Goal: Task Accomplishment & Management: Manage account settings

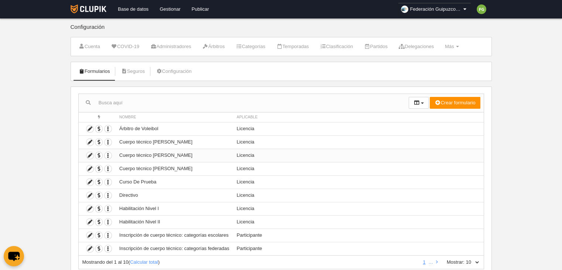
scroll to position [24, 0]
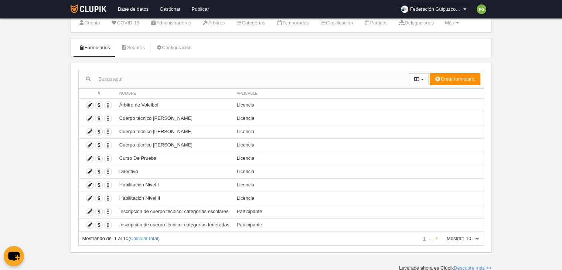
click at [437, 236] on icon at bounding box center [437, 238] width 2 height 5
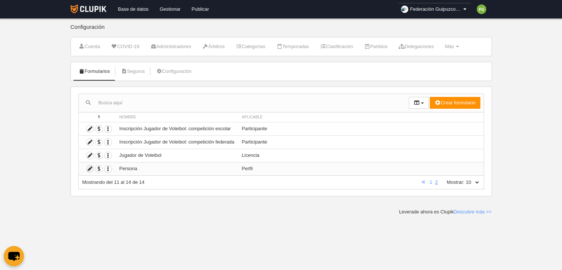
click at [91, 166] on icon at bounding box center [89, 168] width 7 height 7
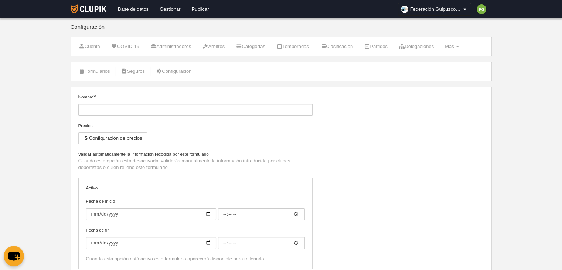
type input "Persona"
checkbox input "true"
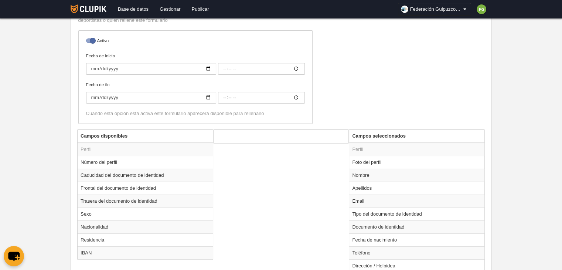
scroll to position [149, 0]
click at [86, 213] on td "Sexo" at bounding box center [145, 213] width 135 height 13
radio input "true"
select select
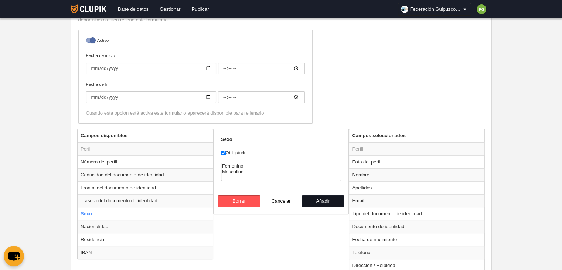
click at [324, 199] on button "Añadir" at bounding box center [323, 201] width 42 height 12
radio input "false"
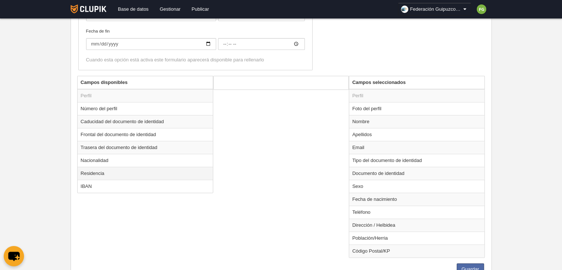
scroll to position [202, 0]
click at [420, 108] on td "Foto del perfil" at bounding box center [416, 108] width 135 height 13
radio input "true"
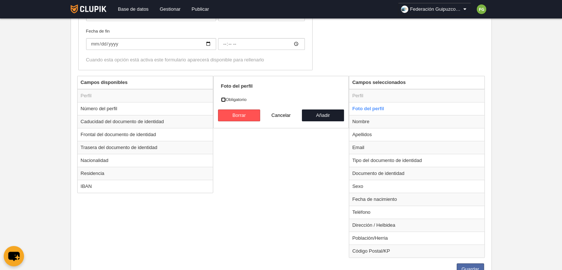
click at [223, 98] on input "Obligatorio" at bounding box center [223, 99] width 5 height 5
checkbox input "true"
click at [312, 113] on button "Añadir" at bounding box center [323, 115] width 42 height 12
radio input "false"
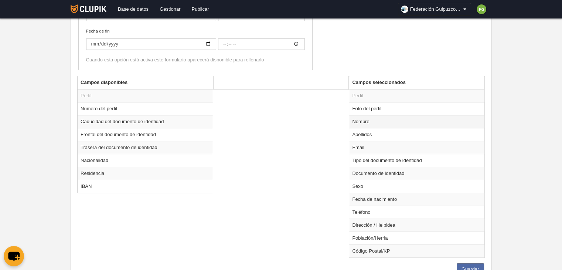
click at [353, 120] on td "Nombre" at bounding box center [416, 121] width 135 height 13
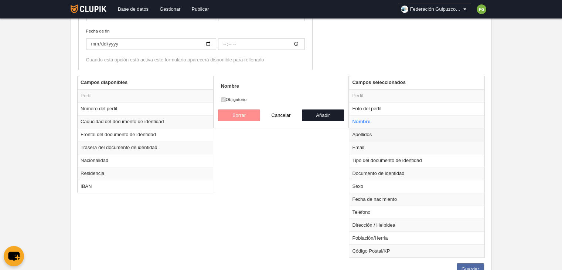
click at [362, 134] on td "Apellidos" at bounding box center [416, 134] width 135 height 13
radio input "false"
click at [361, 147] on td "Email" at bounding box center [416, 147] width 135 height 13
radio input "false"
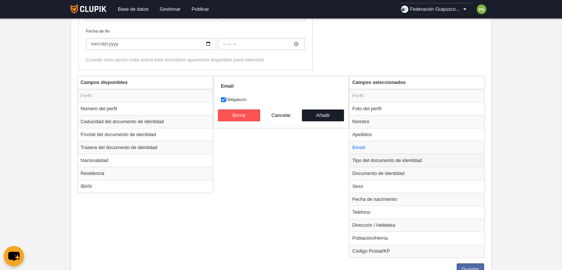
click at [368, 159] on td "Tipo del documento de identidad" at bounding box center [416, 160] width 135 height 13
radio input "false"
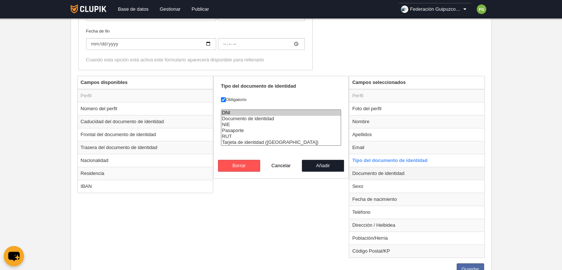
click at [368, 171] on td "Documento de identidad" at bounding box center [416, 173] width 135 height 13
radio input "false"
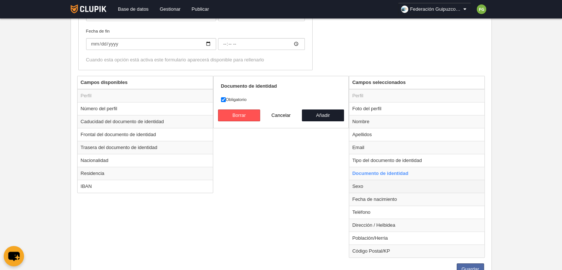
click at [367, 184] on td "Sexo" at bounding box center [416, 186] width 135 height 13
radio input "false"
radio input "true"
select select
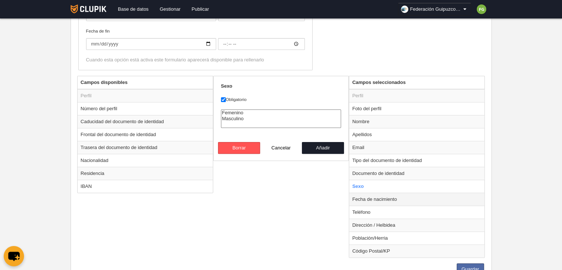
click at [367, 200] on td "Fecha de nacimiento" at bounding box center [416, 198] width 135 height 13
radio input "false"
radio input "true"
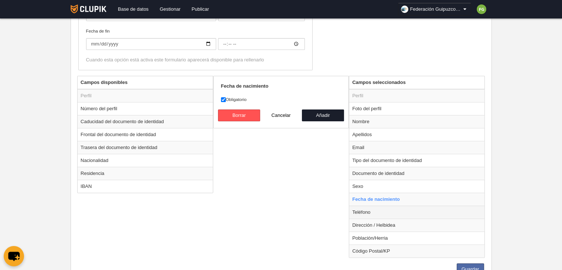
scroll to position [231, 0]
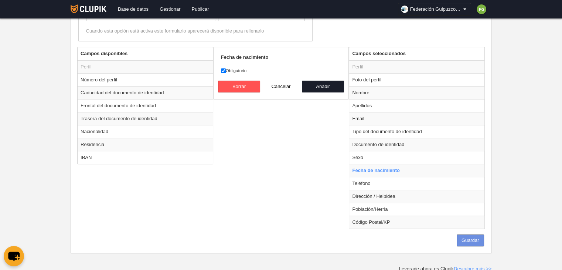
click at [480, 237] on button "Guardar" at bounding box center [470, 240] width 27 height 12
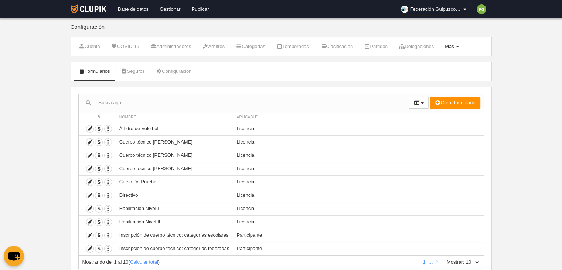
click at [454, 45] on span "Más" at bounding box center [449, 47] width 9 height 6
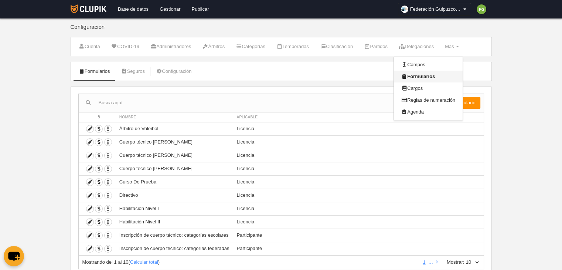
click at [436, 75] on link "Formularios" at bounding box center [428, 77] width 69 height 12
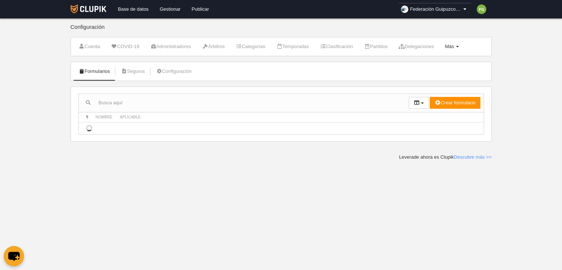
click at [454, 46] on span "Más" at bounding box center [449, 47] width 9 height 6
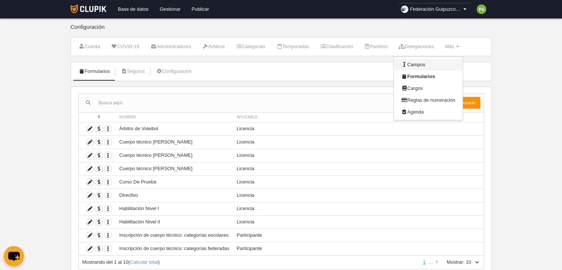
click at [436, 66] on link "Campos" at bounding box center [428, 65] width 69 height 12
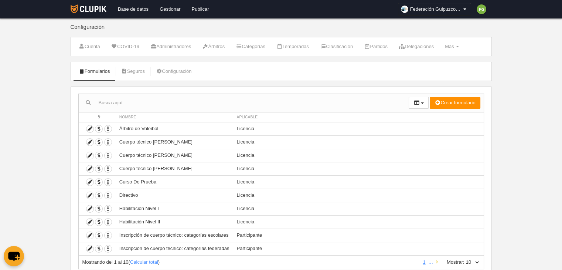
click at [437, 260] on link at bounding box center [437, 262] width 5 height 6
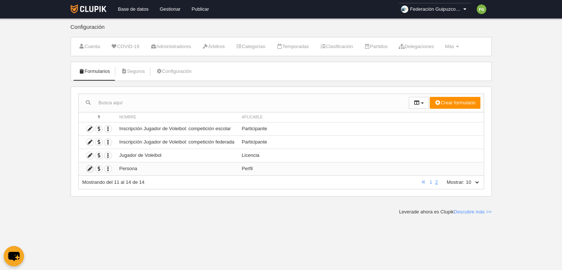
click at [88, 166] on icon at bounding box center [89, 168] width 7 height 7
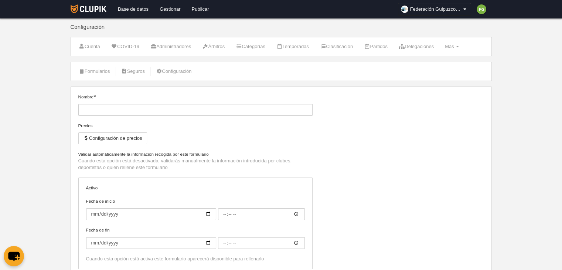
type input "Persona"
checkbox input "true"
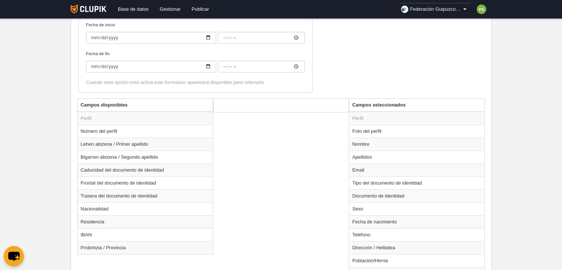
scroll to position [180, 0]
click at [160, 143] on td "Lehen abizena / Primer apellido" at bounding box center [145, 143] width 135 height 13
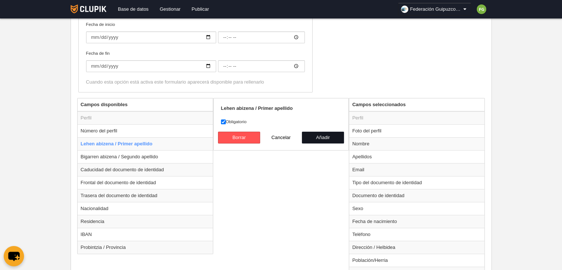
click at [324, 135] on button "Añadir" at bounding box center [323, 138] width 42 height 12
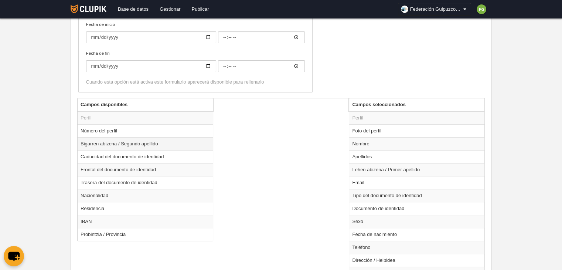
click at [166, 144] on td "Bigarren abizena / Segundo apellido" at bounding box center [145, 143] width 135 height 13
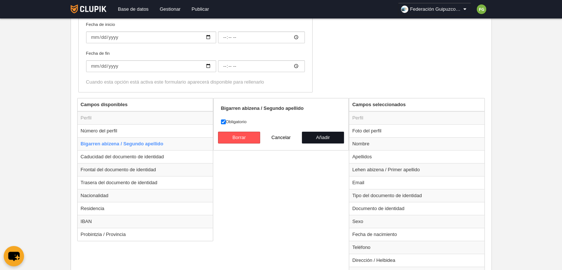
click at [317, 134] on button "Añadir" at bounding box center [323, 138] width 42 height 12
radio input "false"
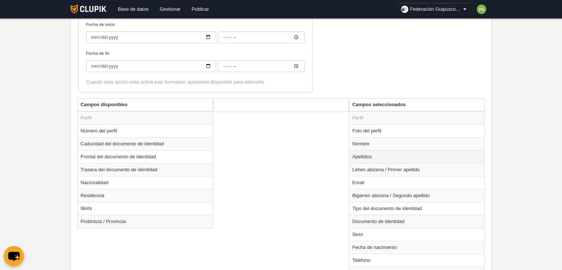
click at [369, 156] on td "Apellidos" at bounding box center [416, 156] width 135 height 13
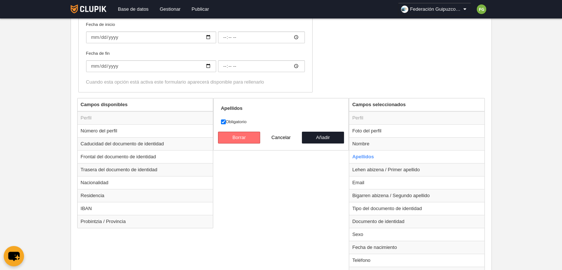
click at [239, 133] on button "Borrar" at bounding box center [239, 138] width 42 height 12
radio input "false"
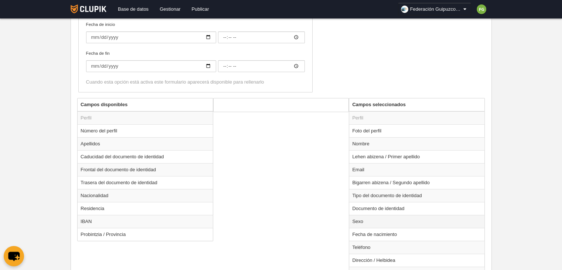
scroll to position [224, 0]
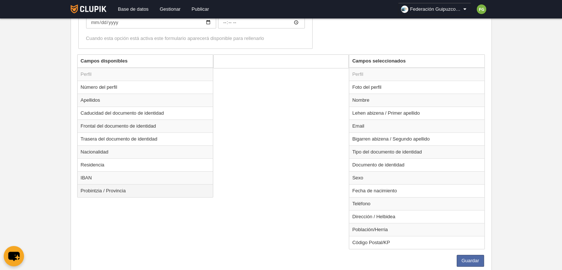
click at [143, 191] on td "Probintzia / Provincia" at bounding box center [145, 190] width 135 height 13
radio input "true"
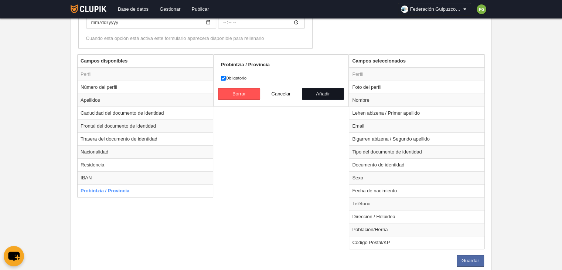
click at [322, 92] on button "Añadir" at bounding box center [323, 94] width 42 height 12
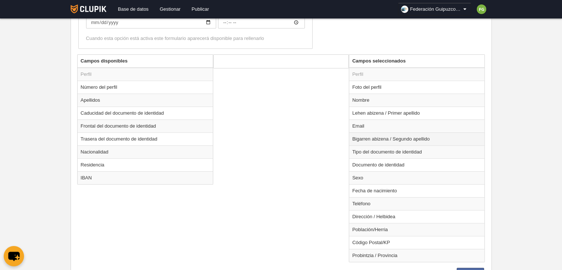
click at [377, 139] on td "Bigarren abizena / Segundo apellido" at bounding box center [416, 138] width 135 height 13
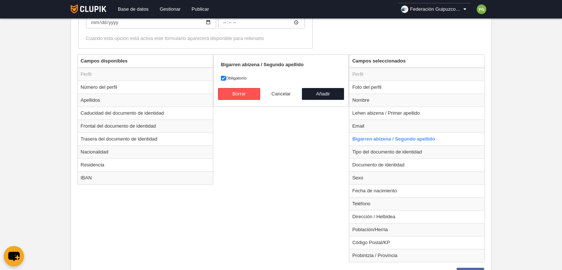
click at [283, 89] on button "Cancelar" at bounding box center [281, 94] width 42 height 12
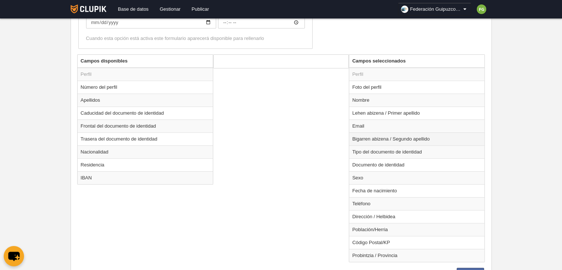
click at [364, 137] on td "Bigarren abizena / Segundo apellido" at bounding box center [416, 138] width 135 height 13
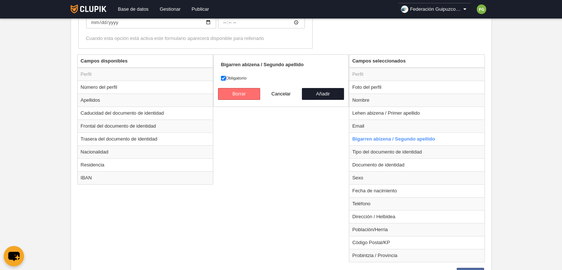
click at [242, 93] on button "Borrar" at bounding box center [239, 94] width 42 height 12
radio input "false"
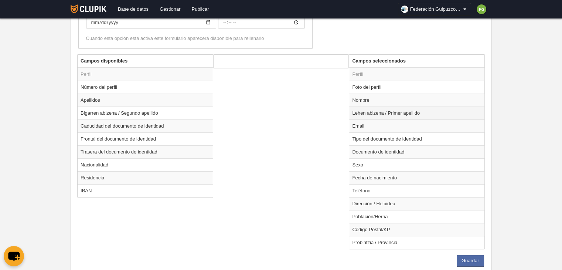
click at [371, 113] on td "Lehen abizena / Primer apellido" at bounding box center [416, 112] width 135 height 13
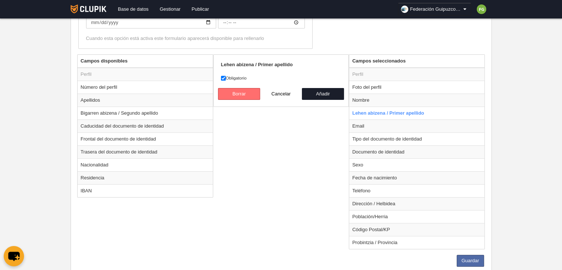
click at [239, 92] on button "Borrar" at bounding box center [239, 94] width 42 height 12
radio input "false"
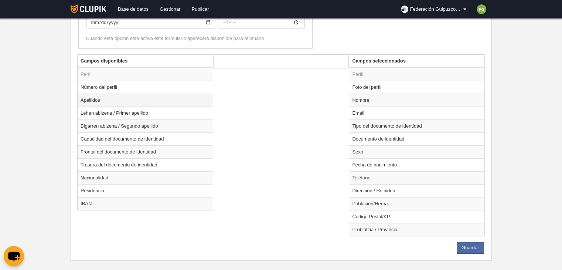
click at [109, 100] on td "Apellidos" at bounding box center [145, 99] width 135 height 13
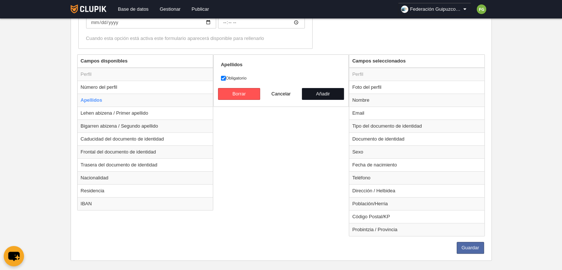
click at [334, 92] on button "Añadir" at bounding box center [323, 94] width 42 height 12
radio input "false"
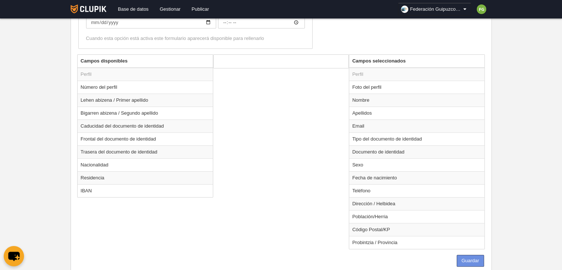
click at [468, 258] on button "Guardar" at bounding box center [470, 261] width 27 height 12
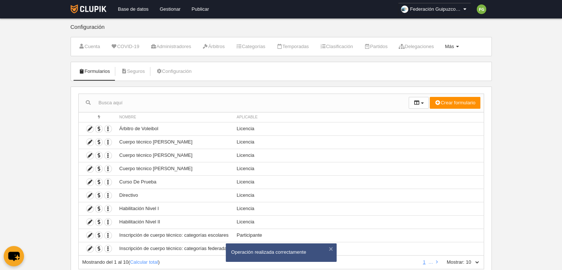
click at [454, 48] on span "Más" at bounding box center [449, 47] width 9 height 6
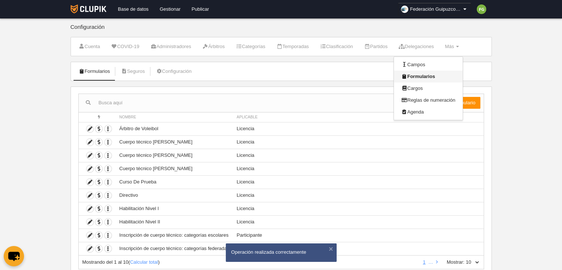
click at [432, 76] on link "Formularios" at bounding box center [428, 77] width 69 height 12
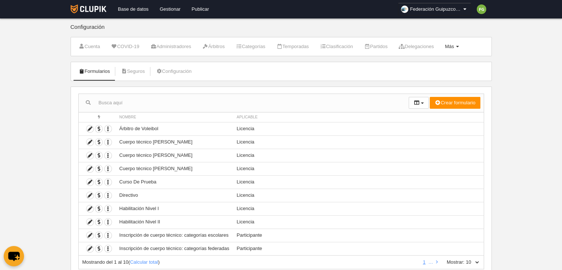
click at [454, 46] on span "Más" at bounding box center [449, 47] width 9 height 6
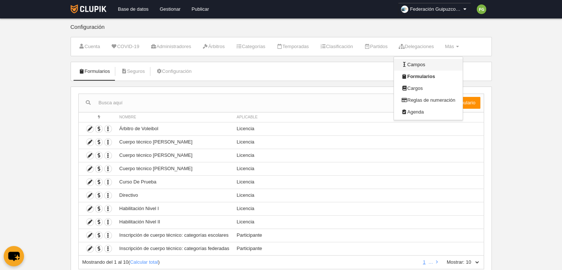
click at [432, 64] on link "Campos" at bounding box center [428, 65] width 69 height 12
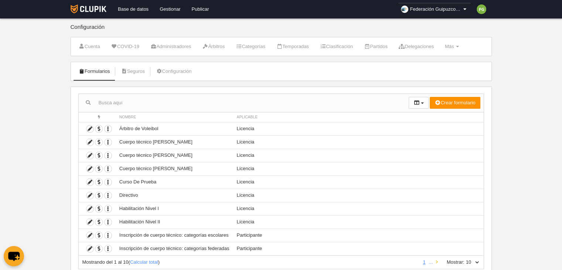
click at [437, 261] on icon at bounding box center [437, 261] width 2 height 5
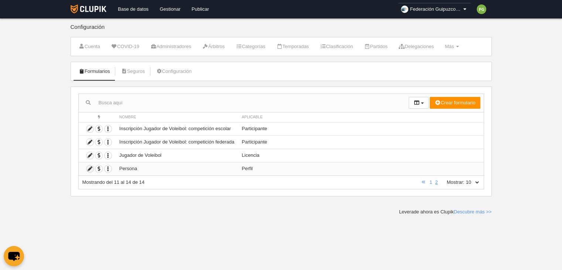
click at [90, 165] on icon at bounding box center [89, 168] width 7 height 7
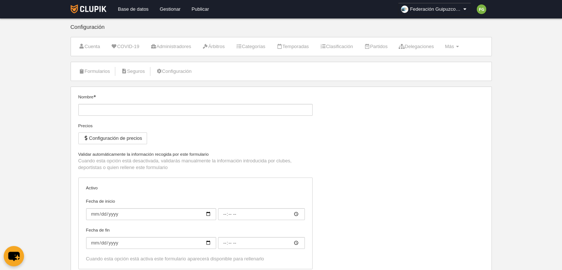
type input "Persona"
checkbox input "true"
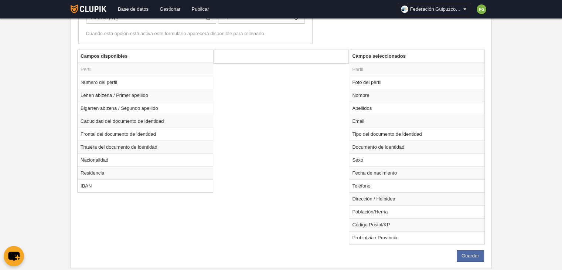
scroll to position [244, 0]
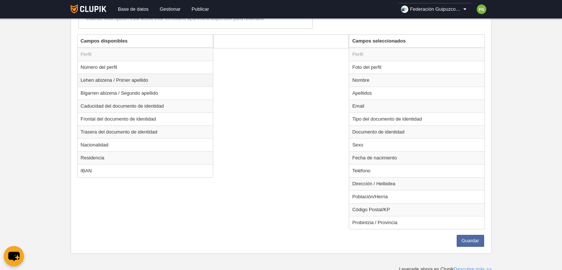
click at [145, 79] on td "Lehen abizena / Primer apellido" at bounding box center [145, 80] width 135 height 13
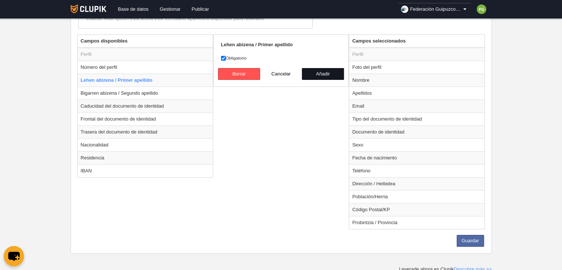
click at [317, 73] on button "Añadir" at bounding box center [323, 74] width 42 height 12
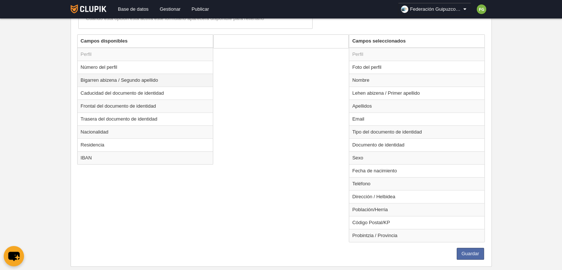
click at [167, 79] on td "Bigarren abizena / Segundo apellido" at bounding box center [145, 80] width 135 height 13
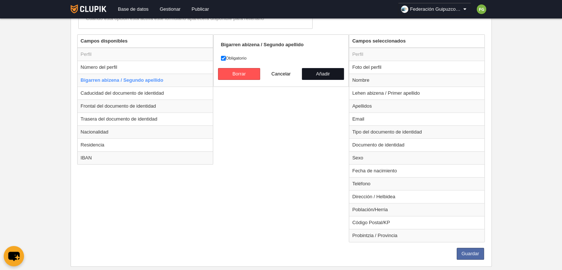
click at [313, 70] on button "Añadir" at bounding box center [323, 74] width 42 height 12
radio input "false"
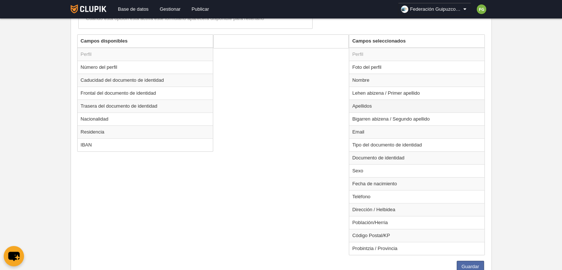
click at [368, 104] on td "Apellidos" at bounding box center [416, 105] width 135 height 13
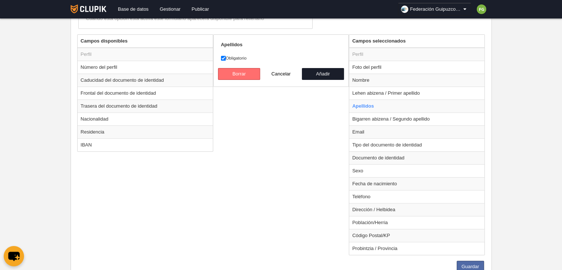
click at [252, 71] on button "Borrar" at bounding box center [239, 74] width 42 height 12
radio input "false"
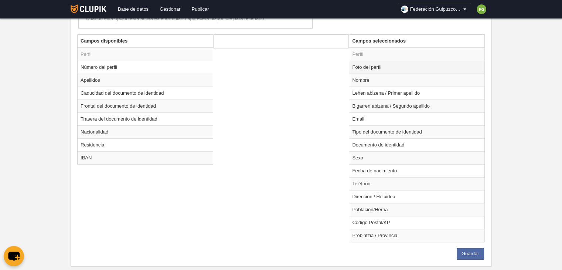
click at [371, 66] on td "Foto del perfil" at bounding box center [416, 67] width 135 height 13
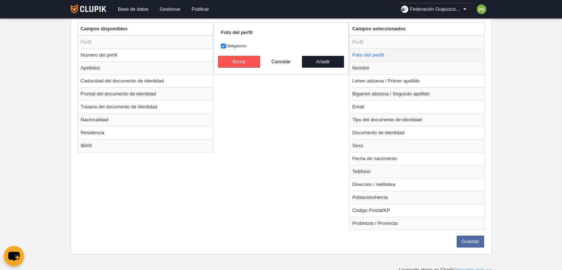
scroll to position [257, 0]
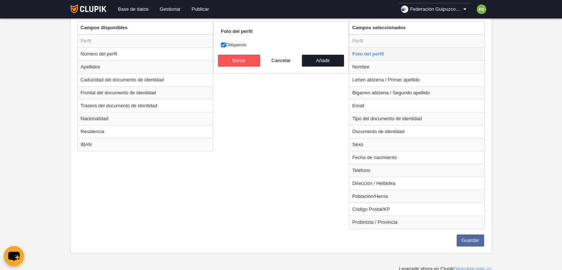
click at [371, 66] on td "Nombre" at bounding box center [416, 66] width 135 height 13
radio input "false"
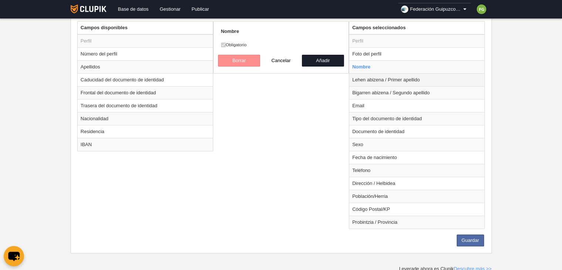
click at [372, 79] on td "Lehen abizena / Primer apellido" at bounding box center [416, 79] width 135 height 13
radio input "false"
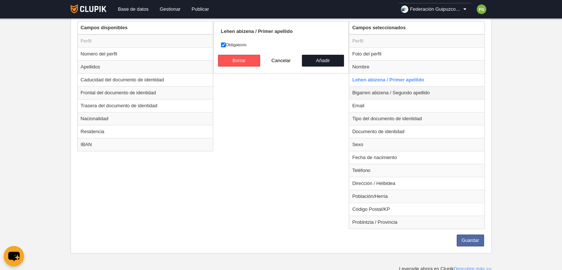
click at [372, 93] on td "Bigarren abizena / Segundo apellido" at bounding box center [416, 92] width 135 height 13
radio input "false"
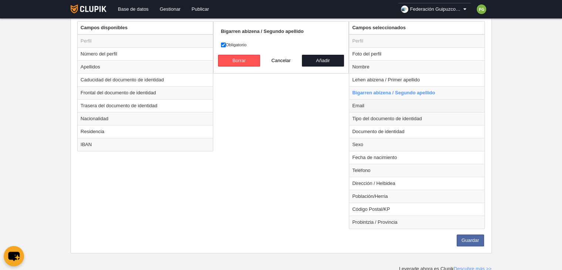
click at [365, 109] on td "Email" at bounding box center [416, 105] width 135 height 13
radio input "false"
click at [367, 118] on td "Tipo del documento de identidad" at bounding box center [416, 118] width 135 height 13
radio input "false"
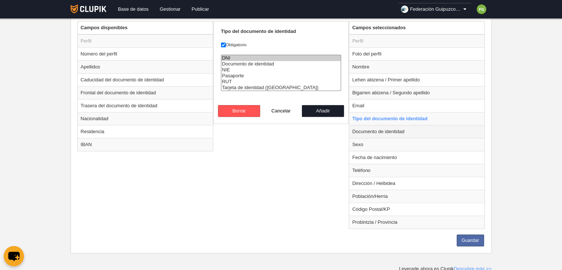
click at [368, 132] on td "Documento de identidad" at bounding box center [416, 131] width 135 height 13
radio input "false"
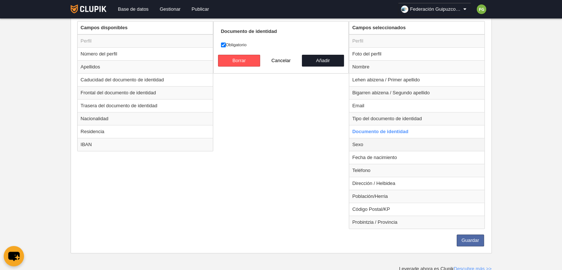
click at [367, 141] on td "Sexo" at bounding box center [416, 144] width 135 height 13
radio input "false"
radio input "true"
select select
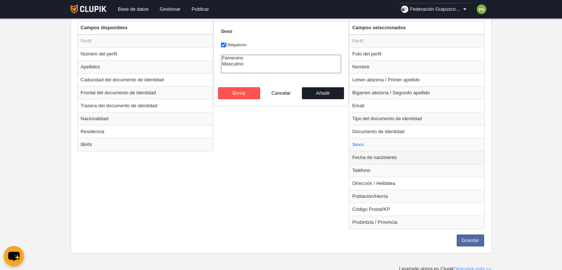
click at [367, 156] on td "Fecha de nacimiento" at bounding box center [416, 157] width 135 height 13
radio input "false"
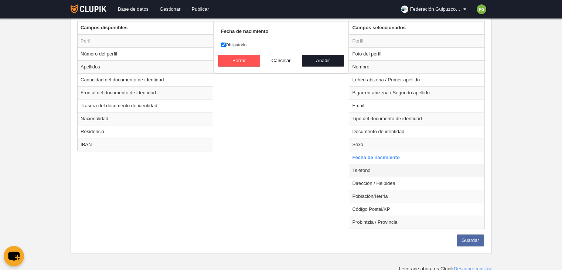
click at [367, 171] on td "Teléfono" at bounding box center [416, 170] width 135 height 13
radio input "false"
radio input "true"
click at [223, 42] on input "Obligatorio" at bounding box center [223, 44] width 5 height 5
checkbox input "true"
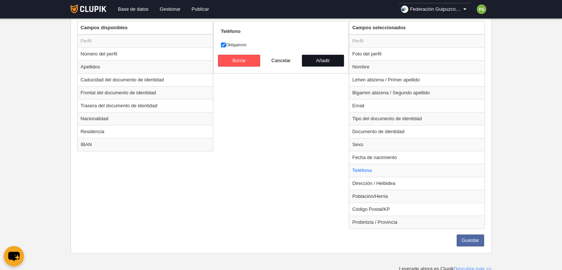
click at [312, 58] on button "Añadir" at bounding box center [323, 61] width 42 height 12
radio input "false"
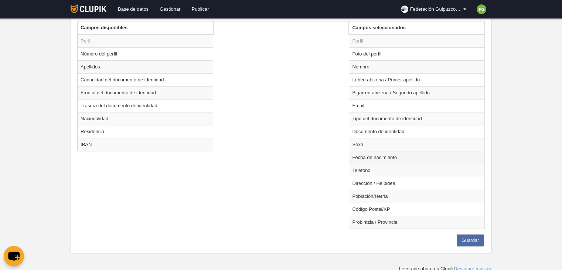
click at [389, 153] on td "Fecha de nacimiento" at bounding box center [416, 157] width 135 height 13
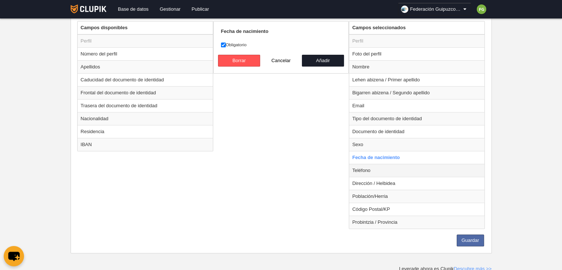
click at [380, 168] on td "Teléfono" at bounding box center [416, 170] width 135 height 13
radio input "false"
click at [381, 183] on td "Dirección / Helbidea" at bounding box center [416, 183] width 135 height 13
radio input "false"
click at [379, 194] on td "Población/Herria" at bounding box center [416, 196] width 135 height 13
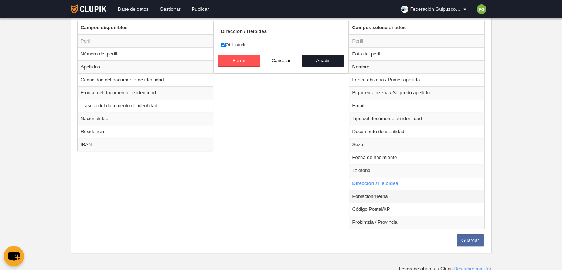
radio input "false"
click at [379, 205] on td "Código Postal/KP" at bounding box center [416, 208] width 135 height 13
radio input "false"
click at [380, 221] on td "Probintzia / Provincia" at bounding box center [416, 221] width 135 height 13
radio input "false"
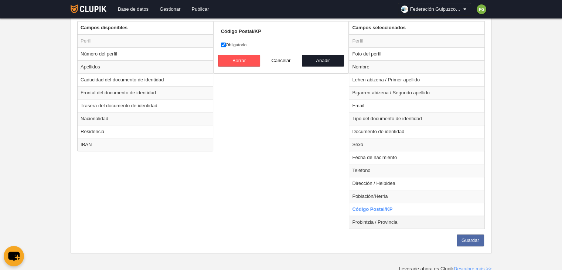
radio input "true"
click at [464, 237] on button "Guardar" at bounding box center [470, 240] width 27 height 12
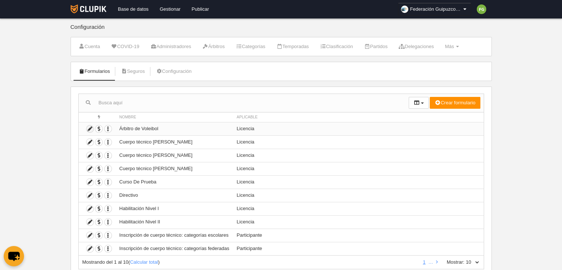
click at [89, 125] on icon at bounding box center [89, 128] width 7 height 7
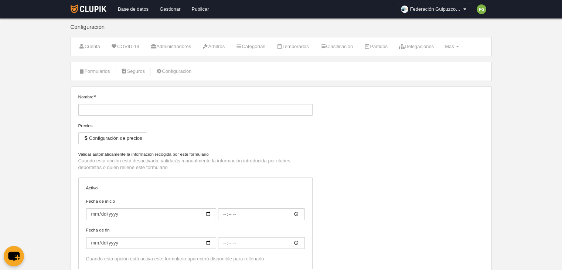
type input "Árbitro de Voleibol"
type input "[DATE]"
type input "00:00"
select select "selected"
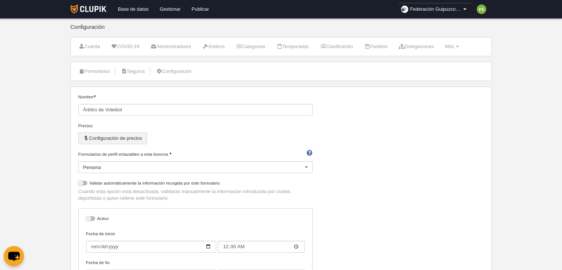
click at [133, 136] on button "Configuración de precios" at bounding box center [112, 138] width 69 height 12
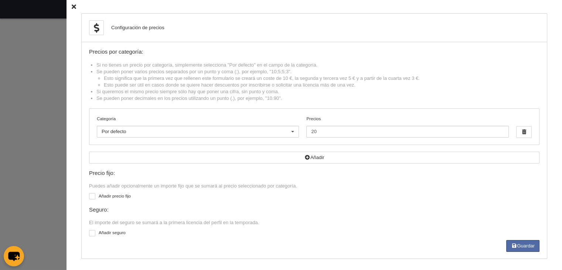
click at [72, 5] on icon at bounding box center [74, 6] width 4 height 5
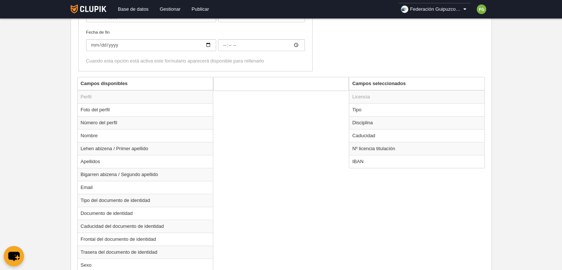
scroll to position [231, 0]
click at [361, 110] on td "Tipo" at bounding box center [416, 109] width 135 height 13
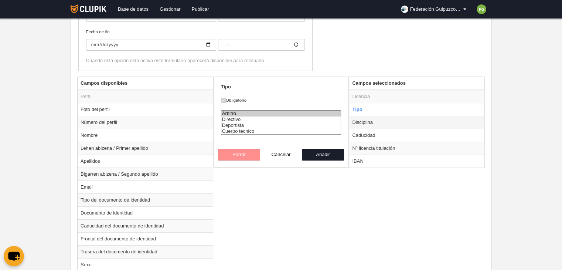
click at [367, 124] on td "Disciplina" at bounding box center [416, 122] width 135 height 13
radio input "false"
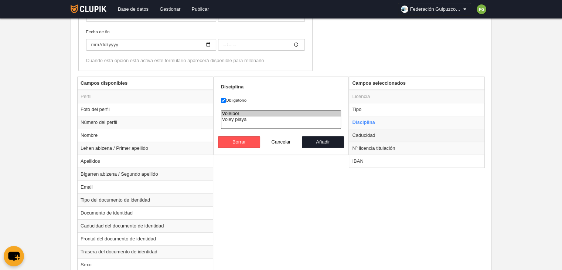
click at [375, 133] on td "Caducidad" at bounding box center [416, 135] width 135 height 13
radio input "false"
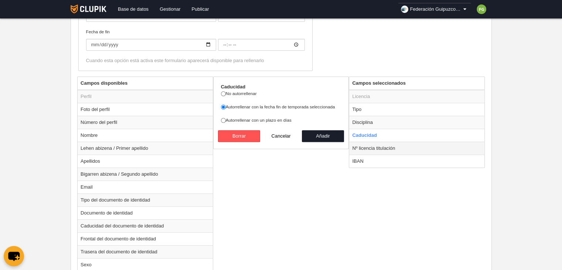
click at [376, 148] on td "Nº licencia titulación" at bounding box center [416, 148] width 135 height 13
radio input "false"
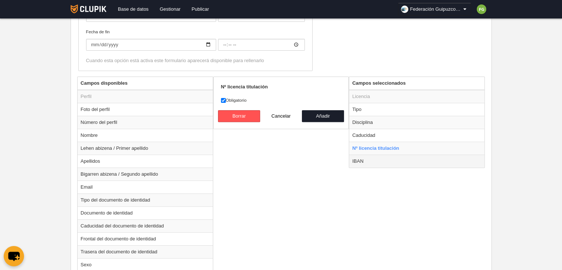
click at [371, 159] on td "IBAN" at bounding box center [416, 160] width 135 height 13
radio input "false"
radio input "true"
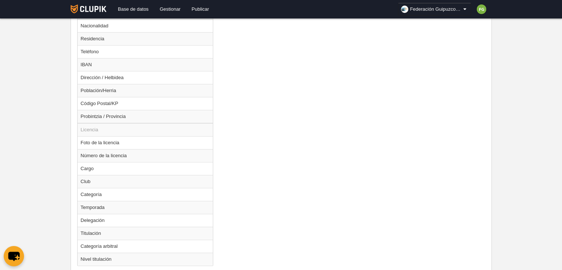
scroll to position [531, 0]
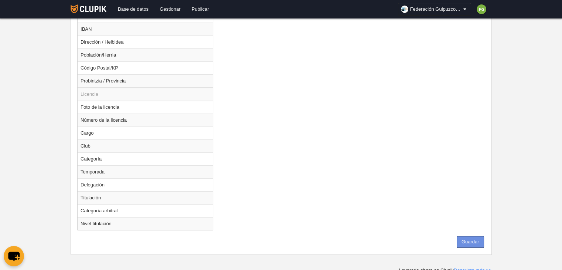
click at [467, 236] on button "Guardar" at bounding box center [470, 242] width 27 height 12
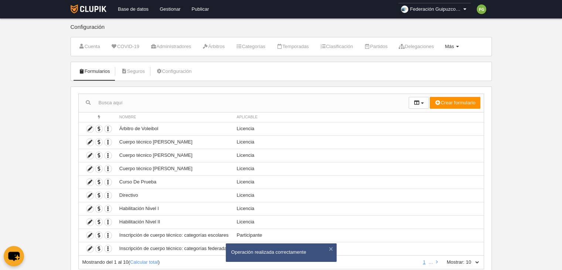
click at [454, 45] on span "Más" at bounding box center [449, 47] width 9 height 6
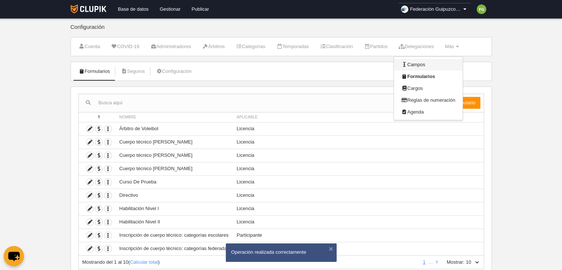
click at [430, 63] on link "Campos" at bounding box center [428, 65] width 69 height 12
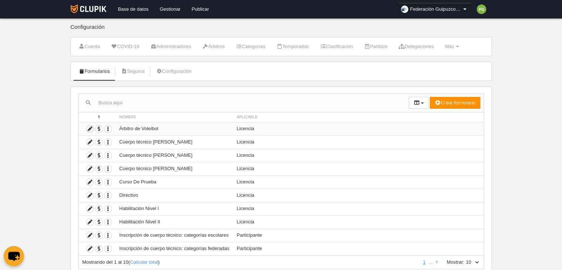
click at [90, 125] on icon at bounding box center [89, 128] width 7 height 7
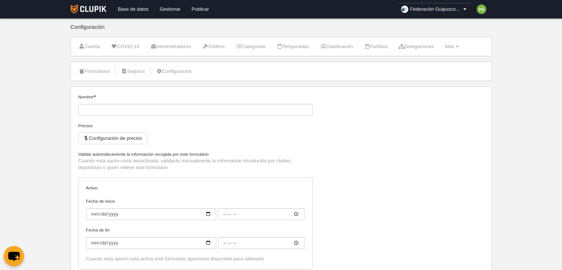
type input "Árbitro de Voleibol"
type input "[DATE]"
type input "00:00"
select select "selected"
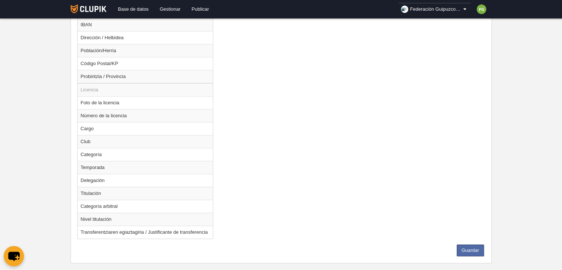
scroll to position [543, 0]
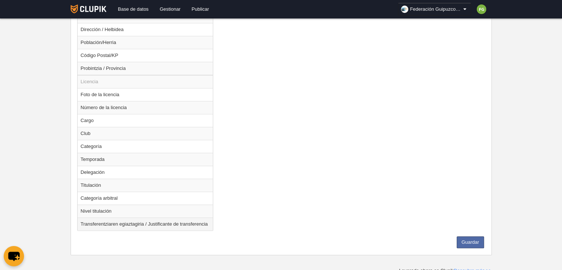
click at [127, 222] on td "Transferentziaren egiaztagiria / Justificante de transferencia" at bounding box center [145, 223] width 135 height 13
radio input "true"
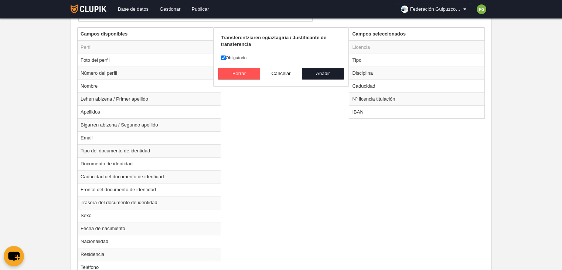
scroll to position [279, 0]
click at [323, 71] on button "Añadir" at bounding box center [323, 74] width 42 height 12
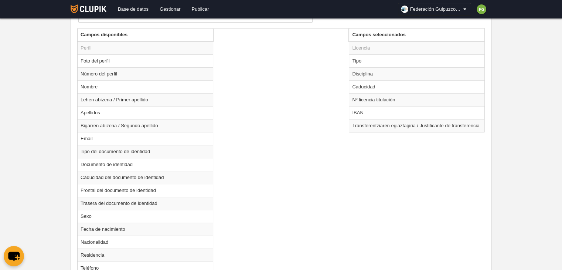
click at [323, 71] on div "Campos disponibles Perfil Foto del perfil Número del perfil Nombre Lehen abizen…" at bounding box center [280, 257] width 411 height 459
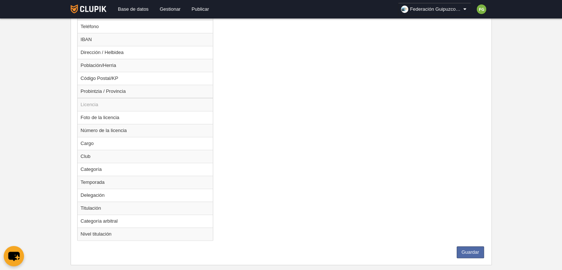
scroll to position [531, 0]
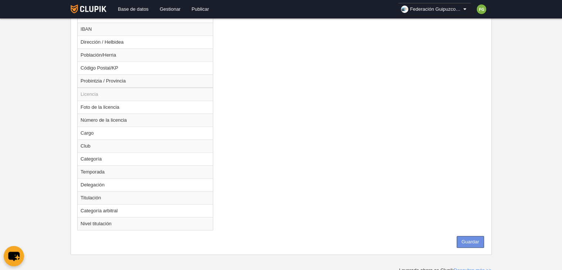
click at [467, 238] on button "Guardar" at bounding box center [470, 242] width 27 height 12
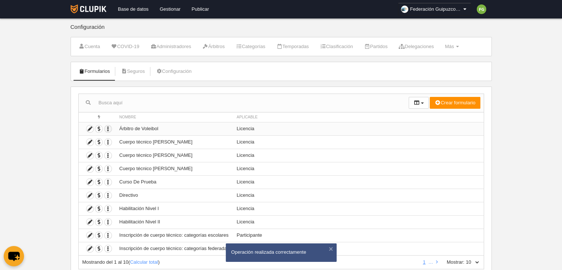
click at [106, 129] on icon "button" at bounding box center [108, 128] width 7 height 7
click at [130, 140] on span "Duplicar formulario" at bounding box center [135, 141] width 46 height 6
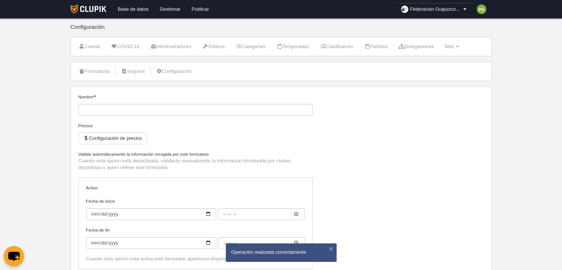
type input "Árbitro de Voleibol (Copia)"
type input "[DATE]"
type input "00:00"
select select "selected"
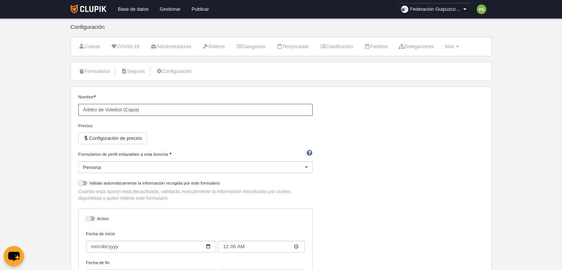
click at [155, 110] on input "Árbitro de Voleibol (Copia)" at bounding box center [195, 110] width 234 height 12
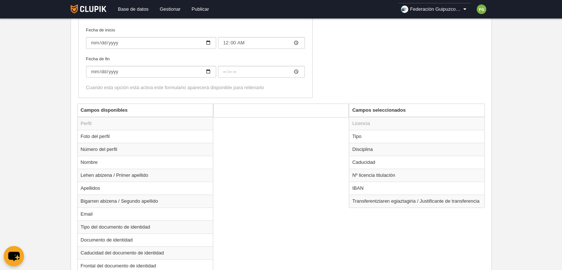
scroll to position [204, 0]
type input "Árbitro [PERSON_NAME] Playa"
click at [375, 136] on td "Tipo" at bounding box center [416, 135] width 135 height 13
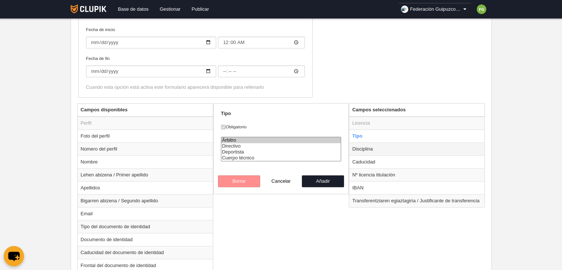
click at [372, 147] on td "Disciplina" at bounding box center [416, 148] width 135 height 13
radio input "false"
radio input "true"
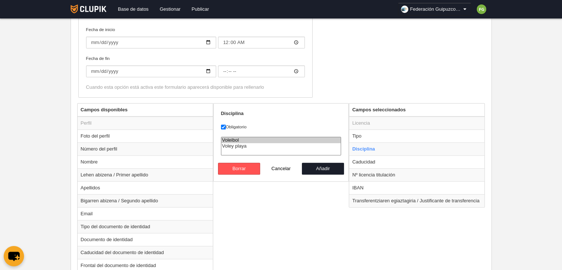
select select "35"
click at [245, 147] on option "Voley playa" at bounding box center [281, 146] width 120 height 6
click at [310, 165] on button "Añadir" at bounding box center [323, 169] width 42 height 12
radio input "false"
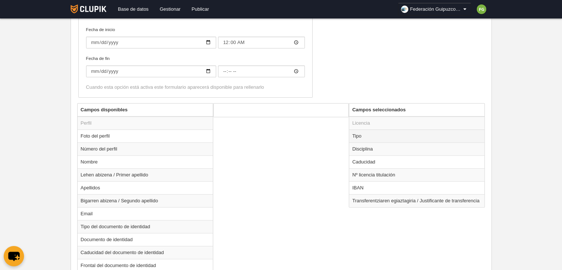
click at [371, 136] on td "Tipo" at bounding box center [416, 135] width 135 height 13
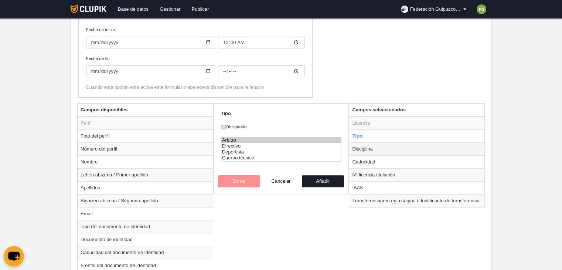
click at [370, 148] on td "Disciplina" at bounding box center [416, 148] width 135 height 13
radio input "false"
radio input "true"
select select "35"
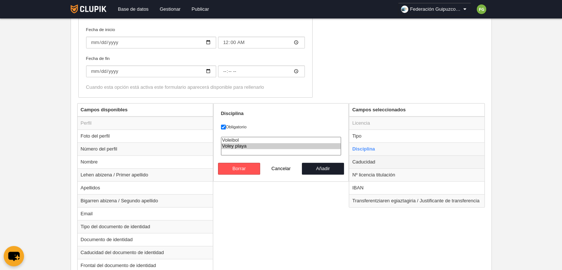
click at [374, 163] on td "Caducidad" at bounding box center [416, 161] width 135 height 13
radio input "false"
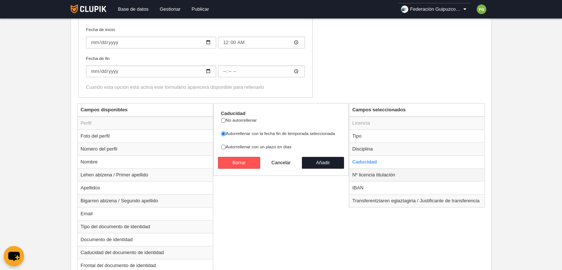
click at [390, 175] on td "Nº licencia titulación" at bounding box center [416, 174] width 135 height 13
radio input "false"
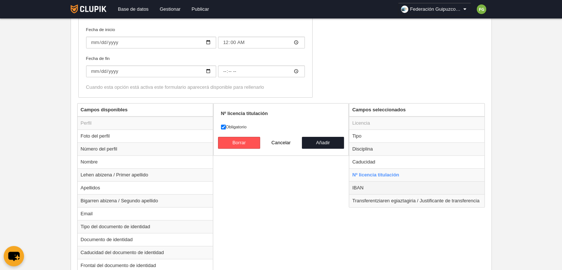
click at [375, 185] on td "IBAN" at bounding box center [416, 187] width 135 height 13
radio input "false"
click at [380, 197] on td "Transferentziaren egiaztagiria / Justificante de transferencia" at bounding box center [416, 200] width 135 height 13
radio input "false"
radio input "true"
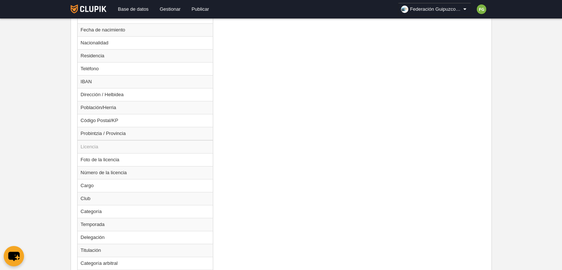
scroll to position [531, 0]
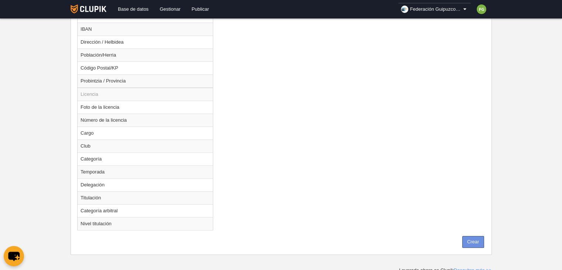
click at [471, 236] on button "Crear" at bounding box center [473, 242] width 22 height 12
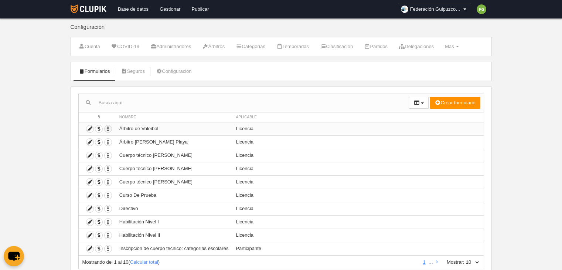
click at [109, 127] on icon "button" at bounding box center [108, 128] width 7 height 7
click at [89, 125] on icon at bounding box center [89, 128] width 7 height 7
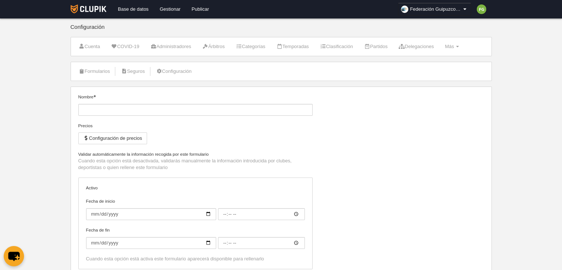
type input "Árbitro de Voleibol"
type input "2025-09-01"
type input "00:00"
select select "selected"
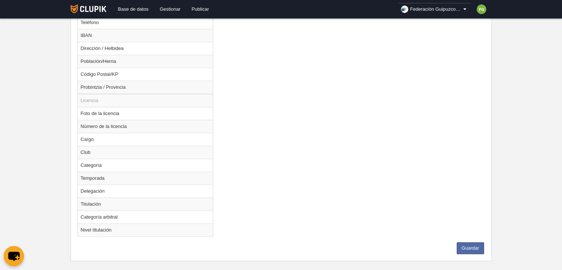
scroll to position [525, 0]
click at [134, 198] on td "Titulación" at bounding box center [145, 203] width 135 height 13
radio input "true"
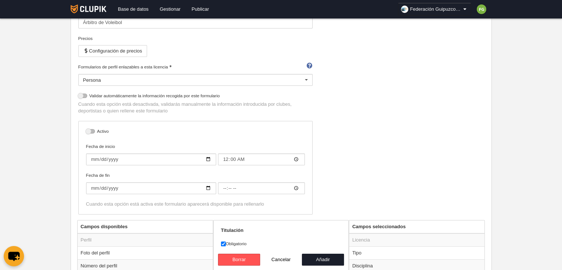
scroll to position [0, 0]
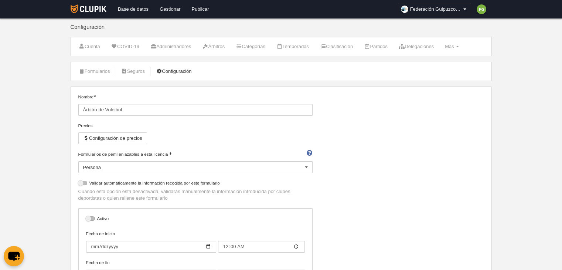
click at [172, 72] on link "Configuración" at bounding box center [174, 71] width 44 height 11
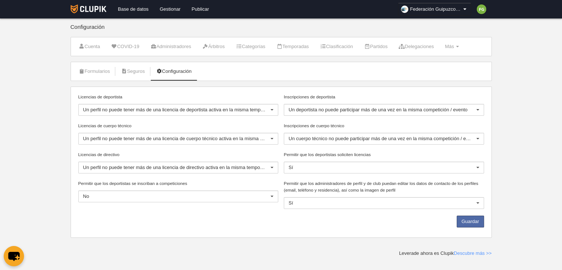
click at [273, 139] on div at bounding box center [272, 139] width 12 height 12
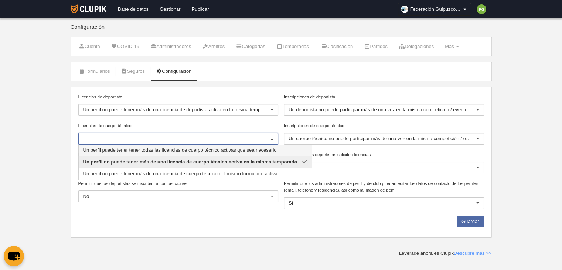
click at [271, 149] on span "Un perfil puede tener tener todas las licencias de cuerpo técnico activas que s…" at bounding box center [180, 150] width 194 height 6
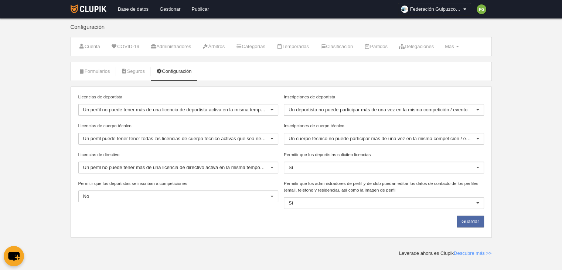
click at [478, 167] on div at bounding box center [478, 168] width 12 height 12
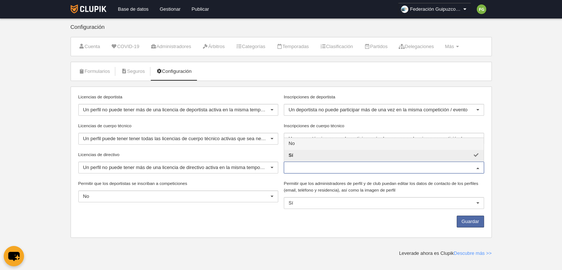
click at [372, 143] on span "No" at bounding box center [384, 144] width 200 height 12
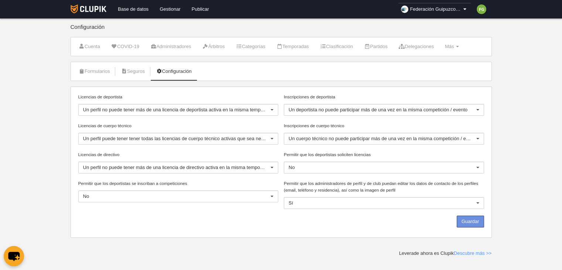
click at [468, 221] on button "Guardar" at bounding box center [470, 221] width 27 height 12
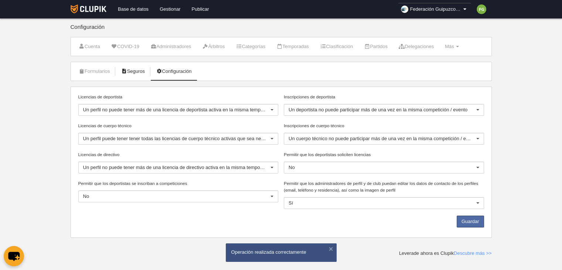
click at [129, 71] on link "Seguros" at bounding box center [133, 71] width 32 height 11
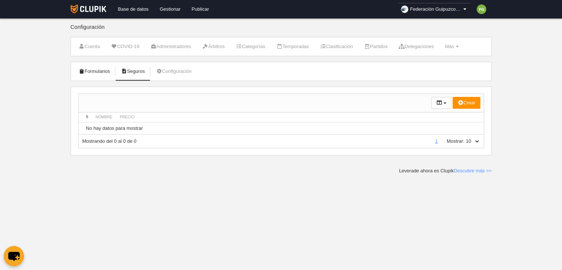
click at [96, 70] on link "Formularios" at bounding box center [95, 71] width 40 height 11
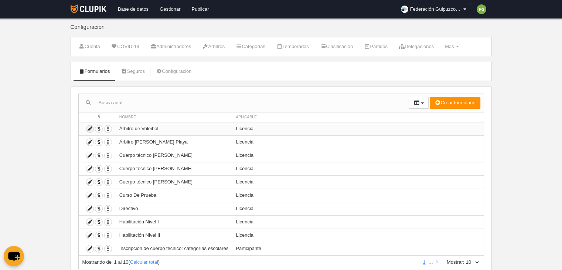
click at [92, 126] on icon at bounding box center [89, 128] width 7 height 7
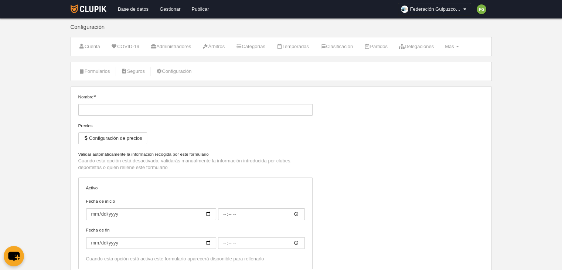
type input "Árbitro de Voleibol"
type input "[DATE]"
type input "00:00"
select select "selected"
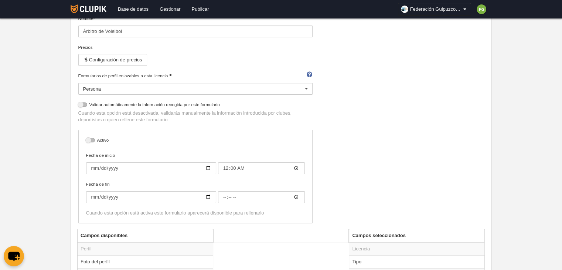
scroll to position [78, 0]
click at [89, 139] on div at bounding box center [90, 140] width 9 height 4
click at [89, 140] on input "checkbox" at bounding box center [88, 142] width 5 height 5
checkbox input "true"
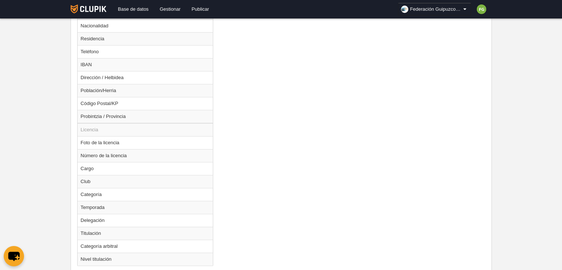
scroll to position [531, 0]
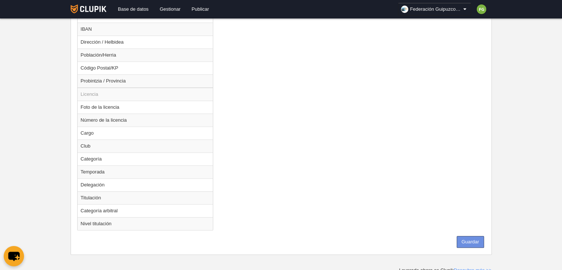
click at [472, 238] on button "Guardar" at bounding box center [470, 242] width 27 height 12
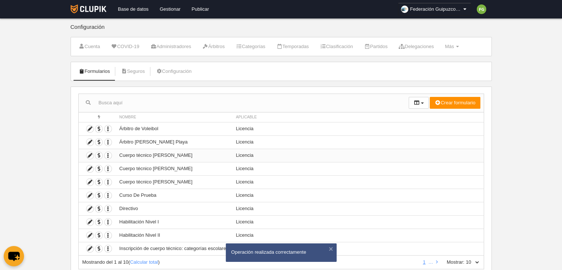
scroll to position [24, 0]
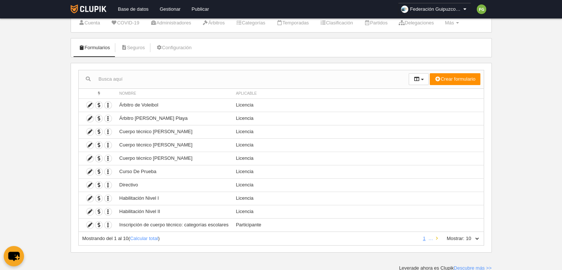
click at [436, 237] on icon at bounding box center [437, 238] width 2 height 5
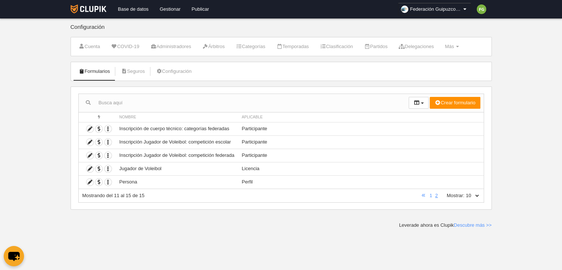
scroll to position [0, 0]
click at [90, 154] on icon at bounding box center [89, 155] width 7 height 7
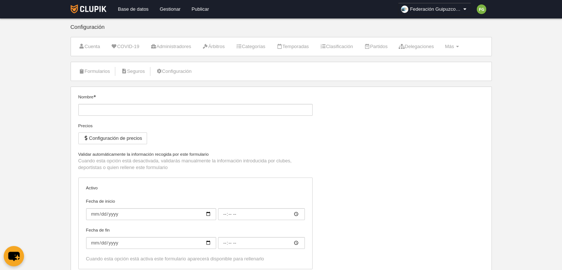
type input "Inscripción Jugador de Voleibol: competición federada"
type input "[DATE]"
type input "00:00"
type input "[DATE]"
type input "00:00"
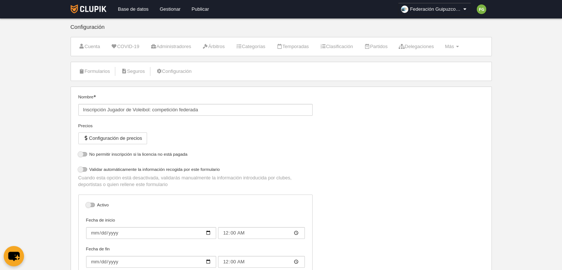
select select "selected"
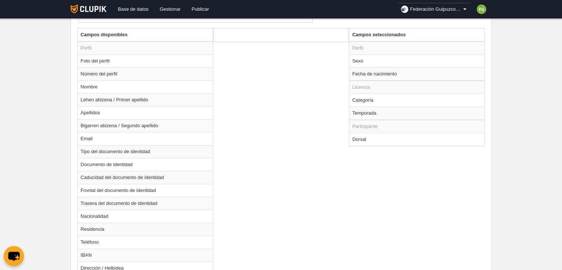
scroll to position [294, 0]
click at [358, 60] on td "Sexo" at bounding box center [416, 61] width 135 height 13
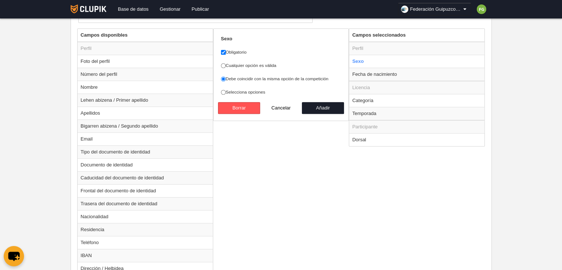
click at [292, 149] on div "Campos disponibles Perfil Foto del perfil Número del perfil Nombre Lehen abizen…" at bounding box center [280, 270] width 411 height 485
click at [281, 107] on button "Cancelar" at bounding box center [281, 108] width 42 height 12
radio input "false"
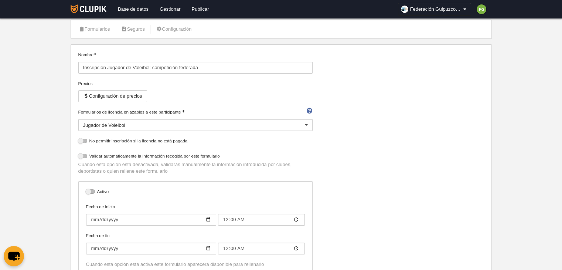
scroll to position [42, 0]
click at [99, 26] on link "Formularios" at bounding box center [95, 29] width 40 height 11
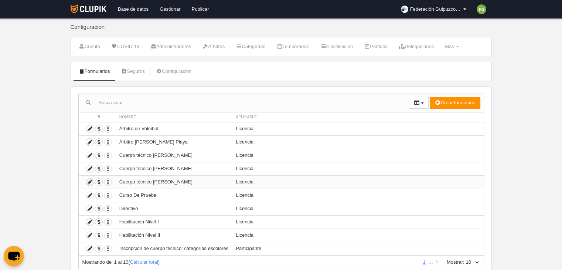
click at [90, 180] on icon at bounding box center [89, 181] width 7 height 7
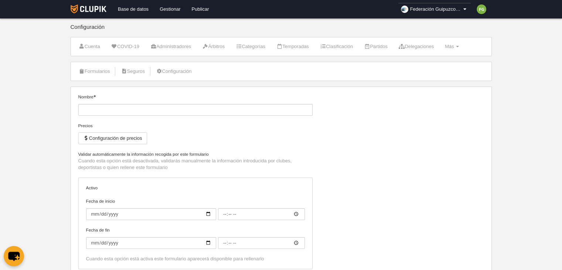
type input "Cuerpo técnico Nivel III"
checkbox input "true"
type input "[DATE]"
type input "00:00"
type input "[DATE]"
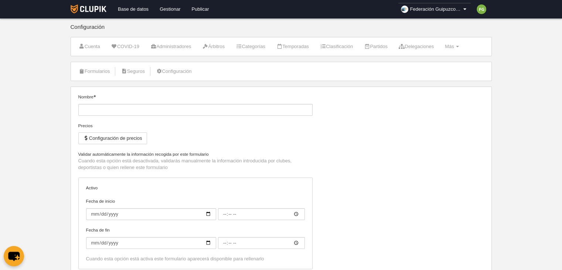
type input "00:00"
select select "selected"
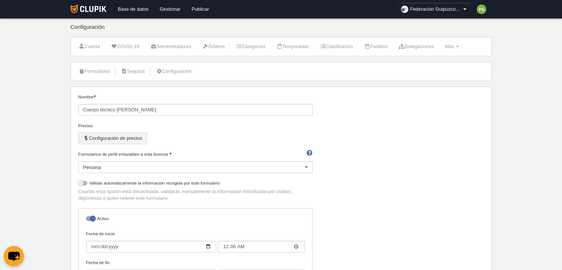
click at [118, 139] on button "Configuración de precios" at bounding box center [112, 138] width 69 height 12
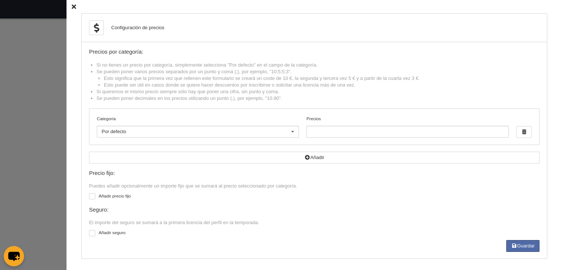
click at [72, 5] on icon at bounding box center [74, 6] width 4 height 5
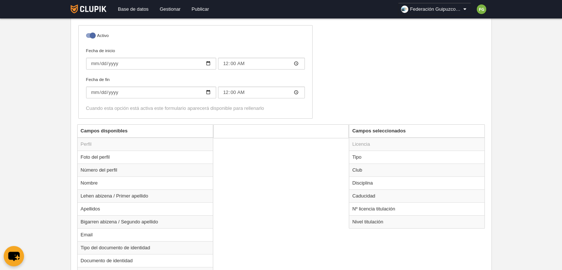
scroll to position [183, 0]
click at [361, 157] on td "Tipo" at bounding box center [416, 156] width 135 height 13
radio input "true"
select select "staff"
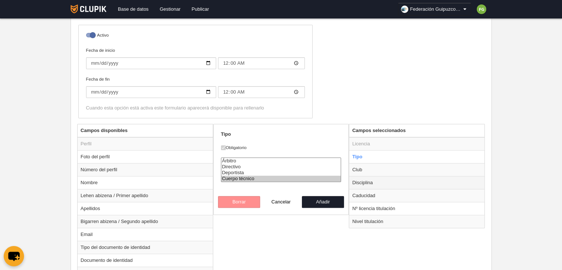
click at [368, 180] on td "Disciplina" at bounding box center [416, 182] width 135 height 13
radio input "false"
radio input "true"
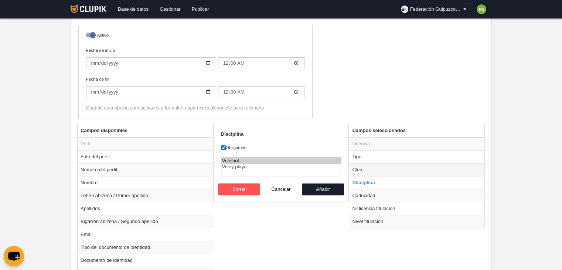
click at [371, 169] on td "Club" at bounding box center [416, 169] width 135 height 13
radio input "true"
select select
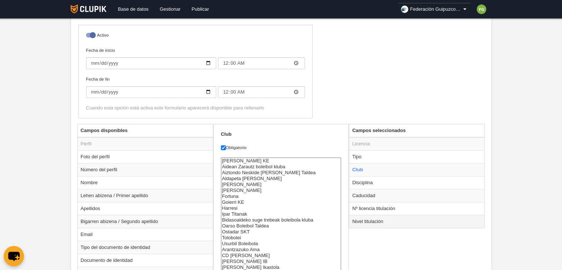
click at [387, 221] on td "Nivel titulación" at bounding box center [416, 221] width 135 height 13
radio input "false"
radio input "true"
select select
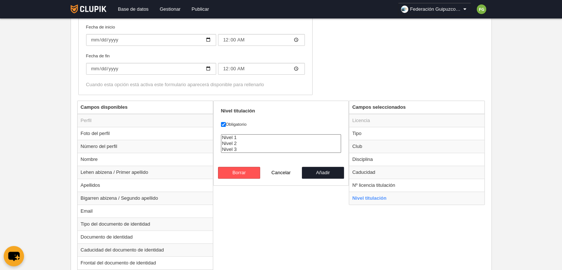
scroll to position [232, 0]
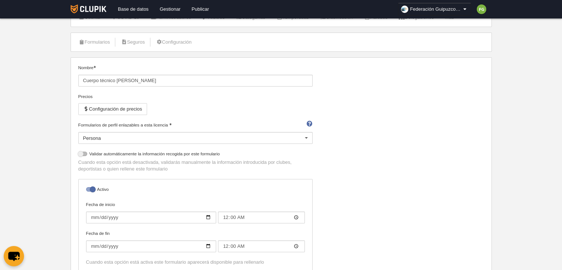
scroll to position [0, 0]
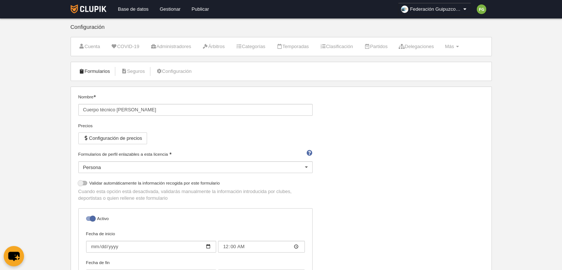
click at [98, 67] on link "Formularios" at bounding box center [95, 71] width 40 height 11
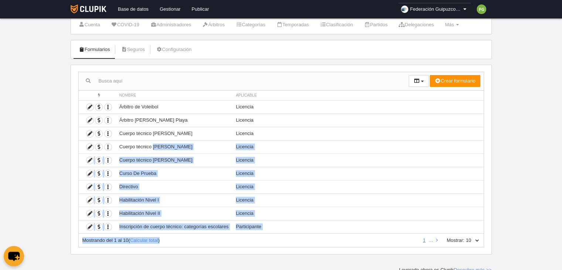
scroll to position [24, 0]
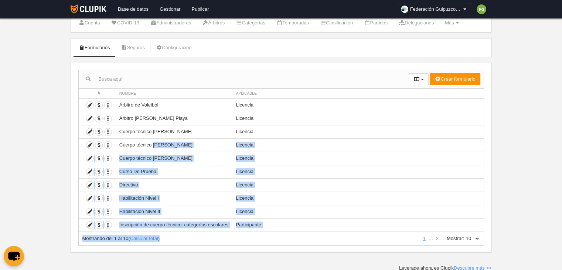
drag, startPoint x: 153, startPoint y: 171, endPoint x: 225, endPoint y: 242, distance: 101.1
click at [225, 242] on div "Acciones Nombre Aplicable Crear formulario Perfil Licencia Participante Accione…" at bounding box center [281, 158] width 421 height 190
click at [241, 239] on div "Mostrando del 1 al 10 ( Calcular total )" at bounding box center [249, 238] width 335 height 7
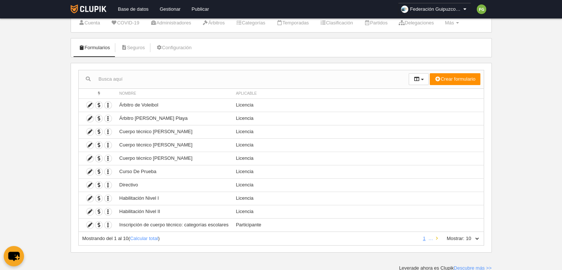
click at [437, 236] on icon at bounding box center [437, 238] width 2 height 5
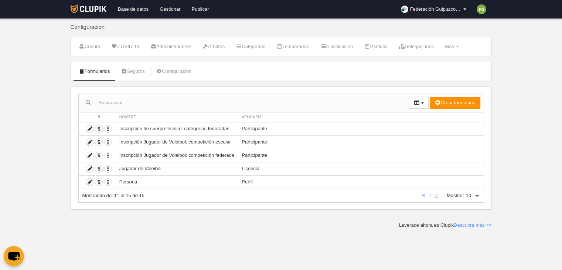
scroll to position [0, 0]
click at [90, 126] on icon at bounding box center [89, 128] width 7 height 7
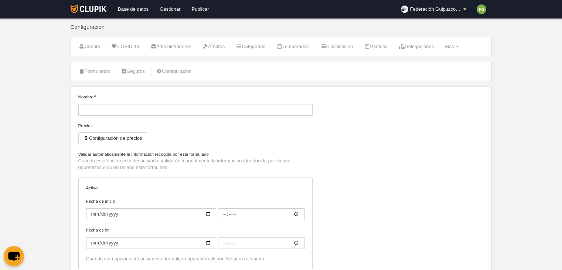
type input "Inscripción de cuerpo técnico: categorías federadas"
checkbox input "true"
type input "[DATE]"
type input "00:00"
type input "[DATE]"
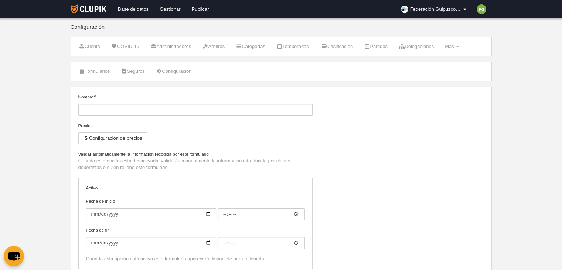
type input "00:00"
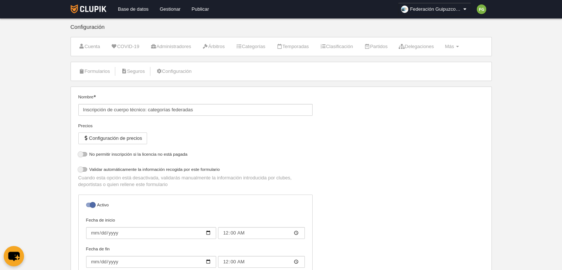
select select "selected"
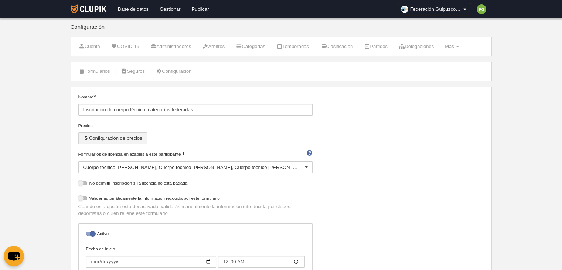
click at [95, 137] on button "Configuración de precios" at bounding box center [112, 138] width 69 height 12
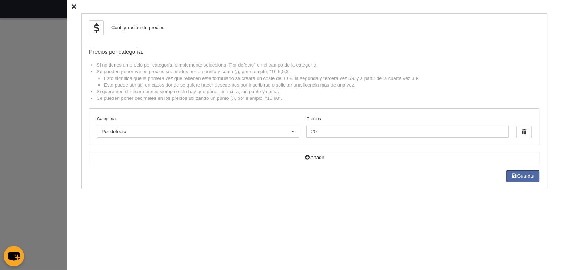
click at [72, 6] on icon at bounding box center [74, 6] width 4 height 5
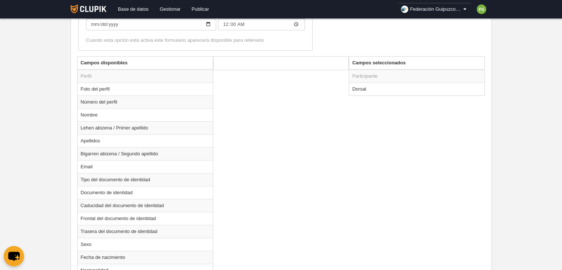
scroll to position [267, 0]
click at [365, 90] on td "Dorsal" at bounding box center [416, 88] width 135 height 13
radio input "true"
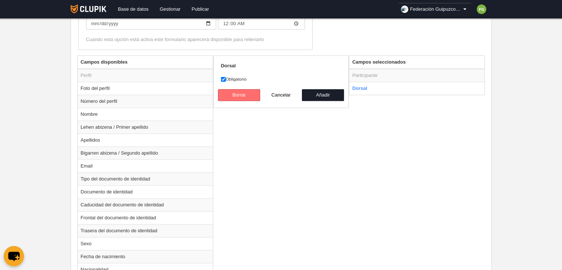
click at [254, 95] on button "Borrar" at bounding box center [239, 95] width 42 height 12
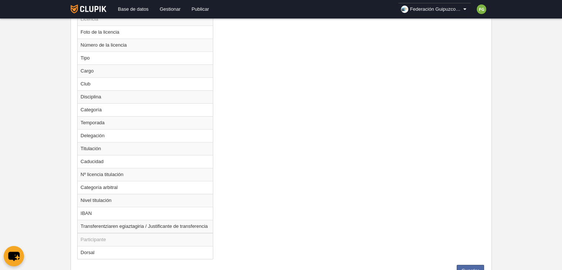
scroll to position [649, 0]
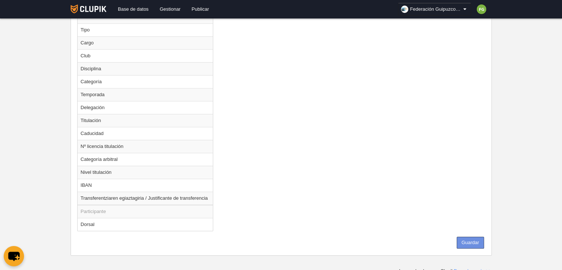
click at [469, 238] on button "Guardar" at bounding box center [470, 242] width 27 height 12
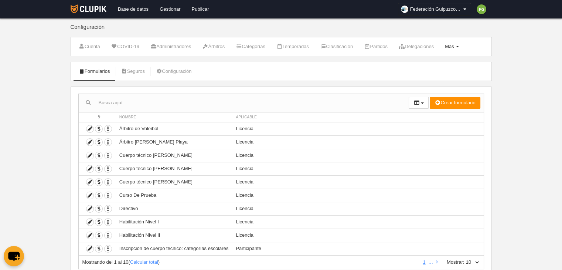
click at [454, 44] on span "Más" at bounding box center [449, 47] width 9 height 6
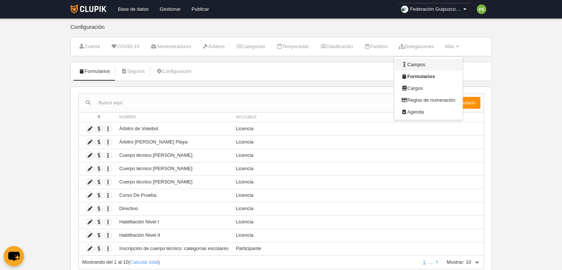
click at [421, 61] on link "Campos" at bounding box center [428, 65] width 69 height 12
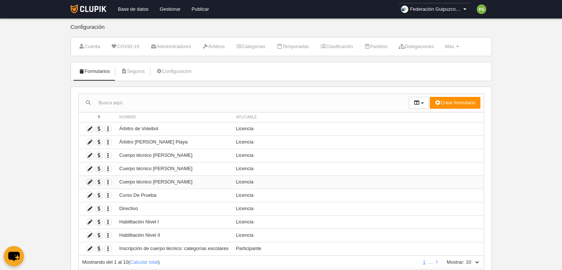
click at [90, 181] on icon at bounding box center [89, 181] width 7 height 7
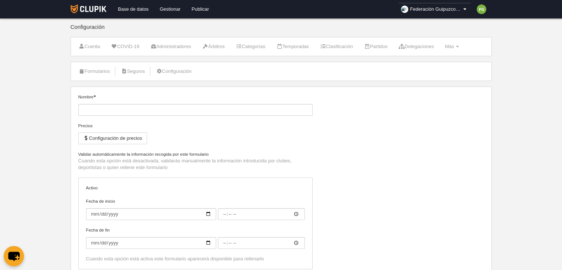
type input "Cuerpo técnico [PERSON_NAME]"
checkbox input "true"
type input "[DATE]"
type input "00:00"
type input "[DATE]"
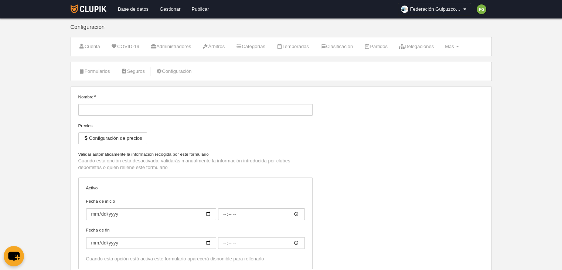
type input "00:00"
select select "selected"
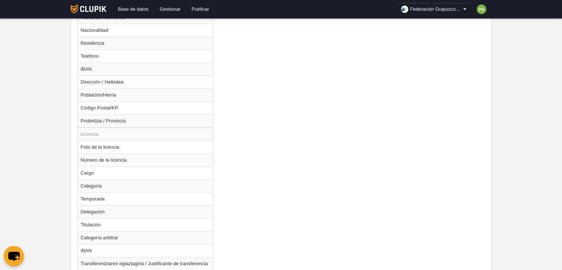
scroll to position [491, 0]
click at [96, 170] on td "Cargo" at bounding box center [145, 172] width 135 height 13
radio input "true"
select select
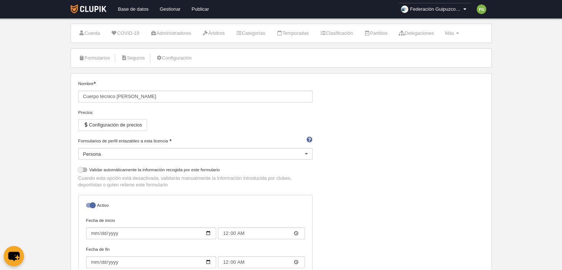
scroll to position [0, 0]
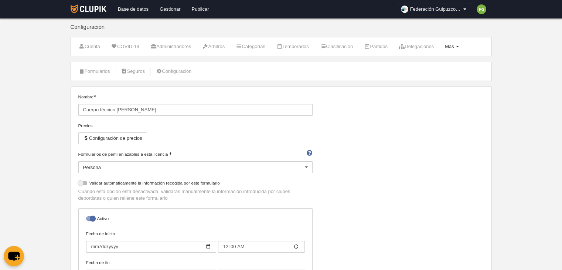
click at [454, 44] on span "Más" at bounding box center [449, 47] width 9 height 6
click at [425, 87] on link "Cargos" at bounding box center [428, 88] width 69 height 12
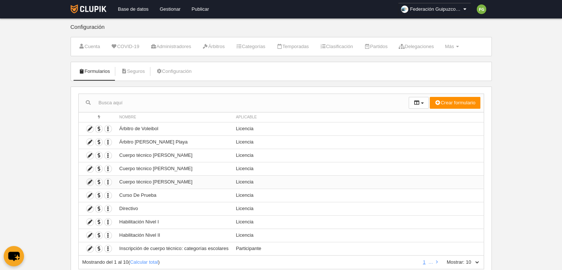
click at [89, 181] on icon at bounding box center [89, 181] width 7 height 7
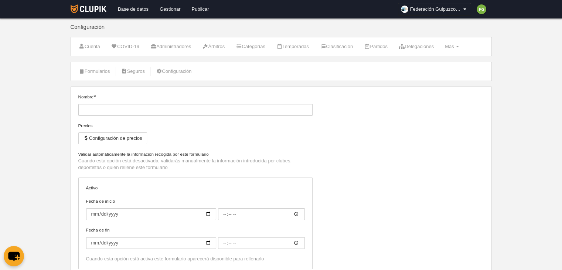
type input "Cuerpo técnico [PERSON_NAME]"
checkbox input "true"
type input "[DATE]"
type input "00:00"
type input "[DATE]"
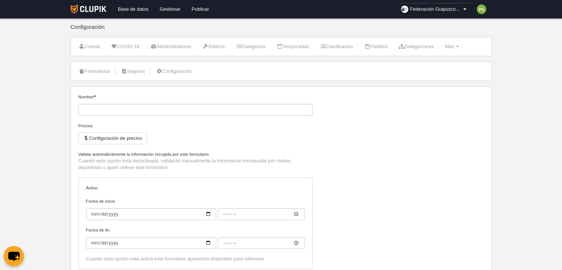
type input "00:00"
select select "selected"
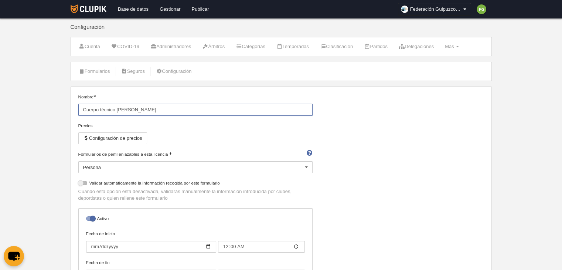
click at [145, 109] on input "Cuerpo técnico Nivel III" at bounding box center [195, 110] width 234 height 12
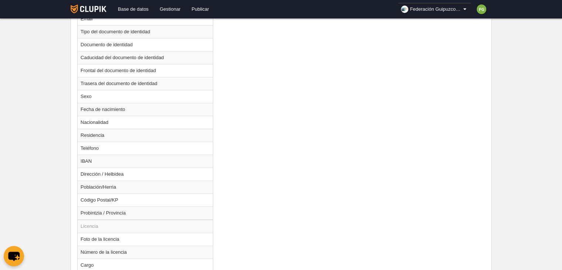
scroll to position [531, 0]
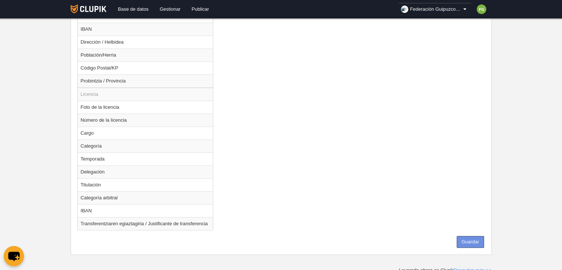
type input "Cuerpo técnico Nivel"
click at [471, 238] on button "Guardar" at bounding box center [470, 242] width 27 height 12
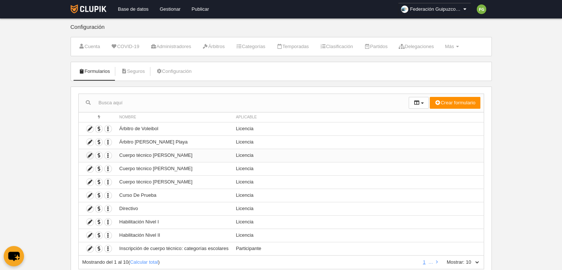
click at [89, 155] on icon at bounding box center [89, 155] width 7 height 7
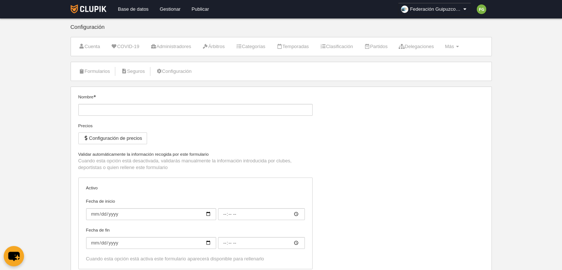
type input "Cuerpo técnico Nivel"
checkbox input "true"
type input "[DATE]"
type input "00:00"
type input "[DATE]"
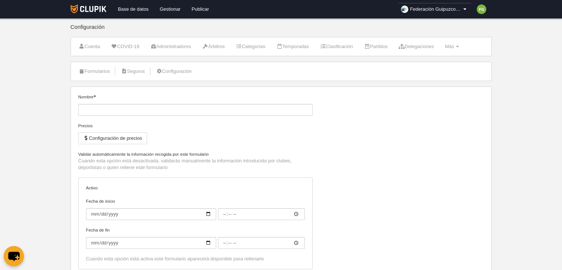
type input "00:00"
select select "selected"
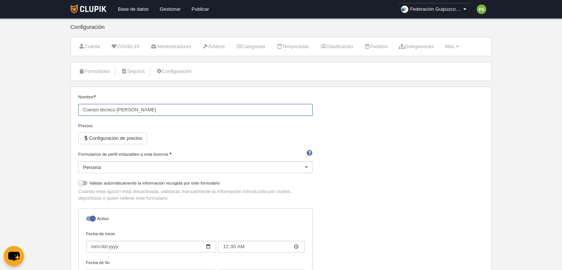
click at [148, 110] on input "Cuerpo técnico Nivel" at bounding box center [195, 110] width 234 height 12
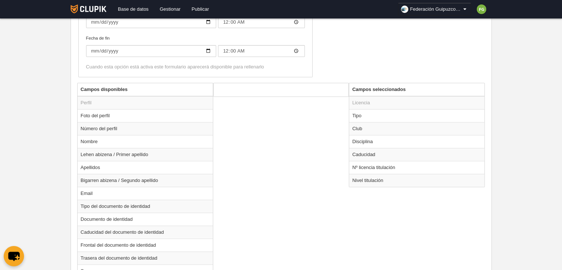
scroll to position [226, 0]
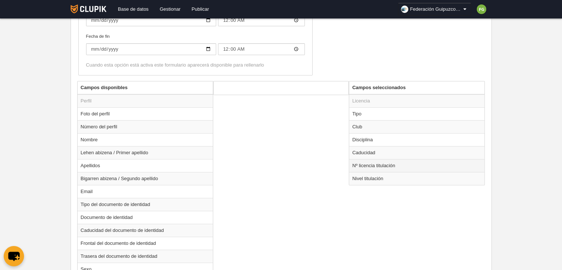
type input "Cuerpo técnico"
click at [360, 162] on td "Nº licencia titulación" at bounding box center [416, 165] width 135 height 13
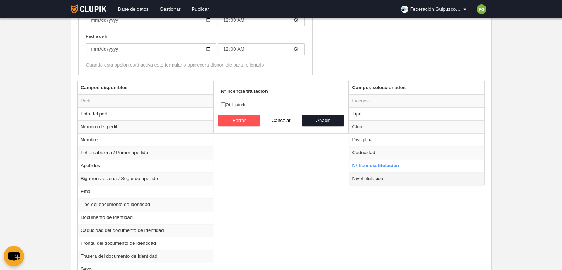
click at [375, 178] on td "Nivel titulación" at bounding box center [416, 178] width 135 height 13
radio input "false"
radio input "true"
checkbox input "true"
select select
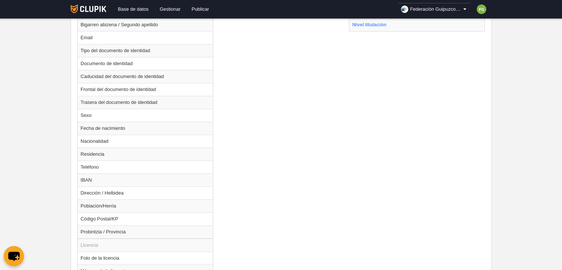
scroll to position [531, 0]
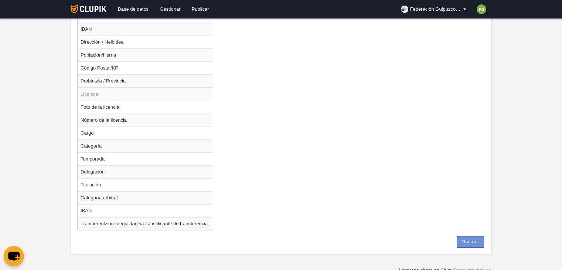
click at [474, 239] on button "Guardar" at bounding box center [470, 242] width 27 height 12
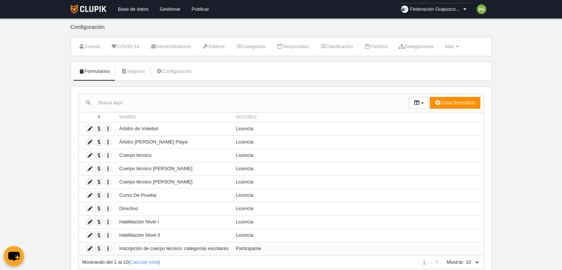
click at [89, 247] on icon at bounding box center [89, 248] width 7 height 7
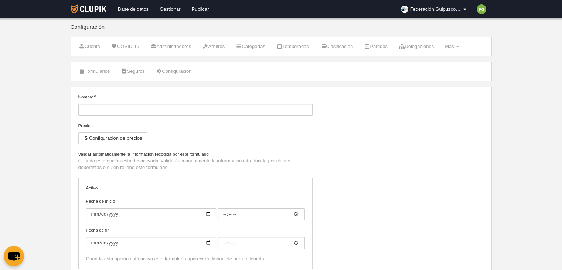
type input "Inscripción de cuerpo técnico: categorías escolares"
type input "[DATE]"
type input "00:00"
type input "[DATE]"
type input "00:00"
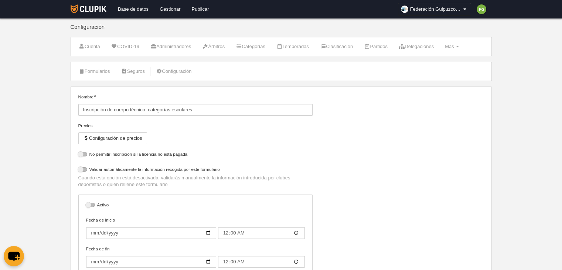
select select "selected"
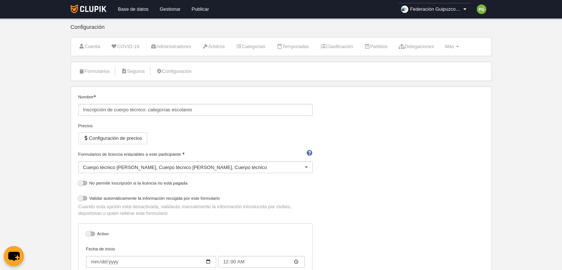
click at [307, 166] on div at bounding box center [306, 167] width 12 height 12
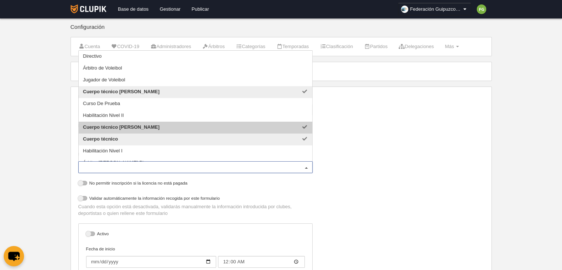
click at [156, 125] on span "Cuerpo técnico Nivel I" at bounding box center [196, 128] width 234 height 12
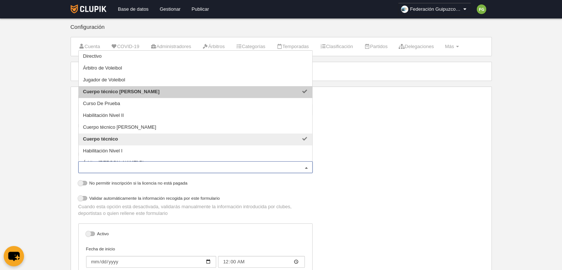
click at [174, 92] on span "Cuerpo técnico [PERSON_NAME]" at bounding box center [196, 92] width 234 height 12
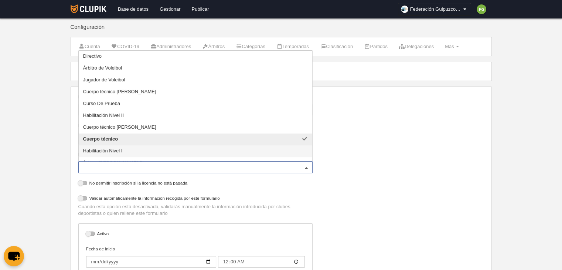
click at [116, 149] on span "Habilitación Nivel I" at bounding box center [103, 151] width 40 height 6
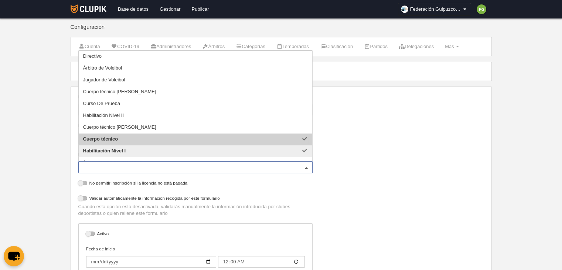
click at [358, 168] on div "Nombre Inscripción de cuerpo técnico: categorías escolares Precios Configuració…" at bounding box center [280, 207] width 411 height 229
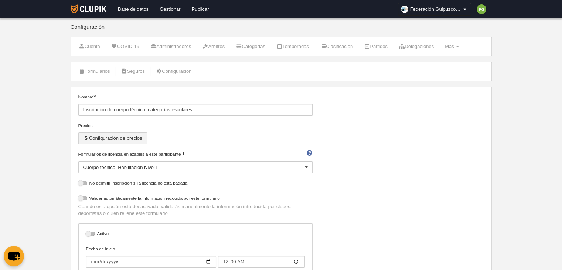
click at [126, 137] on button "Configuración de precios" at bounding box center [112, 138] width 69 height 12
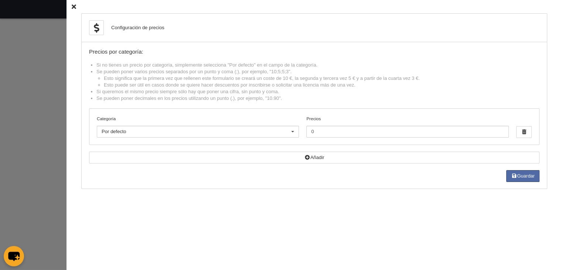
click at [72, 7] on icon at bounding box center [74, 6] width 4 height 5
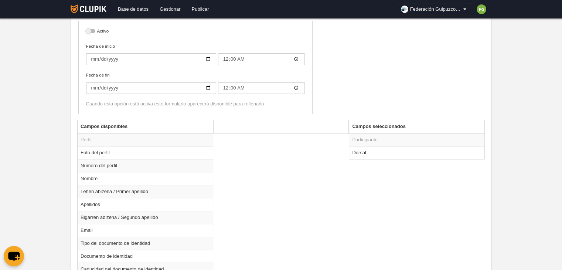
scroll to position [204, 0]
click at [368, 151] on td "Dorsal" at bounding box center [416, 150] width 135 height 13
radio input "true"
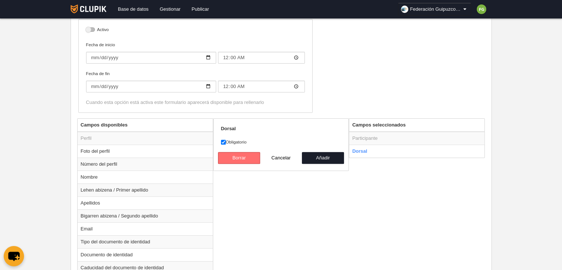
click at [241, 156] on button "Borrar" at bounding box center [239, 158] width 42 height 12
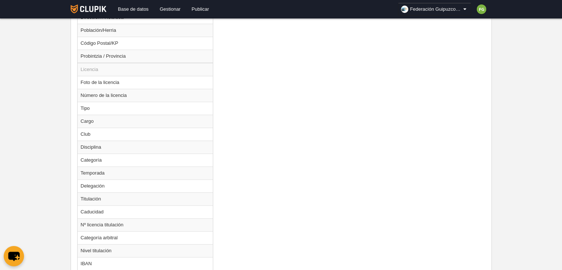
scroll to position [649, 0]
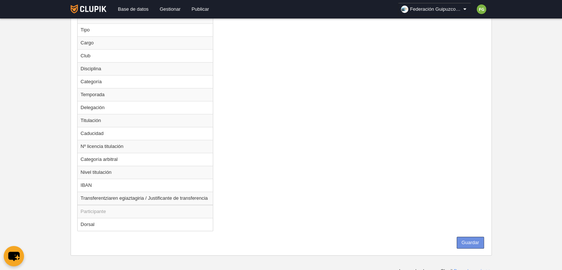
click at [470, 238] on button "Guardar" at bounding box center [470, 242] width 27 height 12
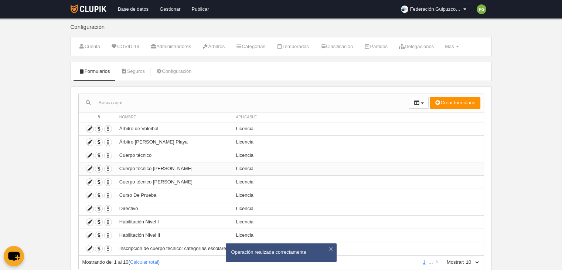
scroll to position [24, 0]
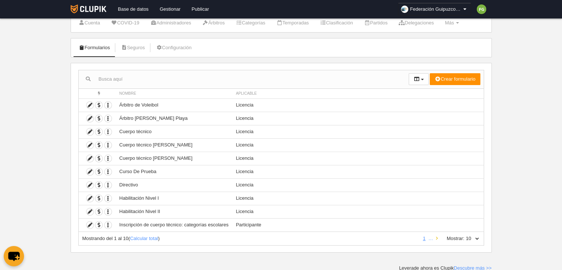
click at [436, 236] on icon at bounding box center [437, 238] width 2 height 5
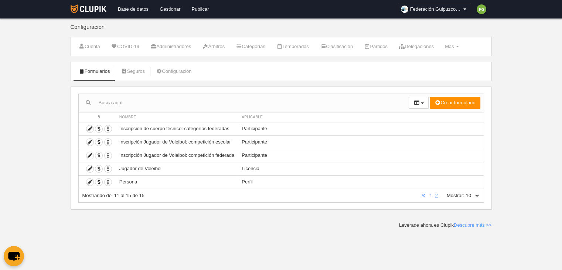
scroll to position [0, 0]
click at [89, 127] on icon at bounding box center [89, 128] width 7 height 7
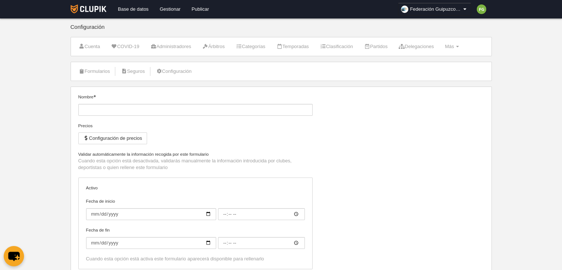
type input "Inscripción de cuerpo técnico: categorías federadas"
checkbox input "true"
type input "[DATE]"
type input "00:00"
type input "[DATE]"
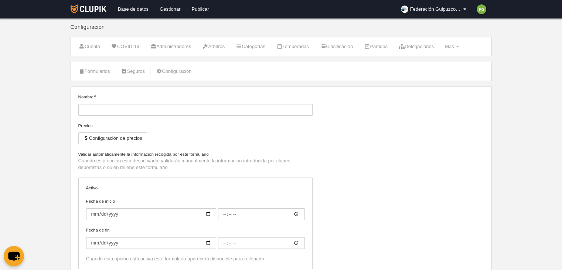
type input "00:00"
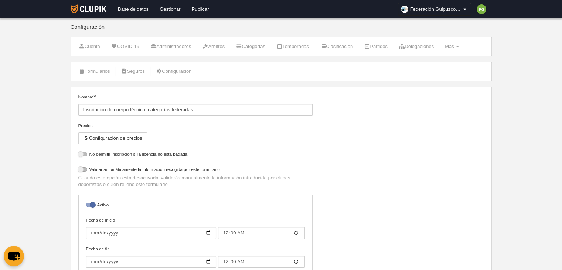
select select "selected"
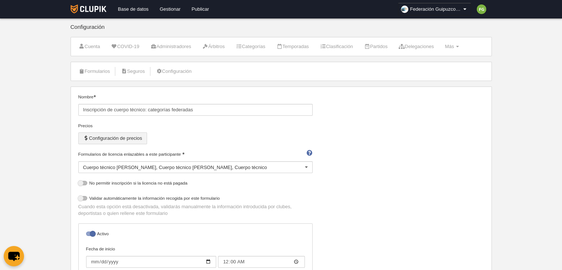
click at [94, 137] on button "Configuración de precios" at bounding box center [112, 138] width 69 height 12
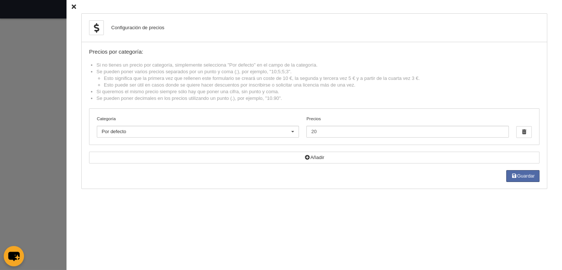
click at [72, 6] on icon at bounding box center [74, 6] width 4 height 5
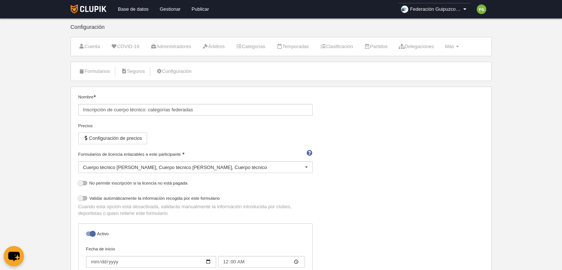
click at [221, 166] on div "Cuerpo técnico Nivel II Cuerpo técnico Nivel I Cuerpo técnico" at bounding box center [195, 167] width 234 height 12
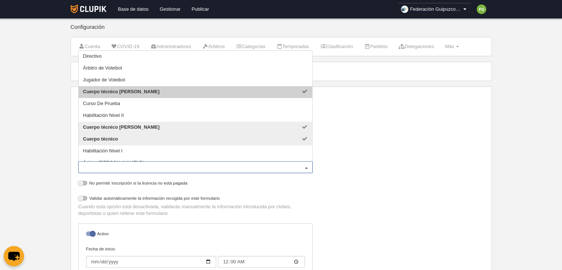
click at [143, 91] on span "Cuerpo técnico [PERSON_NAME]" at bounding box center [196, 92] width 234 height 12
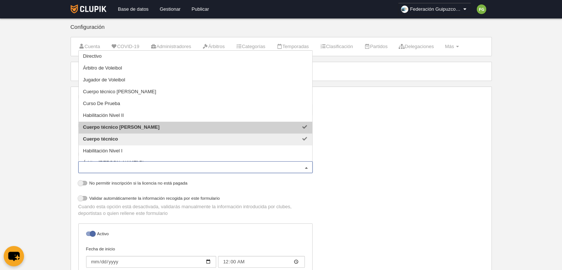
click at [139, 126] on span "Cuerpo técnico Nivel I" at bounding box center [196, 128] width 234 height 12
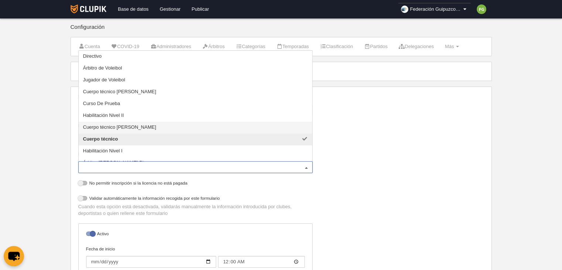
click at [378, 155] on div "Nombre Inscripción de cuerpo técnico: categorías federadas Precios Configuració…" at bounding box center [280, 207] width 411 height 229
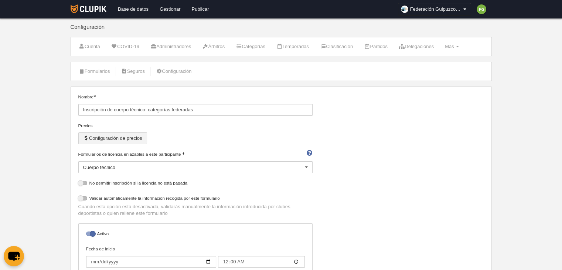
click at [116, 138] on button "Configuración de precios" at bounding box center [112, 138] width 69 height 12
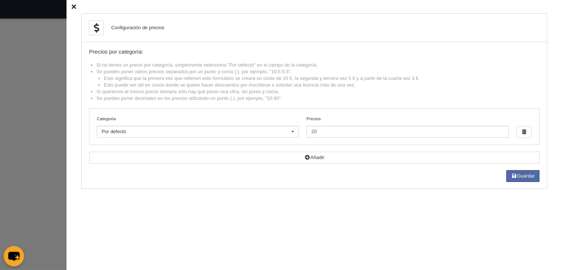
click at [72, 8] on icon at bounding box center [74, 6] width 4 height 5
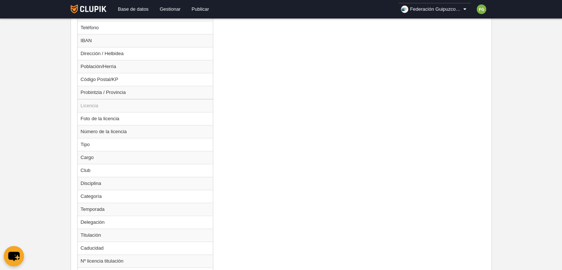
scroll to position [649, 0]
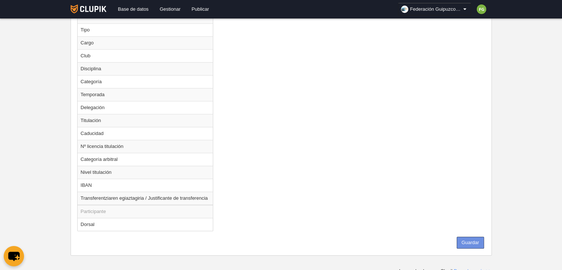
click at [469, 237] on button "Guardar" at bounding box center [470, 242] width 27 height 12
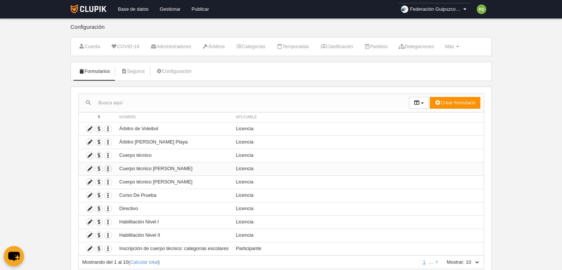
click at [107, 168] on icon "button" at bounding box center [108, 168] width 7 height 7
click at [132, 192] on button "Borrar formulario" at bounding box center [135, 192] width 46 height 7
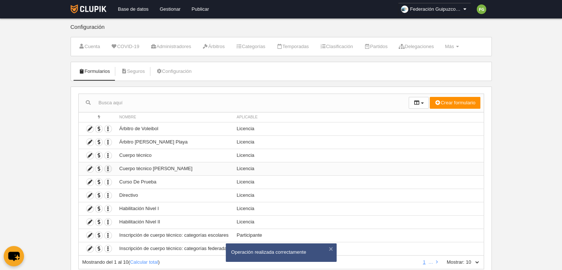
click at [108, 168] on icon "button" at bounding box center [108, 168] width 7 height 7
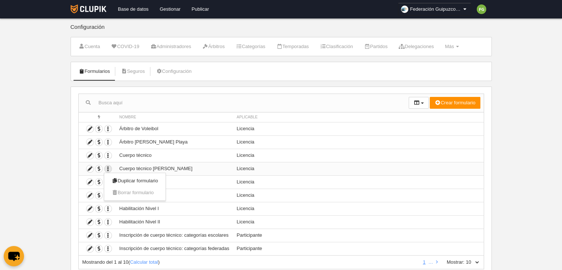
click at [270, 170] on td "Licencia" at bounding box center [358, 168] width 251 height 13
drag, startPoint x: 270, startPoint y: 170, endPoint x: 198, endPoint y: 162, distance: 72.5
click at [198, 162] on tr "Duplicar formulario Borrar formulario Cuerpo técnico Nivel II Licencia" at bounding box center [281, 168] width 405 height 13
click at [108, 221] on icon "button" at bounding box center [108, 221] width 7 height 7
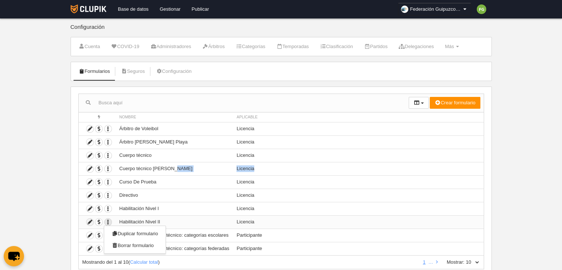
click at [88, 220] on icon at bounding box center [89, 221] width 7 height 7
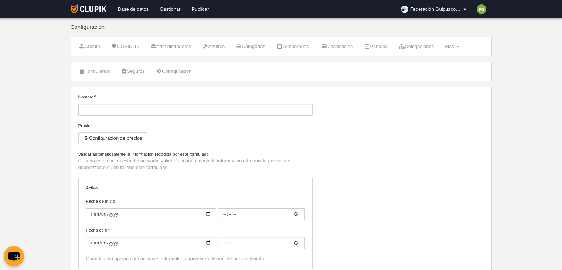
type input "Habilitación Nivel II"
checkbox input "true"
type input "[DATE]"
type input "00:00"
type input "[DATE]"
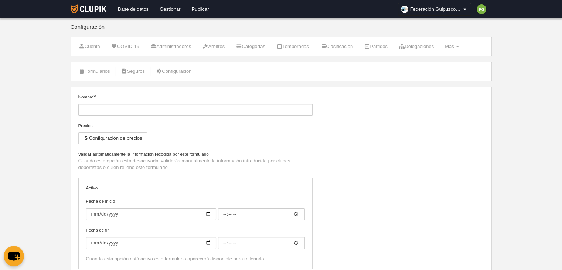
type input "00:00"
select select "selected"
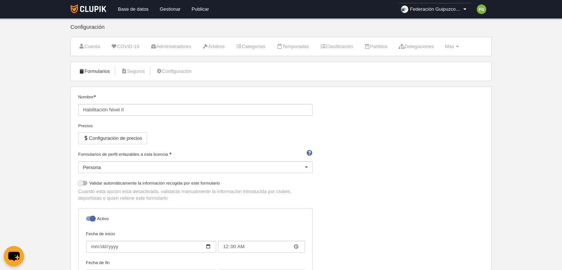
click at [102, 67] on link "Formularios" at bounding box center [95, 71] width 40 height 11
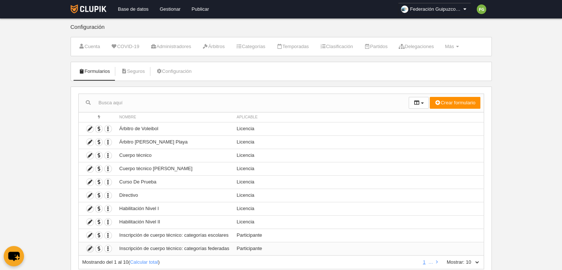
click at [89, 246] on icon at bounding box center [89, 248] width 7 height 7
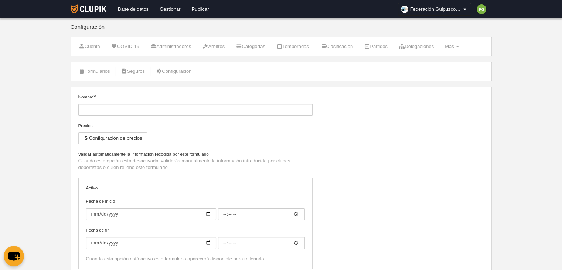
type input "Inscripción de cuerpo técnico: categorías federadas"
checkbox input "true"
type input "[DATE]"
type input "00:00"
type input "[DATE]"
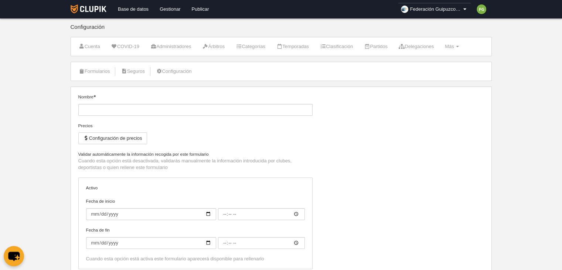
type input "00:00"
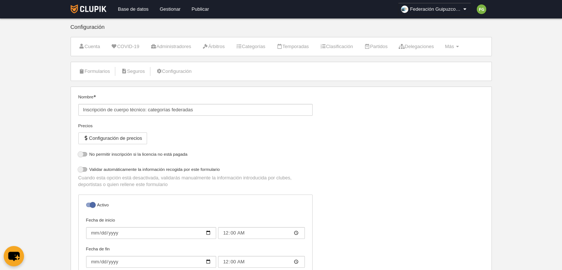
select select "selected"
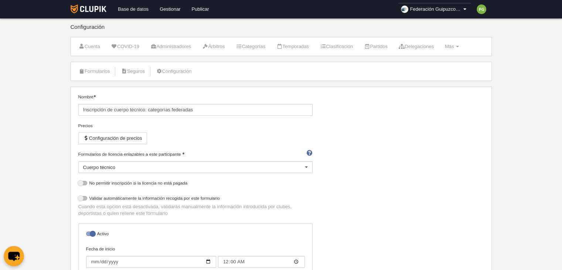
click at [133, 5] on link "Base de datos" at bounding box center [133, 9] width 42 height 18
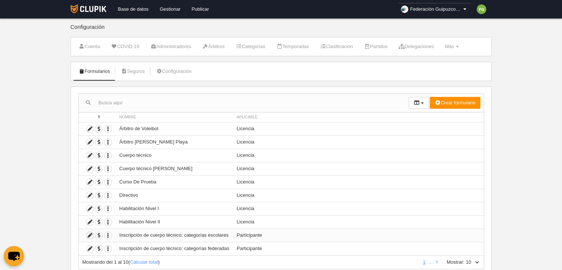
click at [91, 234] on icon at bounding box center [89, 235] width 7 height 7
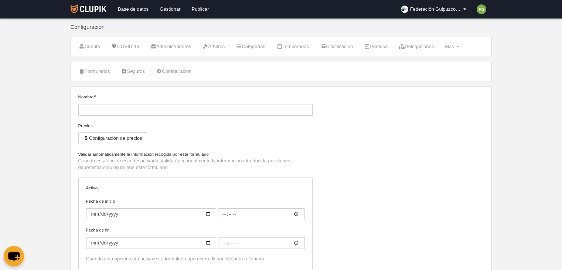
type input "Inscripción de cuerpo técnico: categorías escolares"
type input "[DATE]"
type input "00:00"
type input "[DATE]"
type input "00:00"
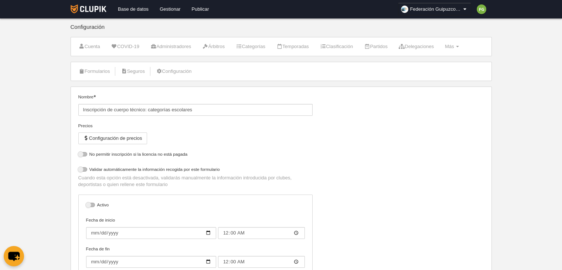
select select "selected"
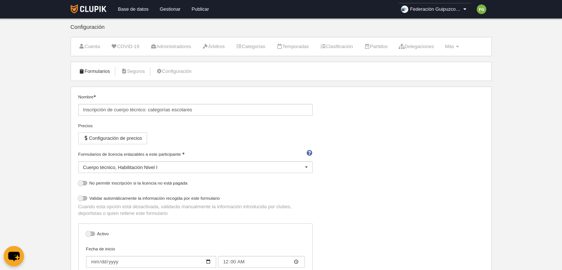
click at [96, 71] on link "Formularios" at bounding box center [95, 71] width 40 height 11
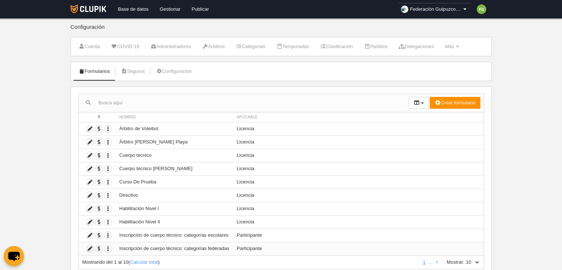
click at [88, 246] on icon at bounding box center [89, 248] width 7 height 7
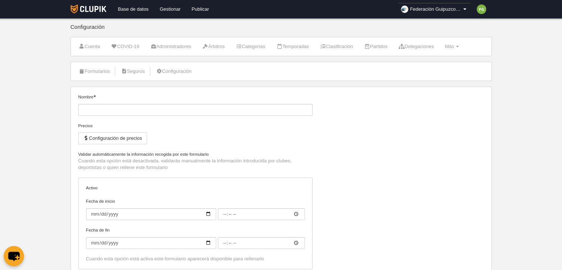
type input "Inscripción de cuerpo técnico: categorías federadas"
checkbox input "true"
type input "[DATE]"
type input "00:00"
type input "[DATE]"
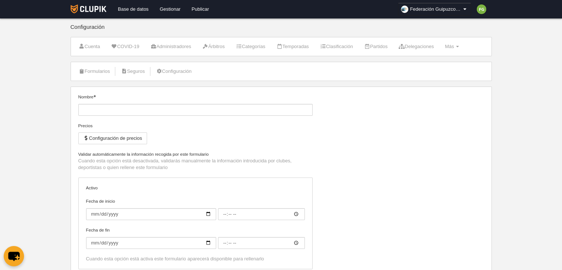
type input "00:00"
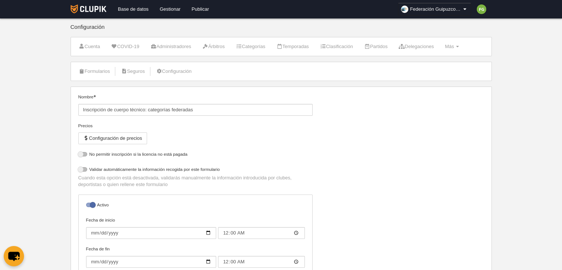
select select "selected"
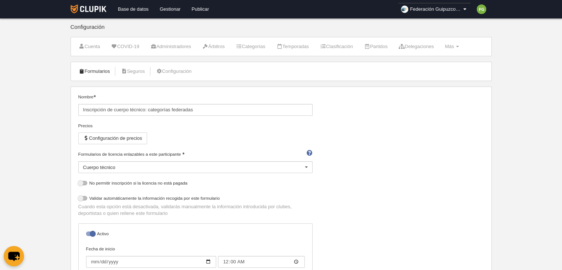
click at [94, 68] on link "Formularios" at bounding box center [95, 71] width 40 height 11
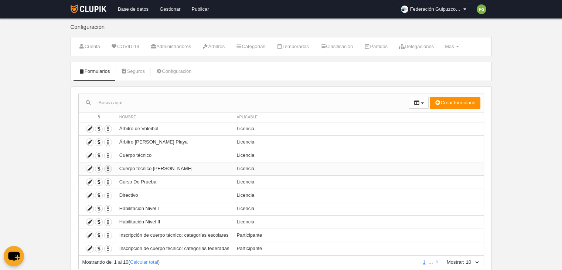
click at [108, 167] on icon "button" at bounding box center [108, 168] width 7 height 7
click at [90, 166] on icon at bounding box center [89, 168] width 7 height 7
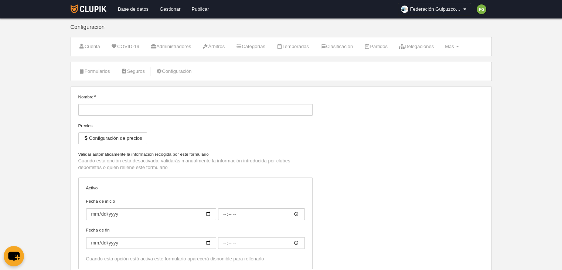
type input "Cuerpo técnico [PERSON_NAME]"
checkbox input "true"
type input "[DATE]"
type input "00:00"
type input "[DATE]"
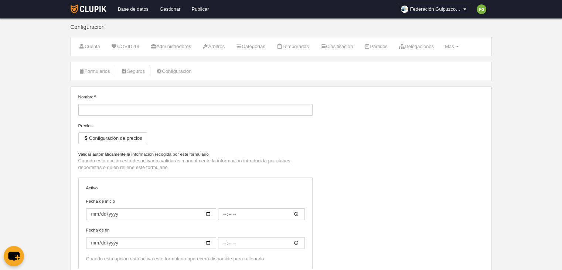
type input "00:00"
select select "selected"
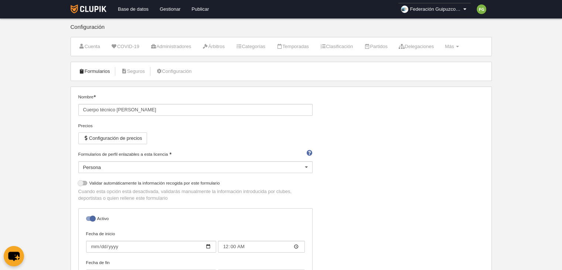
click at [85, 69] on link "Formularios" at bounding box center [95, 71] width 40 height 11
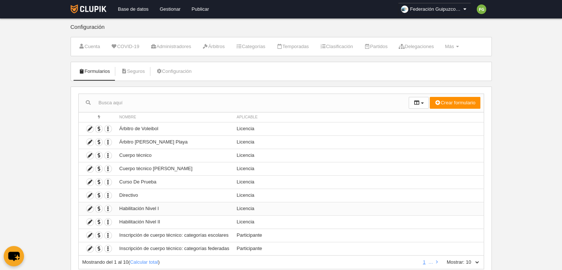
scroll to position [24, 0]
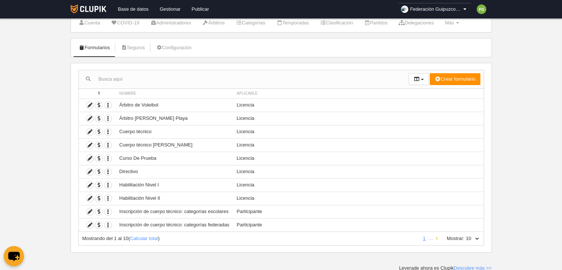
click at [436, 236] on icon at bounding box center [437, 238] width 2 height 5
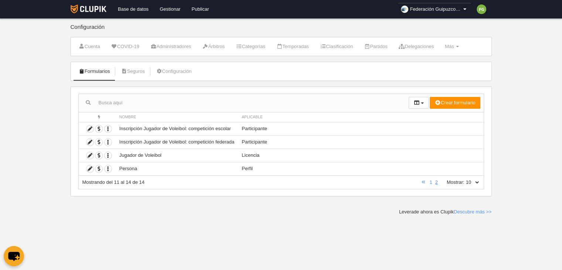
scroll to position [0, 0]
click at [87, 125] on icon at bounding box center [89, 128] width 7 height 7
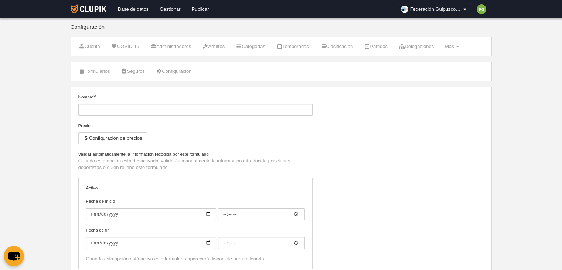
type input "Inscripción Jugador de Voleibol: competición escolar"
type input "[DATE]"
type input "00:00"
type input "[DATE]"
type input "00:00"
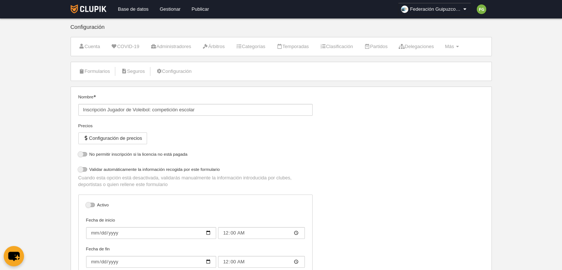
select select "selected"
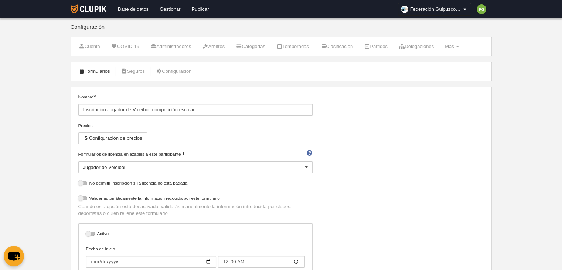
click at [98, 69] on link "Formularios" at bounding box center [95, 71] width 40 height 11
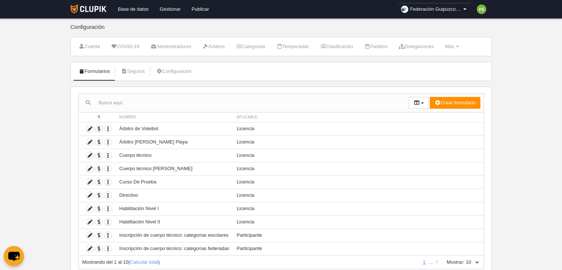
click at [435, 260] on link at bounding box center [437, 262] width 5 height 6
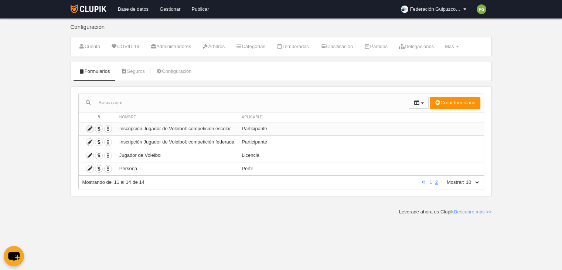
click at [87, 127] on icon at bounding box center [89, 128] width 7 height 7
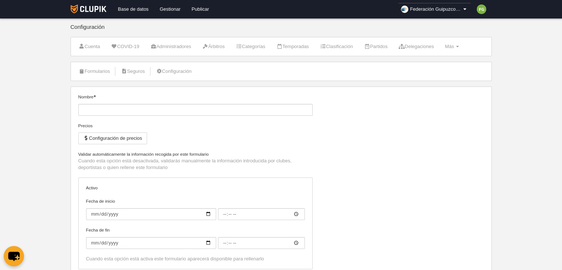
type input "Inscripción Jugador de Voleibol: competición escolar"
type input "[DATE]"
type input "00:00"
type input "[DATE]"
type input "00:00"
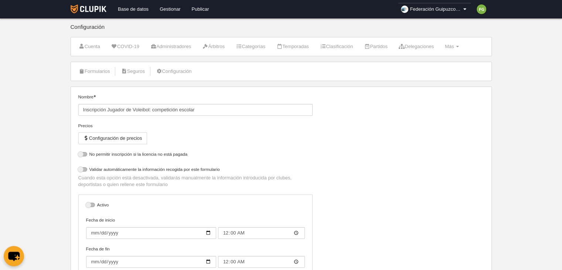
select select "selected"
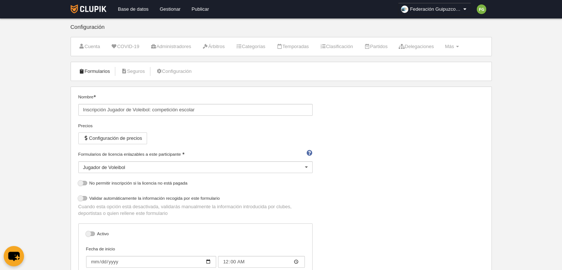
click at [98, 70] on link "Formularios" at bounding box center [95, 71] width 40 height 11
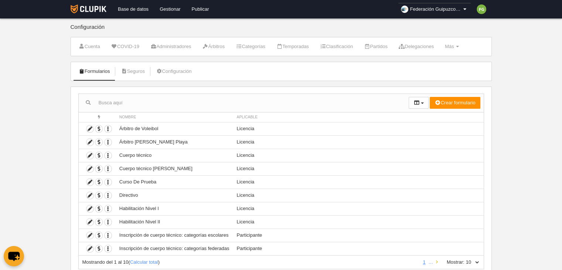
click at [436, 259] on icon at bounding box center [437, 261] width 2 height 5
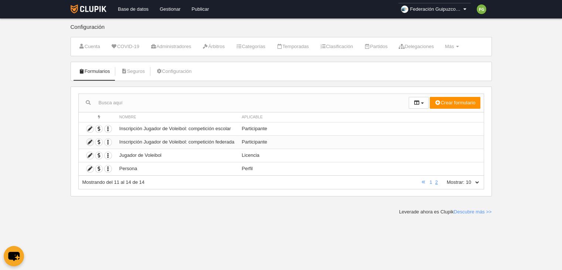
click at [88, 141] on icon at bounding box center [89, 142] width 7 height 7
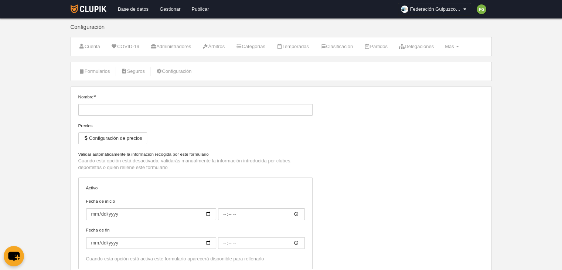
type input "Inscripción Jugador de Voleibol: competición federada"
type input "[DATE]"
type input "00:00"
type input "[DATE]"
type input "00:00"
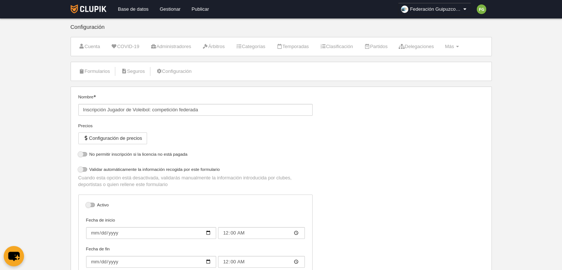
select select "selected"
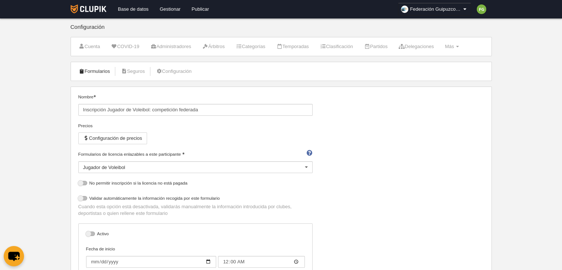
click at [98, 70] on link "Formularios" at bounding box center [95, 71] width 40 height 11
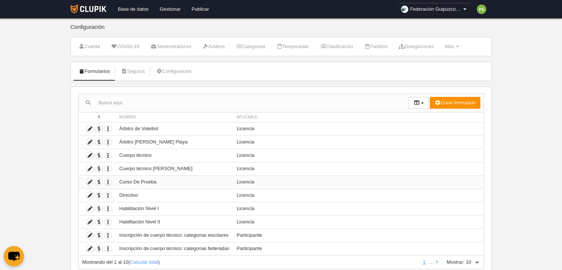
scroll to position [24, 0]
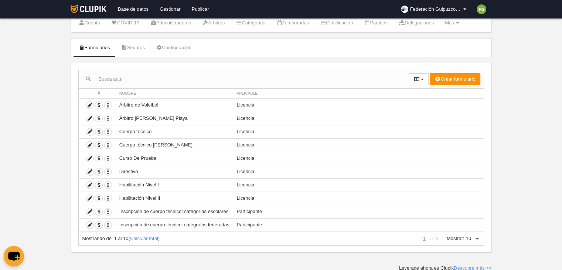
click at [437, 237] on icon at bounding box center [437, 238] width 2 height 5
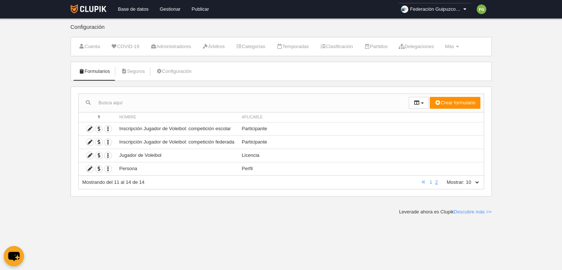
scroll to position [0, 0]
click at [423, 181] on icon at bounding box center [424, 182] width 4 height 5
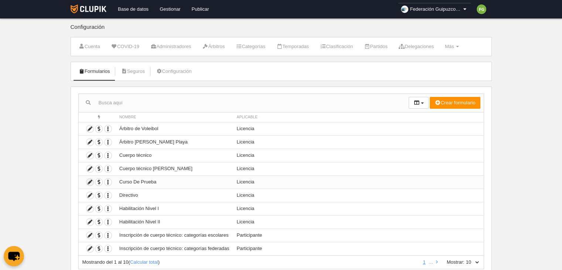
click at [89, 181] on icon at bounding box center [89, 181] width 7 height 7
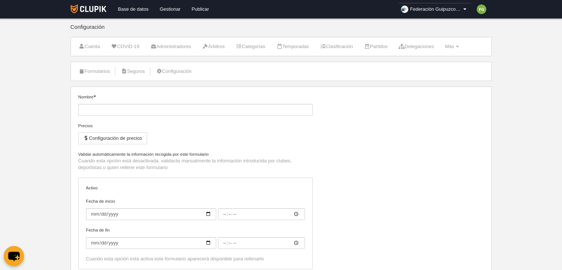
type input "Curso De Prueba"
select select "selected"
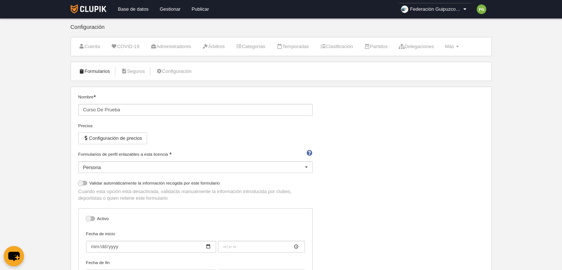
click at [97, 69] on link "Formularios" at bounding box center [95, 71] width 40 height 11
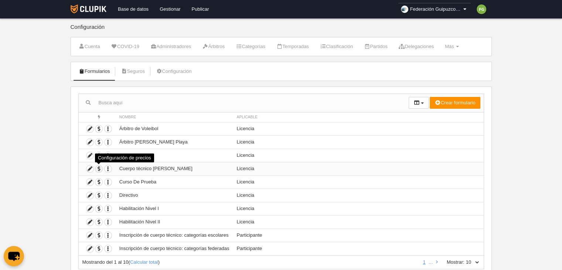
click at [99, 168] on span "button" at bounding box center [98, 168] width 7 height 7
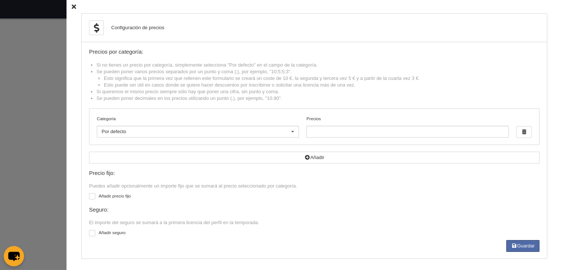
scroll to position [1, 0]
click at [72, 3] on icon at bounding box center [74, 5] width 4 height 5
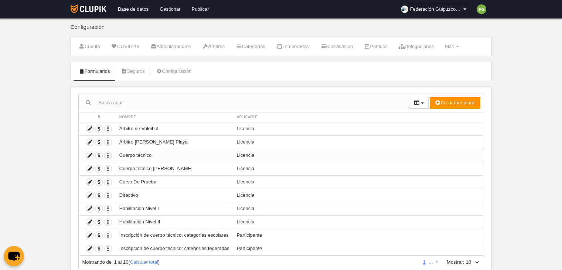
click at [108, 153] on icon "button" at bounding box center [108, 155] width 7 height 7
click at [106, 168] on icon "button" at bounding box center [108, 168] width 7 height 7
click at [89, 247] on icon at bounding box center [89, 248] width 7 height 7
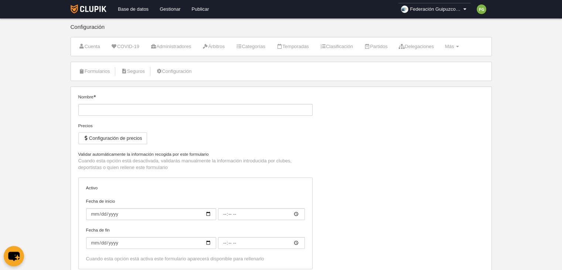
type input "Inscripción de cuerpo técnico: categorías federadas"
checkbox input "true"
type input "[DATE]"
type input "00:00"
type input "[DATE]"
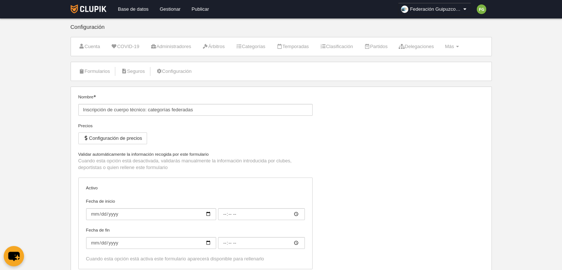
type input "00:00"
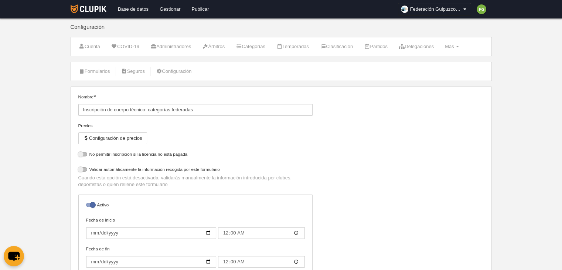
select select "selected"
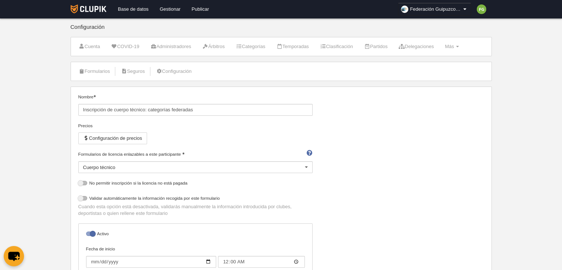
click at [89, 247] on label "Fecha de inicio [DATE] 00:00" at bounding box center [195, 256] width 219 height 22
click at [89, 256] on input "[DATE]" at bounding box center [151, 262] width 130 height 12
click at [89, 247] on label "Fecha de inicio [DATE] 00:00" at bounding box center [195, 256] width 219 height 22
click at [89, 256] on input "[DATE]" at bounding box center [151, 262] width 130 height 12
click at [174, 69] on link "Configuración" at bounding box center [174, 71] width 44 height 11
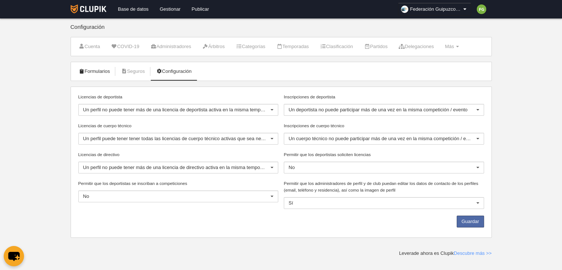
click at [87, 70] on link "Formularios" at bounding box center [95, 71] width 40 height 11
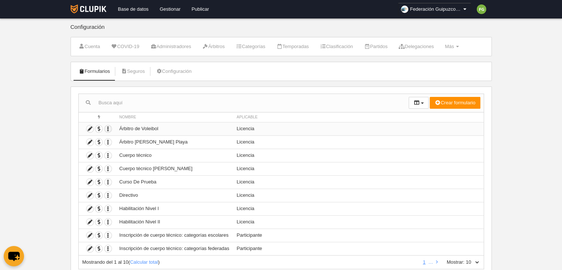
click at [106, 128] on icon "button" at bounding box center [108, 128] width 7 height 7
click at [123, 139] on span "Duplicar formulario" at bounding box center [135, 141] width 46 height 6
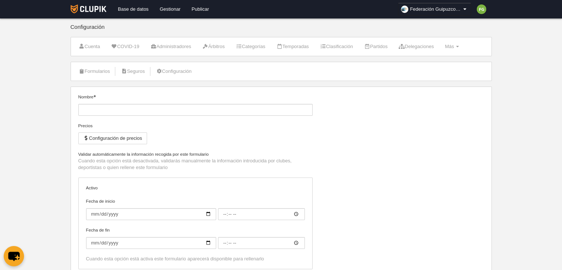
type input "Árbitro de Voleibol (Copia)"
checkbox input "true"
type input "[DATE]"
type input "00:00"
select select "selected"
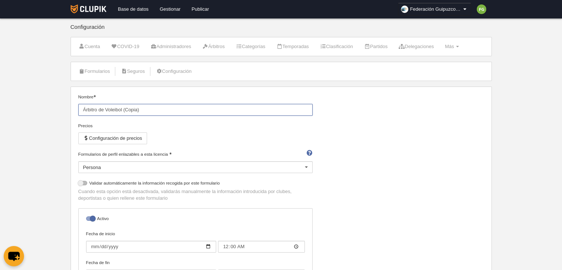
click at [144, 109] on input "Árbitro de Voleibol (Copia)" at bounding box center [195, 110] width 234 height 12
type input "Equipación árbitro de Voleibol"
click at [126, 136] on button "Configuración de precios" at bounding box center [112, 138] width 69 height 12
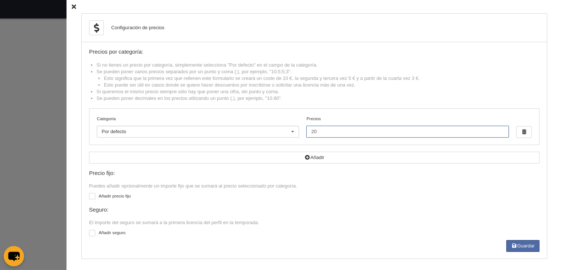
drag, startPoint x: 320, startPoint y: 130, endPoint x: 235, endPoint y: 135, distance: 85.1
click at [235, 135] on div "Categoría Por defecto Por defecto [PERSON_NAME] Femenino participación Cadete F…" at bounding box center [314, 127] width 450 height 36
click at [531, 246] on button "Guardar" at bounding box center [522, 246] width 33 height 12
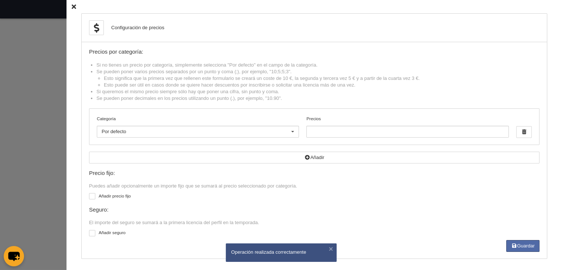
click at [72, 7] on icon at bounding box center [74, 6] width 4 height 5
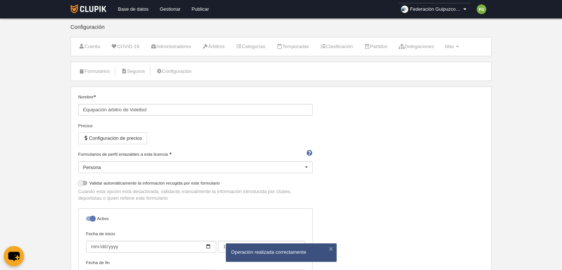
click at [93, 217] on div at bounding box center [90, 218] width 9 height 4
click at [91, 218] on input "checkbox" at bounding box center [88, 220] width 5 height 5
checkbox input "false"
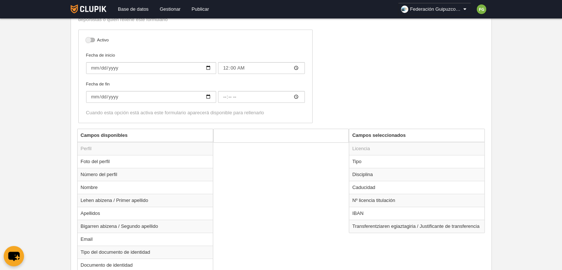
scroll to position [214, 0]
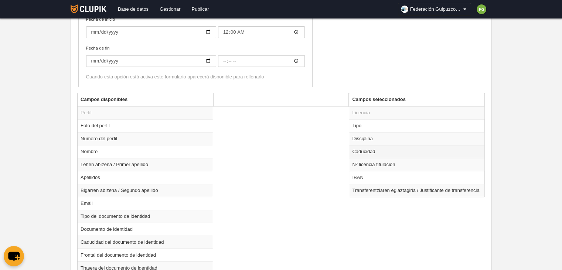
click at [387, 149] on td "Caducidad" at bounding box center [416, 151] width 135 height 13
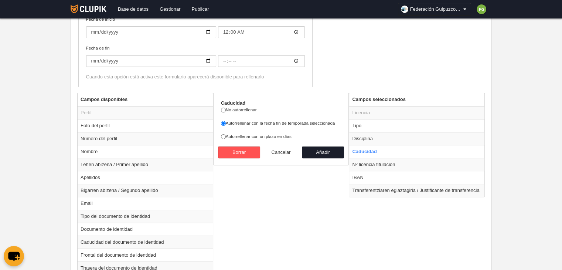
click at [276, 152] on button "Cancelar" at bounding box center [281, 152] width 42 height 12
radio input "false"
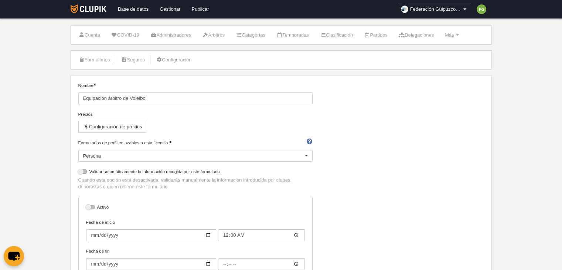
scroll to position [0, 0]
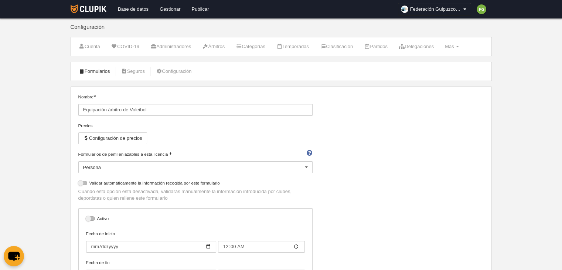
click at [99, 69] on link "Formularios" at bounding box center [95, 71] width 40 height 11
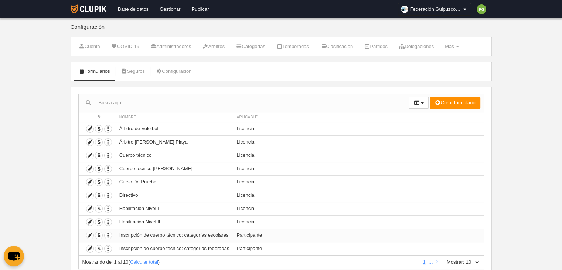
scroll to position [24, 0]
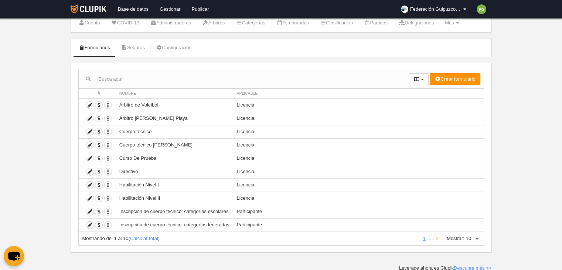
click at [437, 238] on icon at bounding box center [437, 238] width 2 height 5
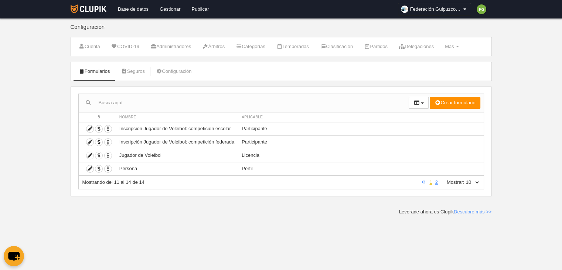
click at [430, 182] on link "1" at bounding box center [431, 182] width 6 height 6
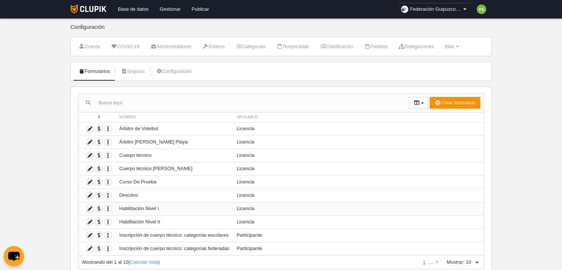
scroll to position [24, 0]
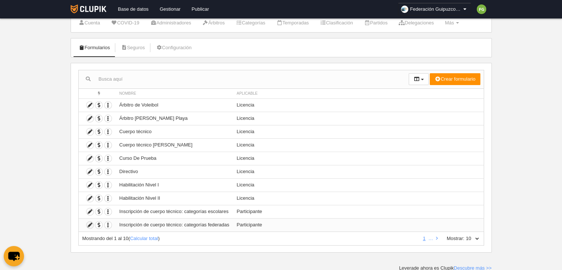
click at [89, 223] on icon at bounding box center [89, 224] width 7 height 7
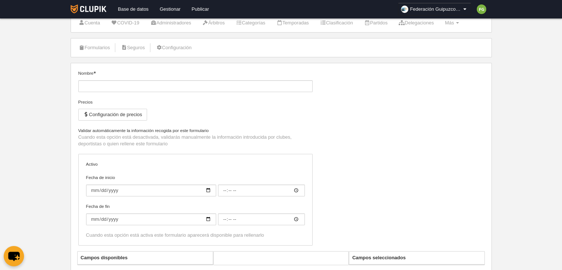
type input "Inscripción de cuerpo técnico: categorías federadas"
checkbox input "true"
type input "[DATE]"
type input "00:00"
type input "[DATE]"
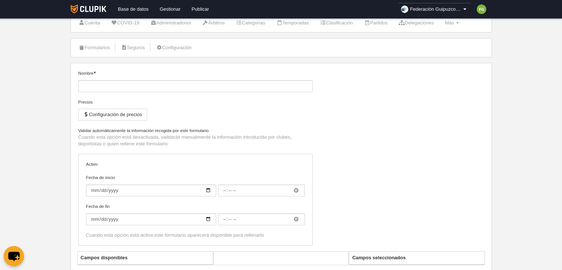
type input "00:00"
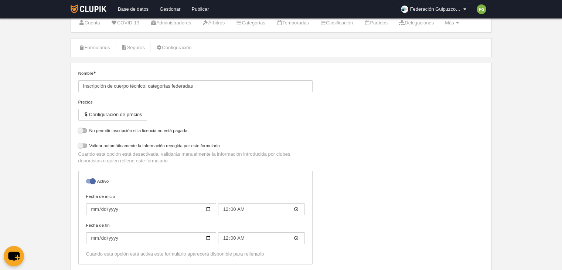
select select "selected"
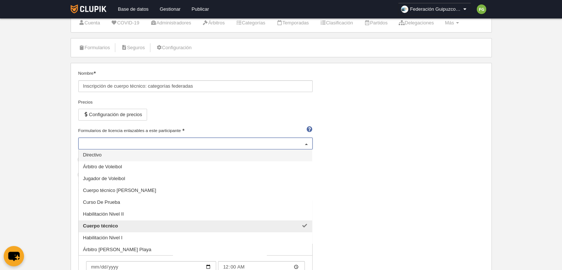
click at [304, 143] on div at bounding box center [306, 144] width 12 height 12
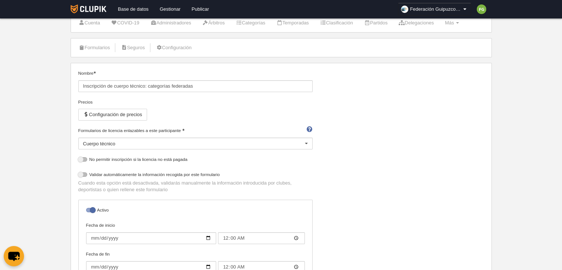
click at [304, 143] on div at bounding box center [306, 144] width 12 height 12
click at [366, 155] on div "Nombre Inscripción de cuerpo técnico: categorías federadas Precios Configuració…" at bounding box center [280, 184] width 411 height 229
click at [88, 45] on link "Formularios" at bounding box center [95, 47] width 40 height 11
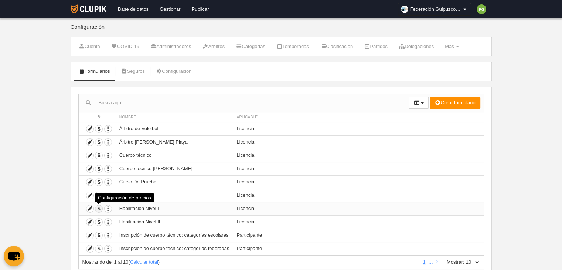
click at [98, 207] on span "button" at bounding box center [98, 208] width 7 height 7
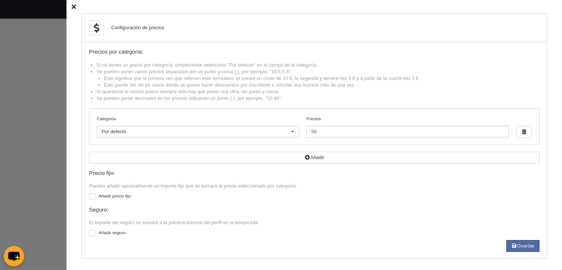
click at [67, 182] on div "Configuración de precios Precios por categoría: Si no tienes un precio por cate…" at bounding box center [314, 136] width 495 height 272
click at [72, 6] on icon at bounding box center [74, 6] width 4 height 5
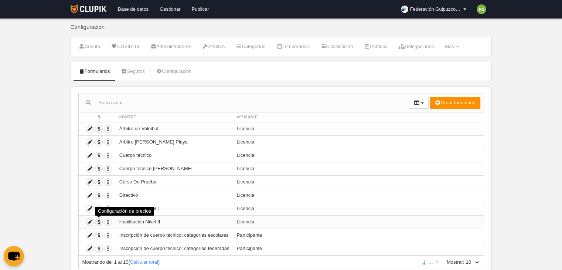
click at [98, 219] on span "button" at bounding box center [98, 221] width 7 height 7
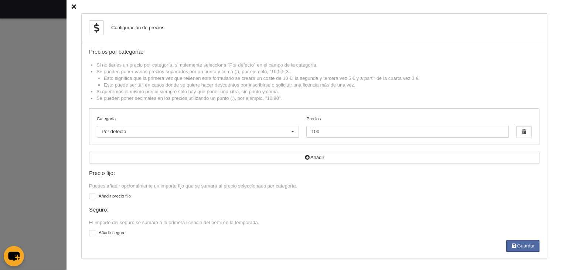
click at [72, 6] on icon at bounding box center [74, 6] width 4 height 5
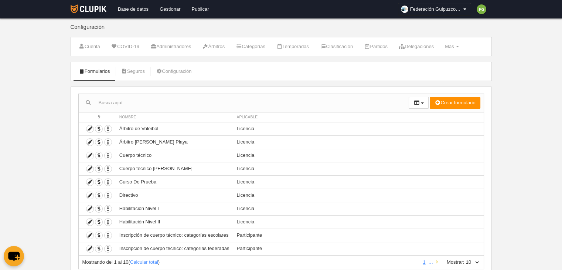
click at [436, 260] on icon at bounding box center [437, 261] width 2 height 5
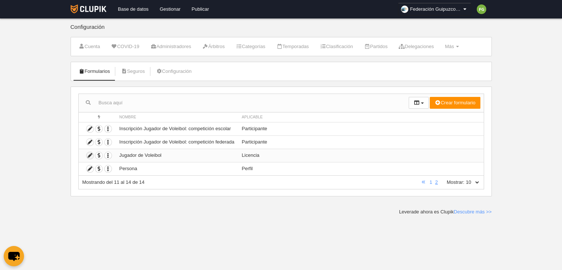
click at [89, 153] on icon at bounding box center [89, 155] width 7 height 7
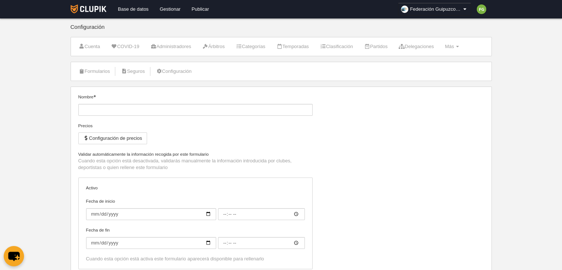
type input "Jugador de Voleibol"
type input "[DATE]"
type input "00:00"
type input "[DATE]"
type input "00:00"
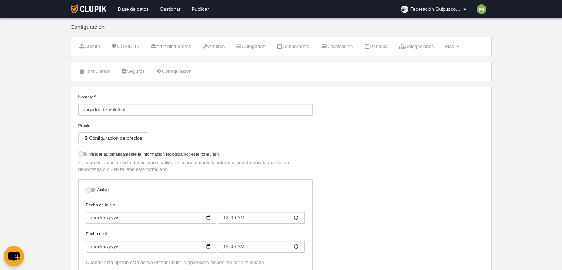
select select "selected"
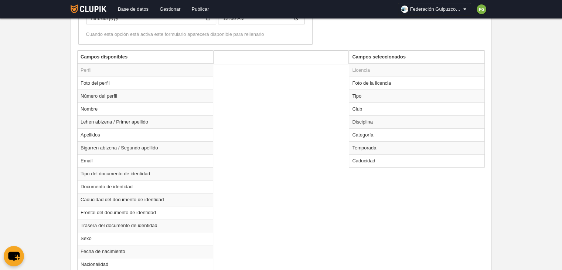
scroll to position [257, 0]
click at [378, 84] on td "Foto de la licencia" at bounding box center [416, 82] width 135 height 13
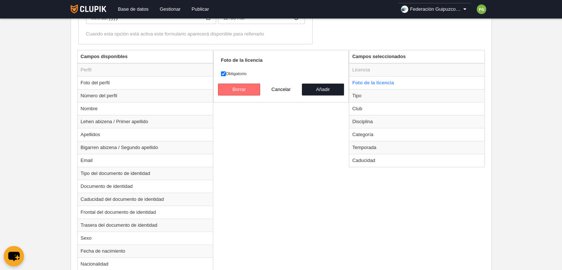
click at [245, 89] on button "Borrar" at bounding box center [239, 90] width 42 height 12
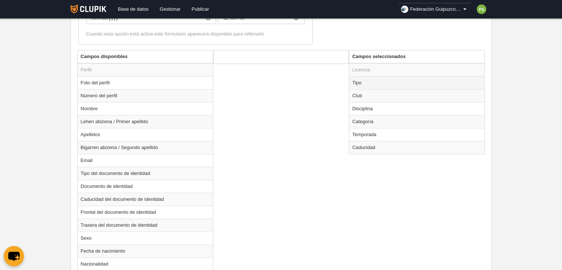
click at [360, 84] on td "Tipo" at bounding box center [416, 82] width 135 height 13
radio input "true"
select select "player"
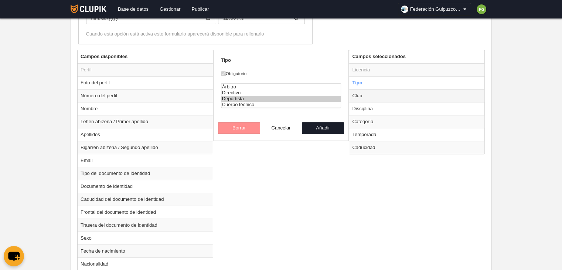
click at [360, 98] on td "Club" at bounding box center [416, 95] width 135 height 13
radio input "false"
radio input "true"
select select
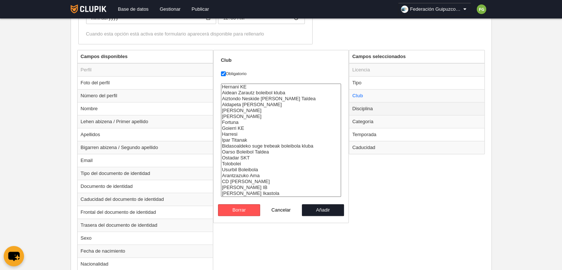
click at [361, 106] on td "Disciplina" at bounding box center [416, 108] width 135 height 13
radio input "false"
radio input "true"
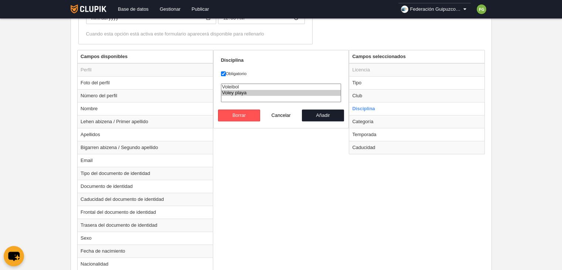
click at [252, 92] on option "Voley playa" at bounding box center [281, 93] width 120 height 6
select select "11"
click at [242, 86] on option "Voleibol" at bounding box center [281, 87] width 120 height 6
click at [314, 116] on button "Añadir" at bounding box center [323, 115] width 42 height 12
radio input "false"
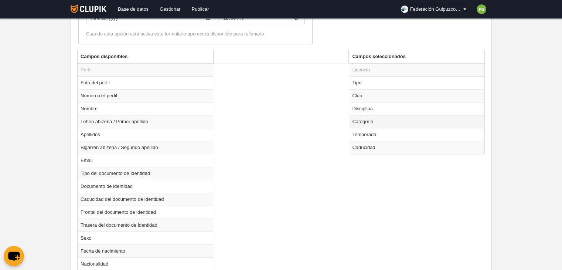
click at [355, 122] on td "Categoría" at bounding box center [416, 121] width 135 height 13
radio input "true"
select select
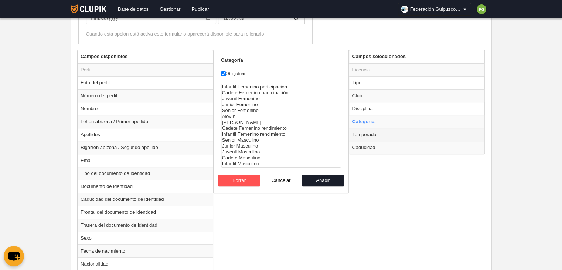
click at [358, 132] on td "Temporada" at bounding box center [416, 134] width 135 height 13
radio input "false"
radio input "true"
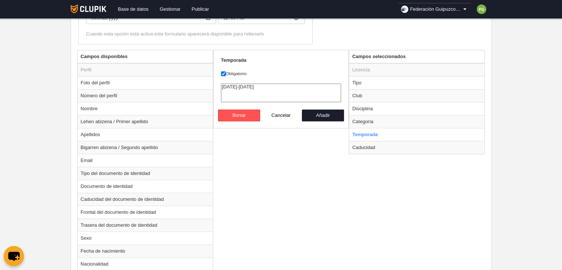
select select "8441"
click at [245, 86] on option "2025-2026" at bounding box center [281, 87] width 120 height 6
click at [237, 116] on button "Borrar" at bounding box center [239, 115] width 42 height 12
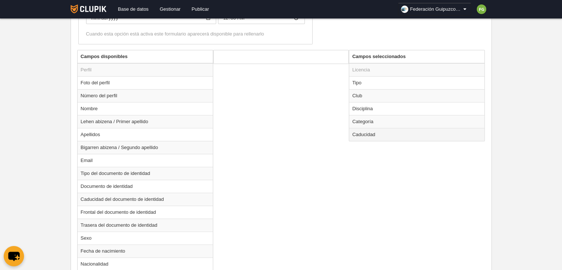
click at [371, 134] on td "Caducidad" at bounding box center [416, 134] width 135 height 13
radio input "true"
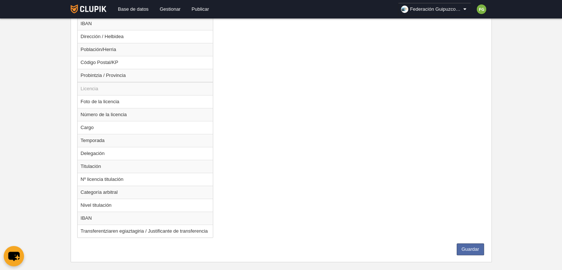
scroll to position [543, 0]
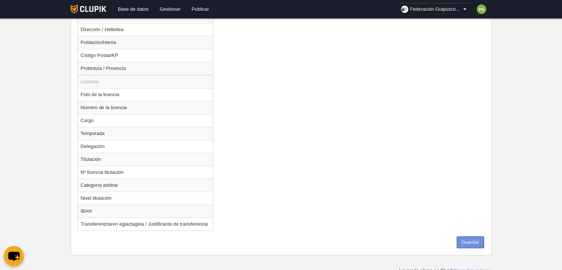
click at [468, 240] on button "Guardar" at bounding box center [470, 242] width 27 height 12
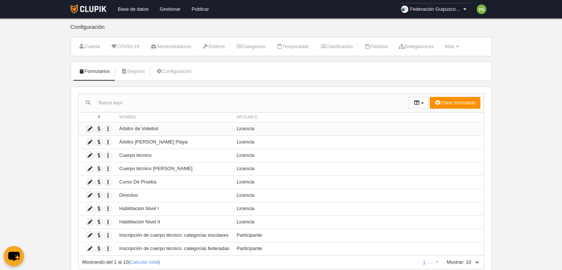
click at [89, 128] on icon at bounding box center [89, 128] width 7 height 7
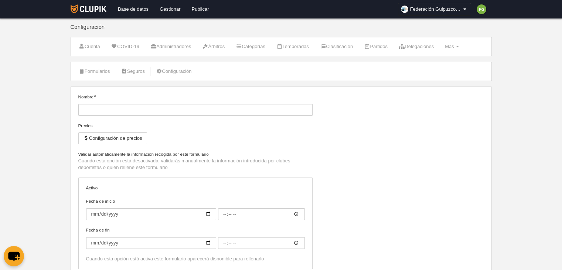
type input "Árbitro de Voleibol"
checkbox input "true"
type input "[DATE]"
type input "00:00"
select select "selected"
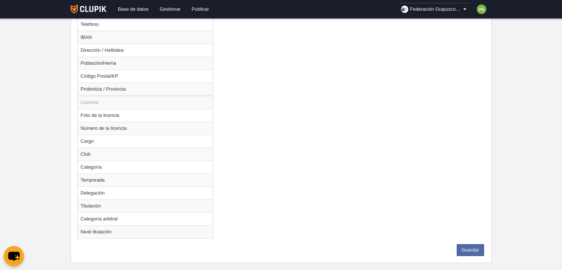
scroll to position [531, 0]
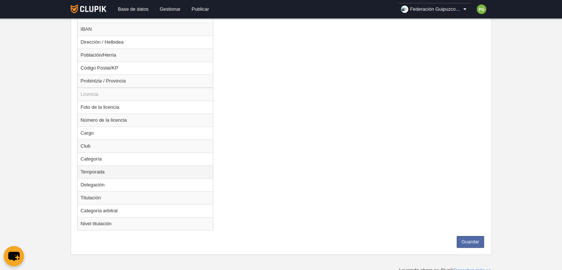
click at [107, 170] on td "Temporada" at bounding box center [145, 171] width 135 height 13
radio input "true"
select select
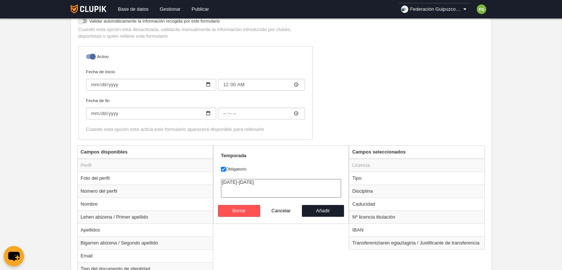
scroll to position [161, 0]
click at [317, 208] on button "Añadir" at bounding box center [323, 211] width 42 height 12
radio input "false"
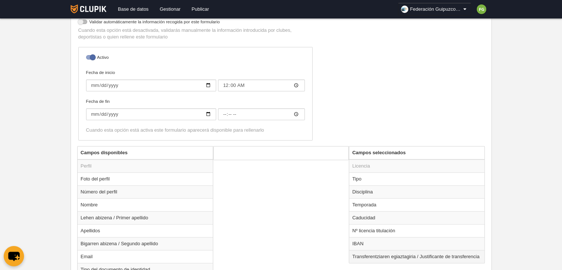
drag, startPoint x: 378, startPoint y: 212, endPoint x: 399, endPoint y: 255, distance: 47.1
click at [399, 255] on tbody "Licencia Tipo Disciplina Temporada Caducidad Nº licencia titulación IBAN Transf…" at bounding box center [416, 210] width 135 height 103
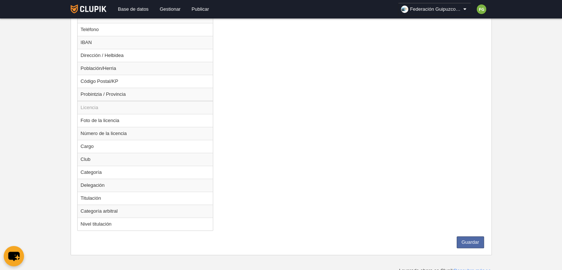
scroll to position [517, 0]
click at [463, 236] on button "Guardar" at bounding box center [470, 242] width 27 height 12
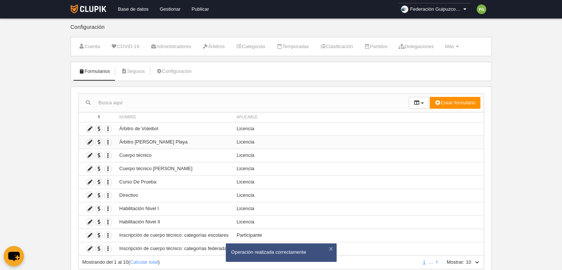
click at [89, 142] on icon at bounding box center [89, 142] width 7 height 7
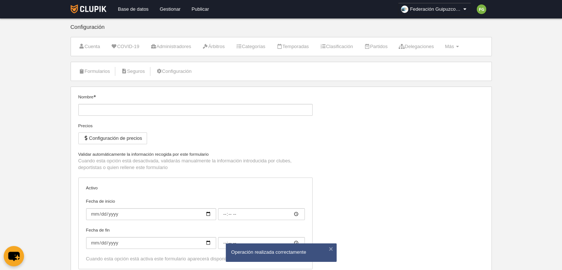
type input "Árbitro [PERSON_NAME] Playa"
type input "[DATE]"
type input "00:00"
select select "selected"
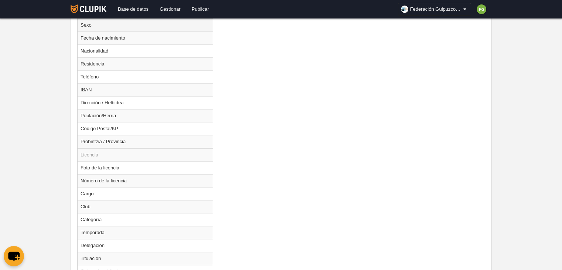
scroll to position [531, 0]
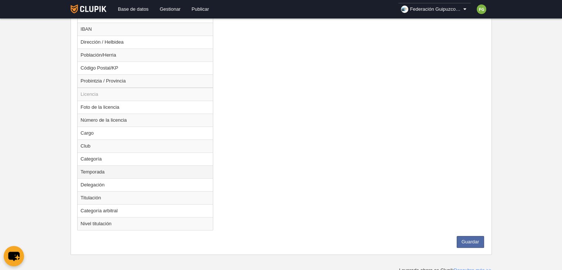
click at [108, 167] on td "Temporada" at bounding box center [145, 171] width 135 height 13
radio input "true"
select select
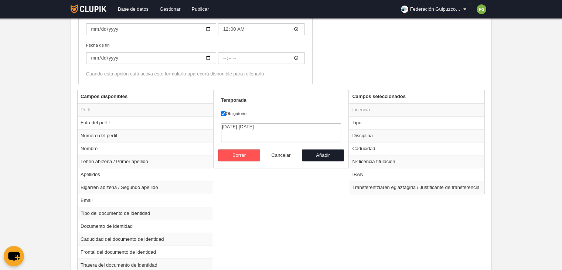
scroll to position [217, 0]
click at [314, 153] on button "Añadir" at bounding box center [323, 155] width 42 height 12
radio input "false"
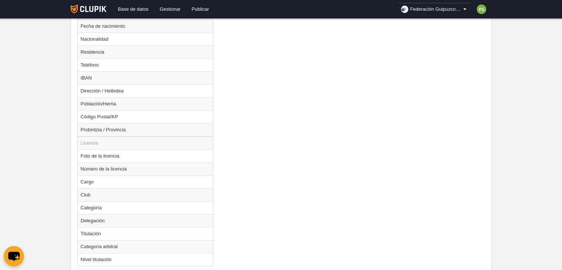
scroll to position [517, 0]
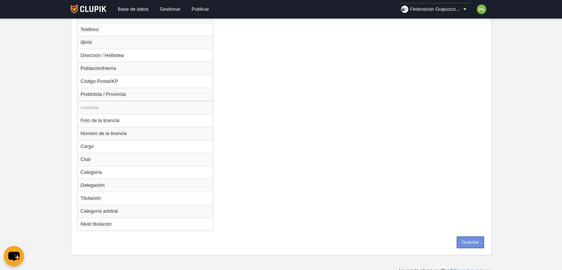
click at [470, 236] on button "Guardar" at bounding box center [470, 242] width 27 height 12
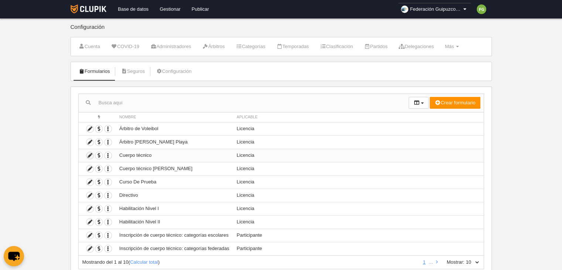
click at [89, 153] on icon at bounding box center [89, 155] width 7 height 7
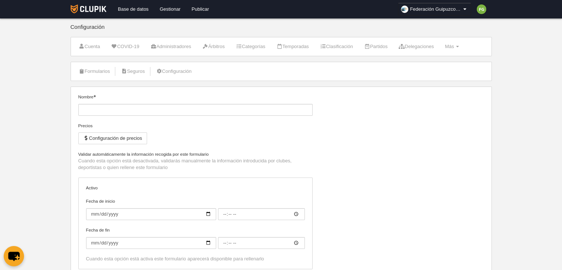
type input "Cuerpo técnico"
checkbox input "true"
type input "2025-09-01"
type input "00:00"
type input "2025-10-15"
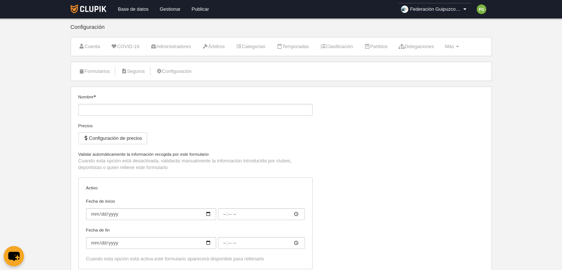
type input "00:00"
select select "selected"
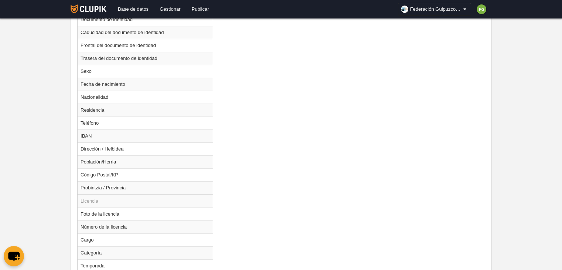
scroll to position [531, 0]
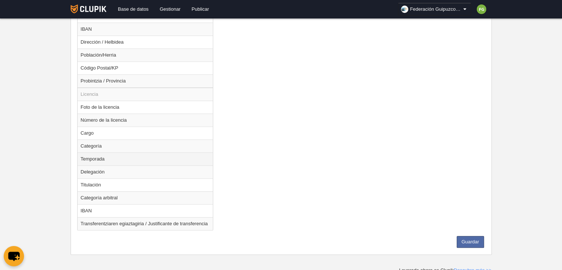
click at [107, 154] on td "Temporada" at bounding box center [145, 158] width 135 height 13
radio input "true"
select select
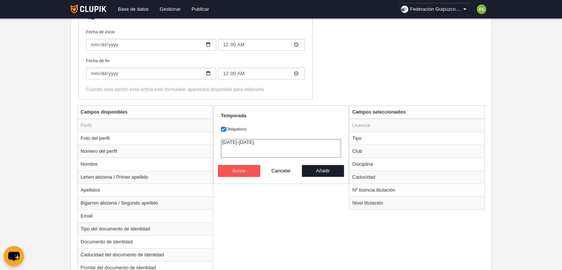
scroll to position [191, 0]
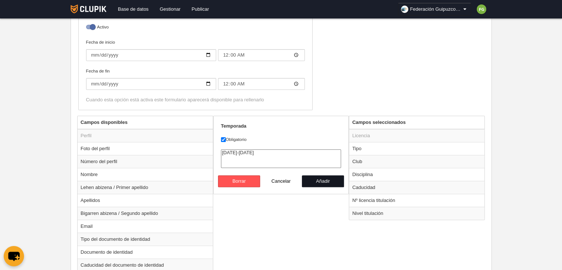
click at [311, 178] on button "Añadir" at bounding box center [323, 181] width 42 height 12
radio input "false"
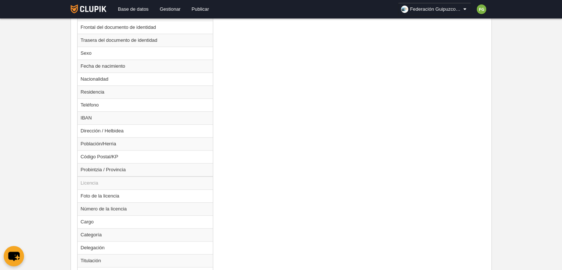
scroll to position [517, 0]
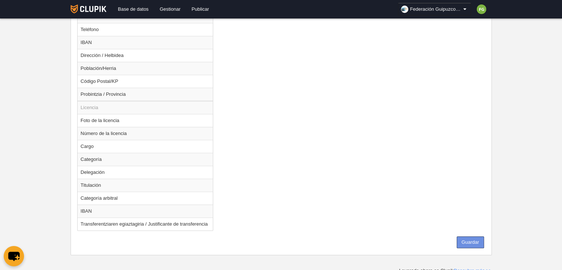
click at [472, 241] on button "Guardar" at bounding box center [470, 242] width 27 height 12
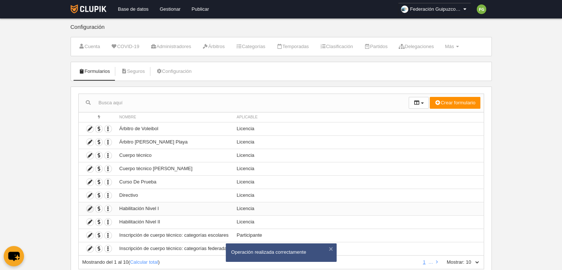
click at [88, 206] on icon at bounding box center [89, 208] width 7 height 7
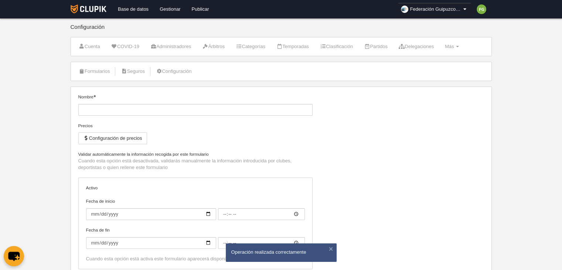
type input "Habilitación Nivel I"
checkbox input "true"
type input "[DATE]"
type input "00:00"
type input "[DATE]"
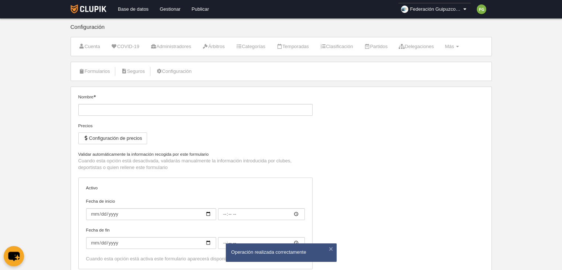
type input "00:00"
select select "selected"
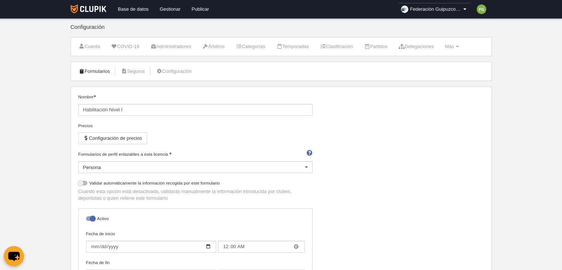
click at [93, 68] on link "Formularios" at bounding box center [95, 71] width 40 height 11
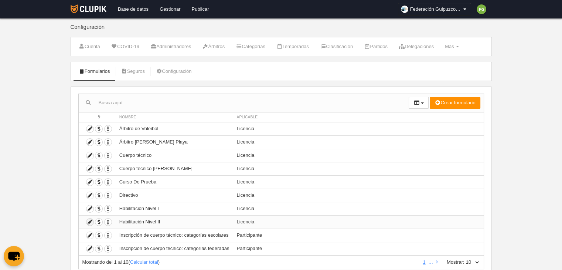
click at [88, 221] on icon at bounding box center [89, 221] width 7 height 7
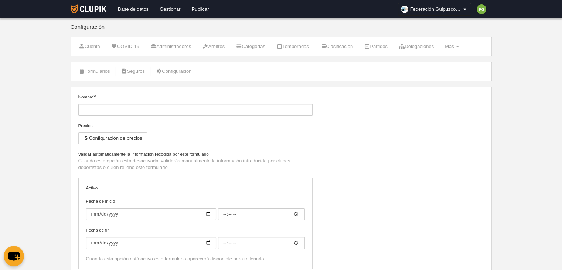
type input "Habilitación Nivel II"
checkbox input "true"
type input "[DATE]"
type input "00:00"
type input "[DATE]"
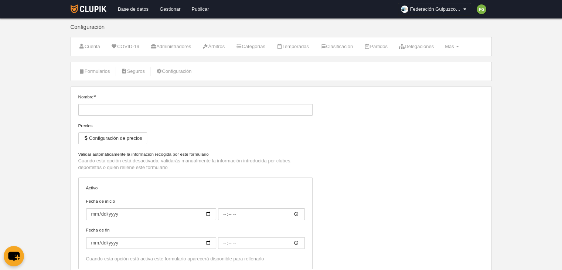
type input "00:00"
select select "selected"
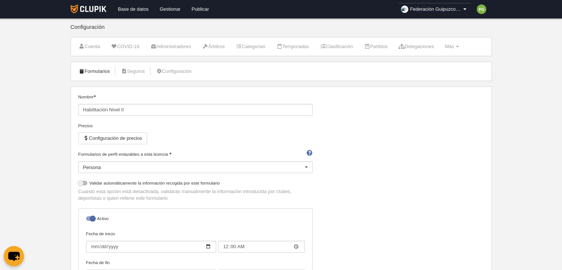
click at [89, 67] on link "Formularios" at bounding box center [95, 71] width 40 height 11
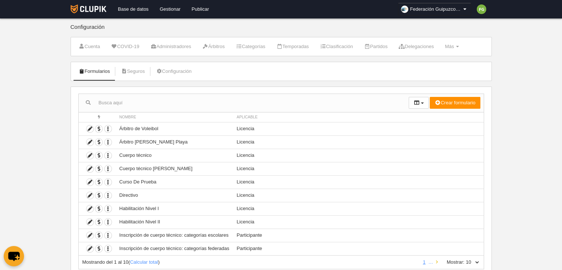
click at [436, 260] on icon at bounding box center [437, 261] width 2 height 5
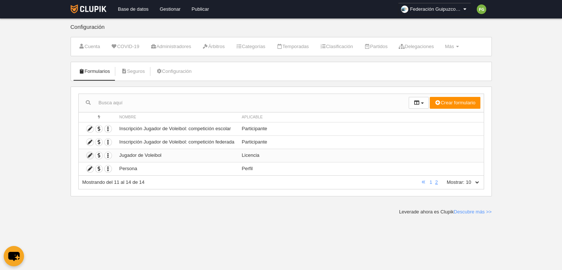
click at [90, 154] on icon at bounding box center [89, 155] width 7 height 7
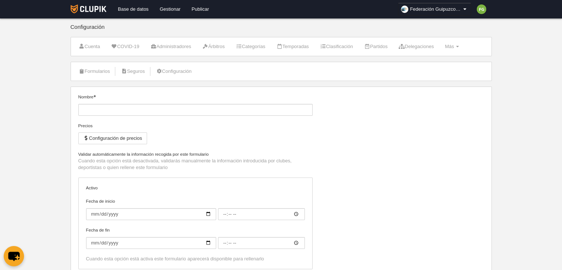
type input "Jugador de Voleibol"
type input "[DATE]"
type input "00:00"
type input "[DATE]"
type input "00:00"
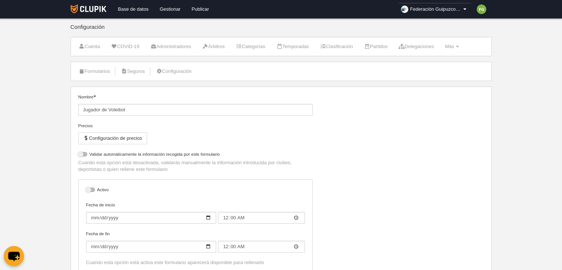
select select "selected"
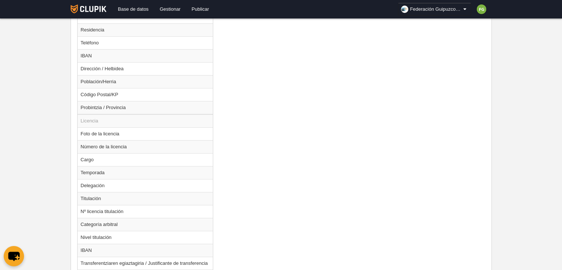
scroll to position [543, 0]
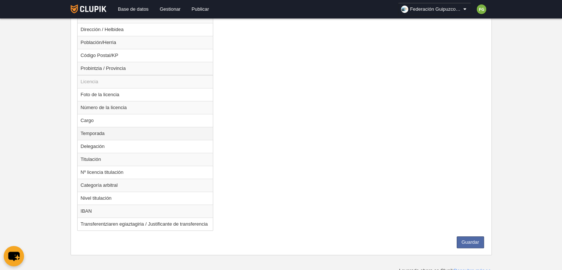
click at [117, 132] on td "Temporada" at bounding box center [145, 133] width 135 height 13
radio input "true"
select select
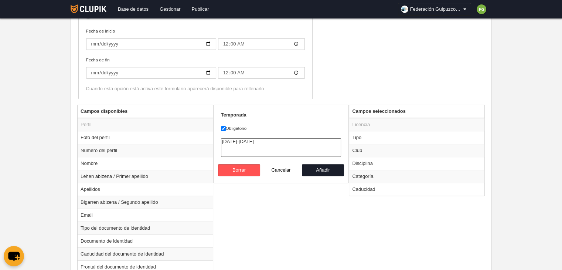
scroll to position [197, 0]
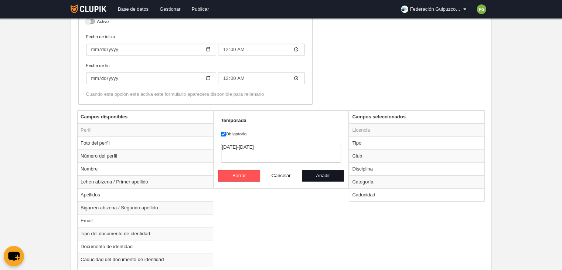
click at [323, 173] on button "Añadir" at bounding box center [323, 176] width 42 height 12
radio input "false"
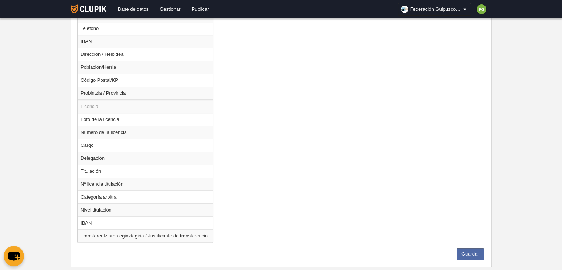
scroll to position [531, 0]
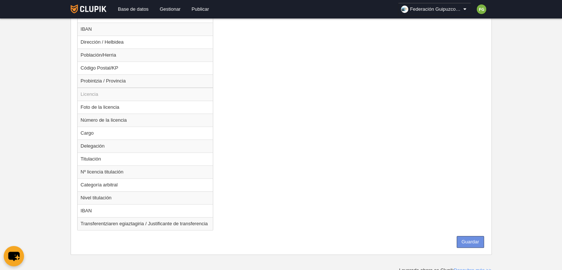
click at [464, 236] on button "Guardar" at bounding box center [470, 242] width 27 height 12
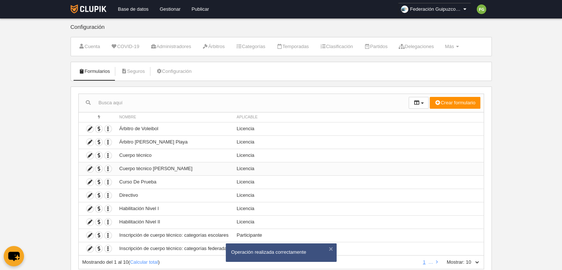
scroll to position [24, 0]
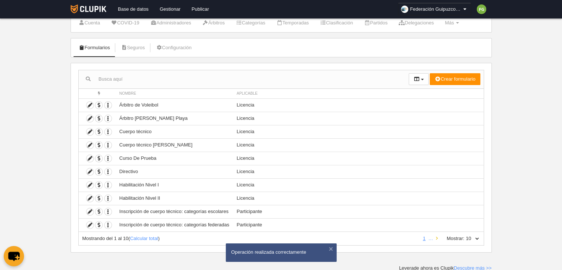
click at [436, 237] on icon at bounding box center [437, 238] width 2 height 5
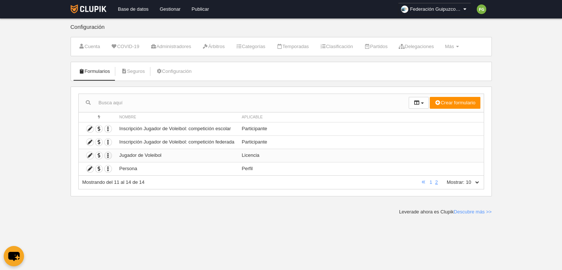
click at [107, 154] on icon "button" at bounding box center [108, 155] width 7 height 7
click at [124, 166] on span "Duplicar formulario" at bounding box center [135, 167] width 46 height 6
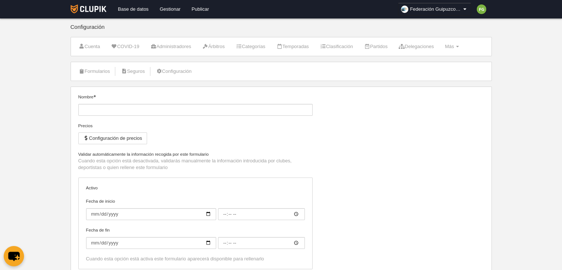
type input "Jugador de Voleibol (Copia)"
type input "[DATE]"
type input "00:00"
type input "[DATE]"
type input "00:00"
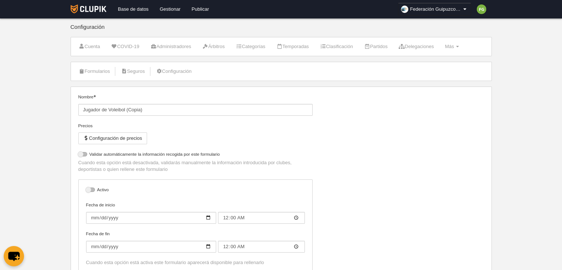
select select "selected"
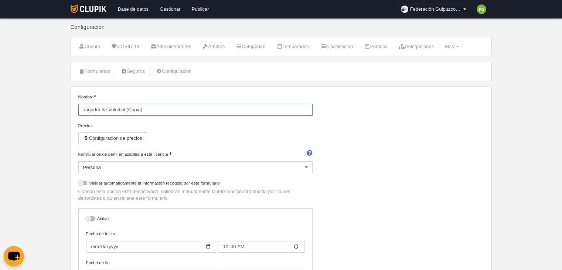
click at [160, 112] on input "Jugador de Voleibol (Copia)" at bounding box center [195, 110] width 234 height 12
click at [160, 112] on input "Jugador de V" at bounding box center [195, 110] width 234 height 12
type input "Jugador [PERSON_NAME] playa"
click at [126, 139] on button "Configuración de precios" at bounding box center [112, 138] width 69 height 12
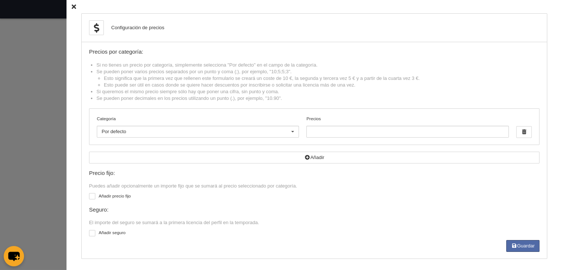
click at [72, 6] on icon at bounding box center [74, 6] width 4 height 5
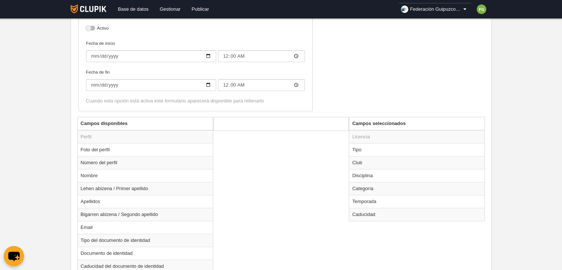
scroll to position [191, 0]
drag, startPoint x: 148, startPoint y: 85, endPoint x: 47, endPoint y: 85, distance: 100.9
click at [120, 82] on input "[DATE]" at bounding box center [151, 85] width 130 height 12
click at [112, 83] on input "[DATE]" at bounding box center [151, 85] width 130 height 12
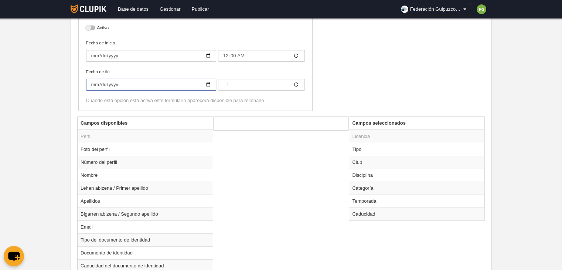
click at [102, 85] on input "Fecha de fin" at bounding box center [151, 85] width 130 height 12
click at [92, 84] on input "Fecha de fin" at bounding box center [151, 85] width 130 height 12
click at [112, 54] on input "[DATE]" at bounding box center [151, 56] width 130 height 12
click at [100, 55] on input "Fecha de inicio" at bounding box center [151, 56] width 130 height 12
click at [92, 55] on input "Fecha de inicio" at bounding box center [151, 56] width 130 height 12
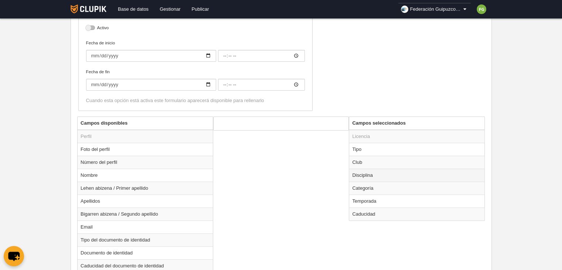
click at [370, 174] on td "Disciplina" at bounding box center [416, 174] width 135 height 13
radio input "true"
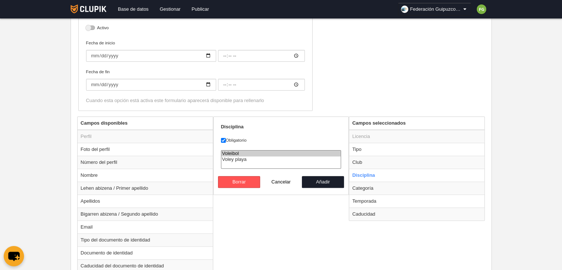
select select "35"
click at [244, 157] on option "Voley playa" at bounding box center [281, 159] width 120 height 6
click at [310, 180] on button "Añadir" at bounding box center [323, 182] width 42 height 12
radio input "false"
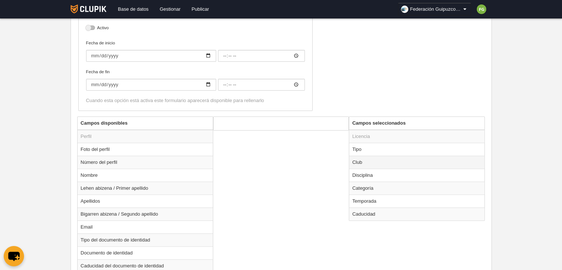
click at [361, 163] on td "Club" at bounding box center [416, 162] width 135 height 13
radio input "true"
select select
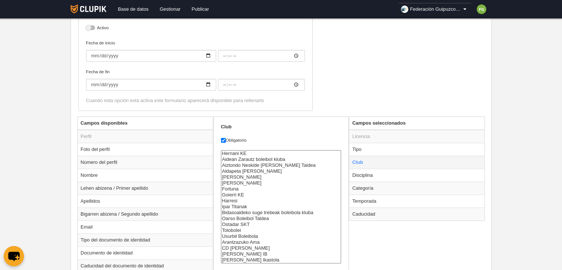
click at [361, 163] on td "Club" at bounding box center [416, 162] width 135 height 13
click at [365, 148] on td "Tipo" at bounding box center [416, 149] width 135 height 13
radio input "true"
select select "player"
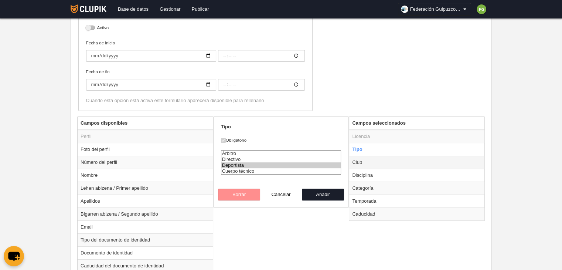
click at [364, 161] on td "Club" at bounding box center [416, 162] width 135 height 13
radio input "false"
radio input "true"
select select
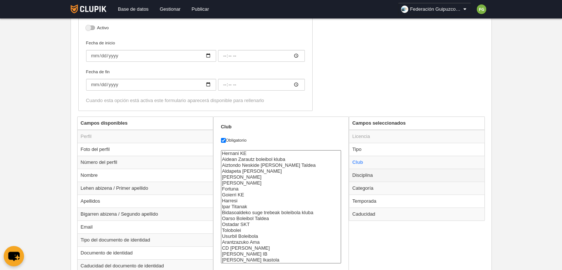
click at [366, 174] on td "Disciplina" at bounding box center [416, 174] width 135 height 13
radio input "false"
radio input "true"
select select "35"
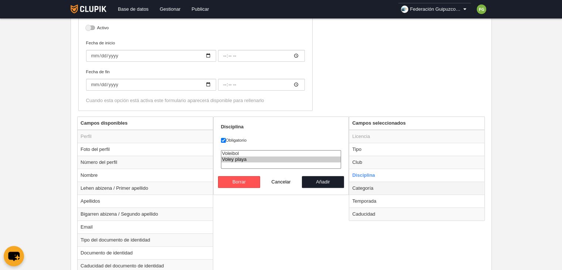
click at [369, 190] on td "Categoría" at bounding box center [416, 187] width 135 height 13
radio input "false"
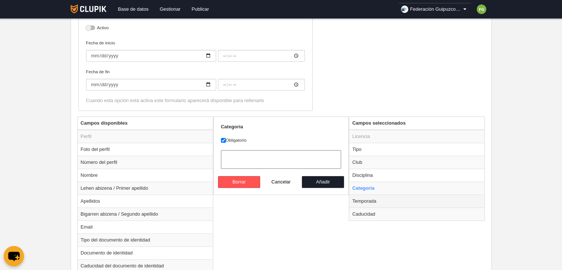
click at [368, 200] on td "Temporada" at bounding box center [416, 200] width 135 height 13
radio input "false"
click at [368, 212] on td "Caducidad" at bounding box center [416, 213] width 135 height 13
radio input "false"
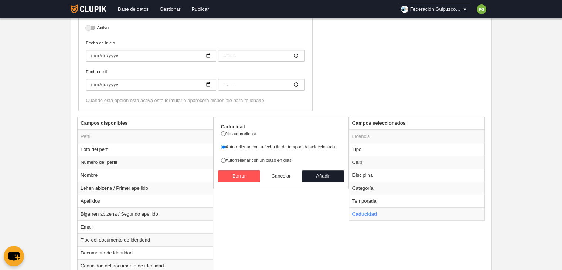
click at [282, 175] on button "Cancelar" at bounding box center [281, 176] width 42 height 12
radio input "false"
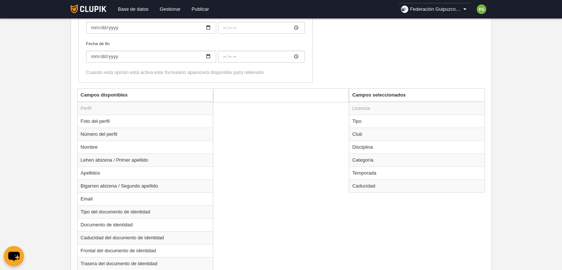
scroll to position [217, 0]
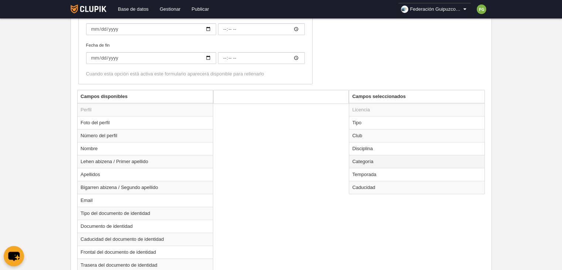
click at [367, 160] on td "Categoría" at bounding box center [416, 161] width 135 height 13
radio input "true"
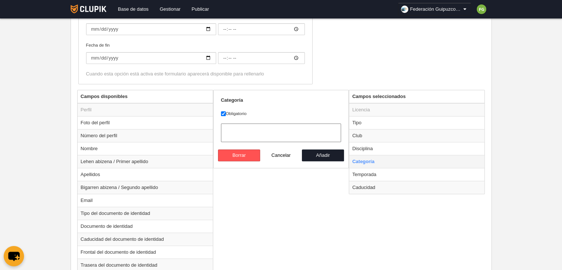
click at [374, 160] on td "Categoría" at bounding box center [416, 161] width 135 height 13
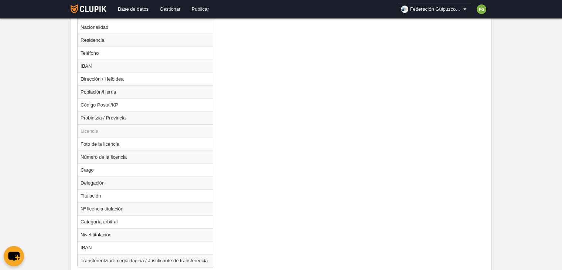
scroll to position [531, 0]
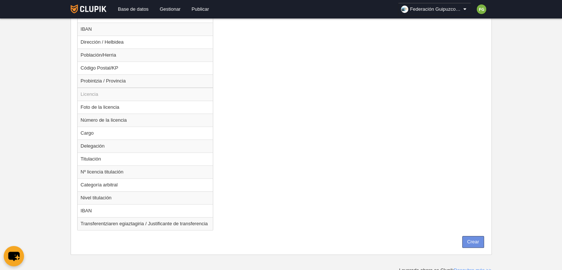
click at [477, 238] on button "Crear" at bounding box center [473, 242] width 22 height 12
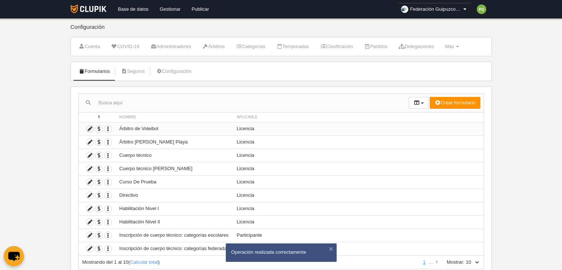
click at [89, 128] on icon at bounding box center [89, 128] width 7 height 7
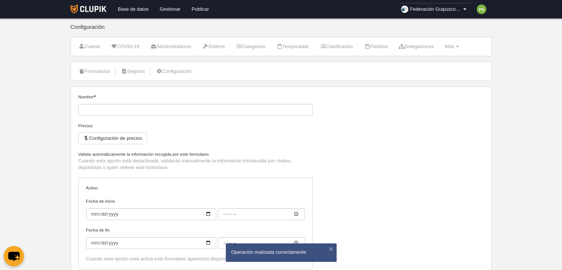
type input "Árbitro de Voleibol"
checkbox input "true"
type input "[DATE]"
type input "00:00"
select select "selected"
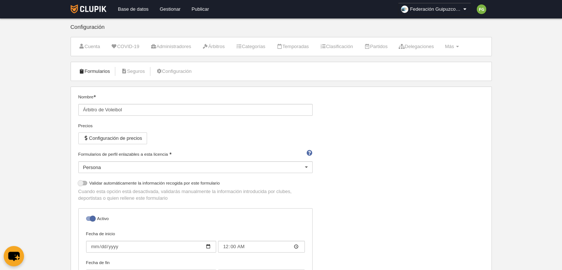
click at [96, 71] on link "Formularios" at bounding box center [95, 71] width 40 height 11
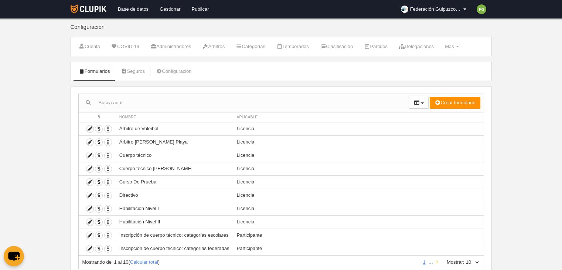
click at [437, 260] on icon at bounding box center [437, 261] width 2 height 5
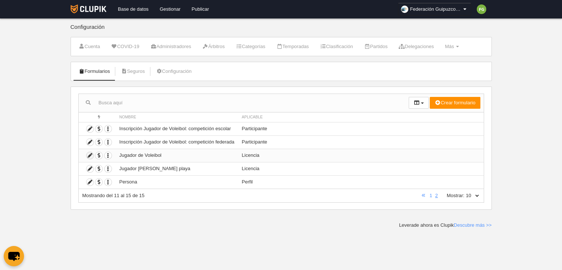
click at [89, 153] on icon at bounding box center [89, 155] width 7 height 7
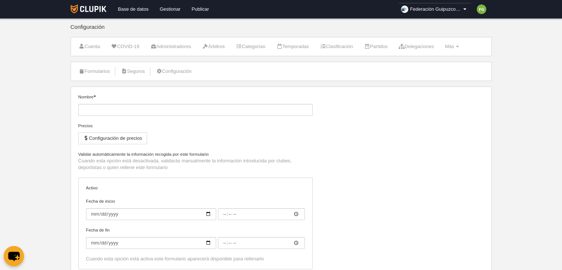
type input "Jugador de Voleibol"
type input "[DATE]"
type input "00:00"
type input "[DATE]"
type input "00:00"
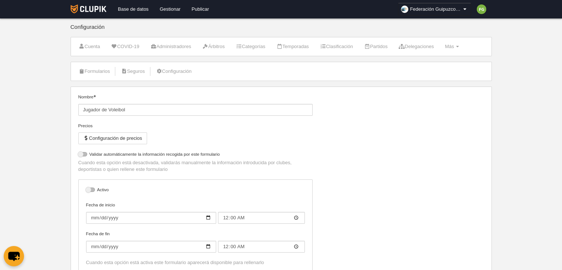
select select "selected"
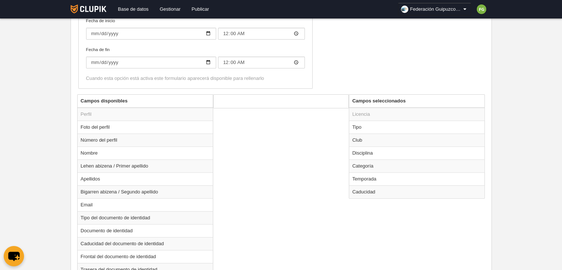
scroll to position [213, 0]
click at [362, 164] on td "Categoría" at bounding box center [416, 165] width 135 height 13
select select
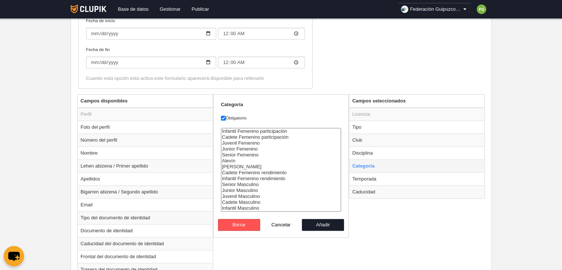
radio input "true"
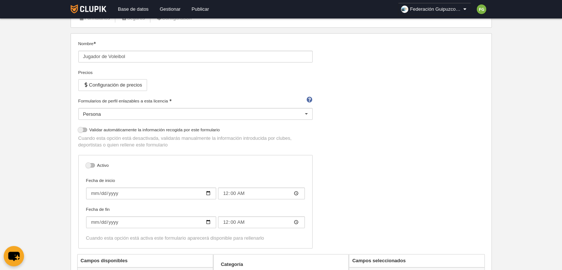
scroll to position [0, 0]
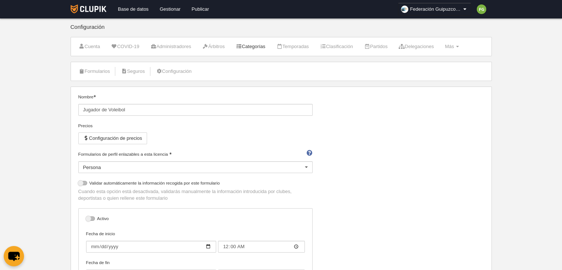
click at [254, 44] on link "Categorías" at bounding box center [251, 46] width 38 height 11
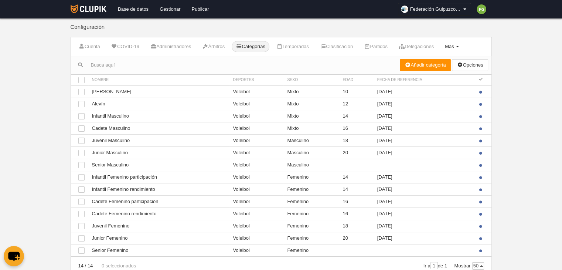
click at [454, 44] on span "Más" at bounding box center [449, 47] width 9 height 6
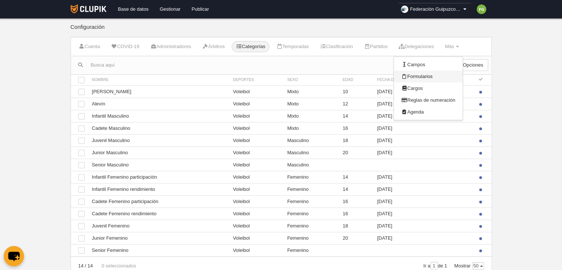
click at [432, 78] on link "Formularios" at bounding box center [428, 77] width 69 height 12
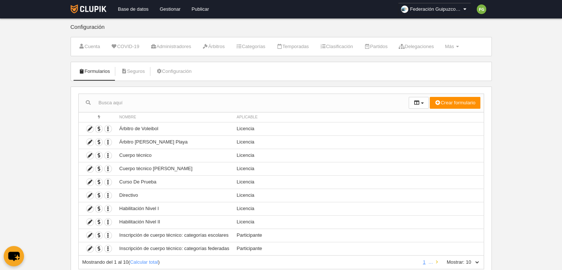
click at [436, 259] on icon at bounding box center [437, 261] width 2 height 5
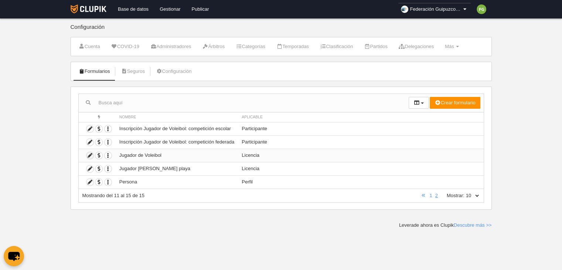
click at [87, 154] on icon at bounding box center [89, 155] width 7 height 7
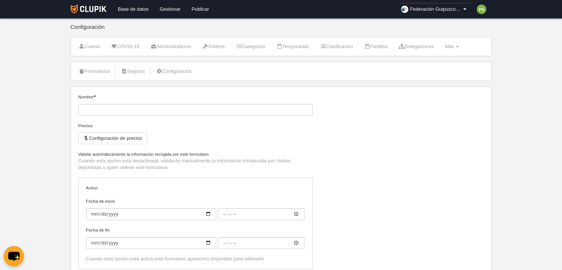
type input "Jugador de Voleibol"
type input "[DATE]"
type input "00:00"
type input "[DATE]"
type input "00:00"
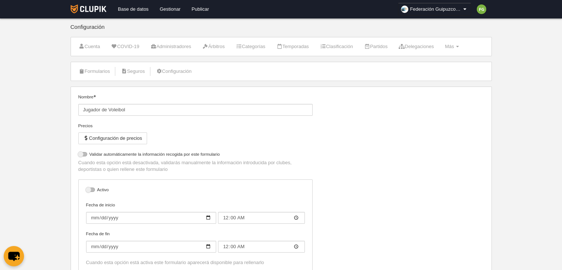
select select "selected"
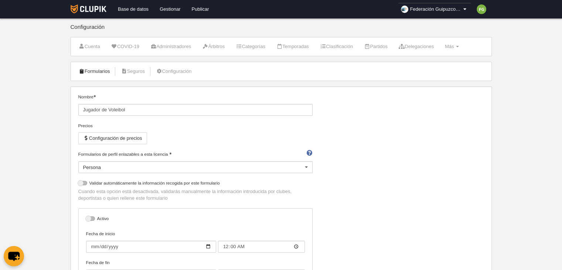
click at [94, 70] on link "Formularios" at bounding box center [95, 71] width 40 height 11
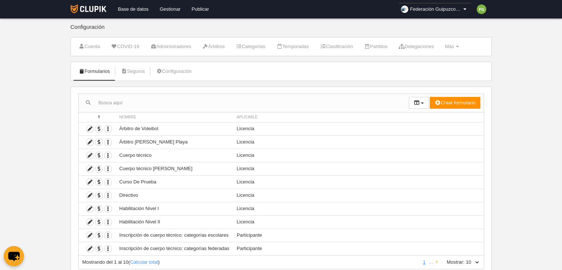
click at [437, 260] on icon at bounding box center [437, 261] width 2 height 5
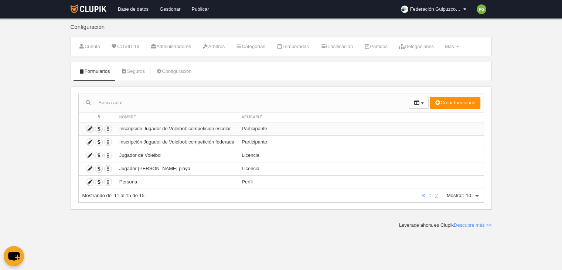
click at [89, 127] on icon at bounding box center [89, 128] width 7 height 7
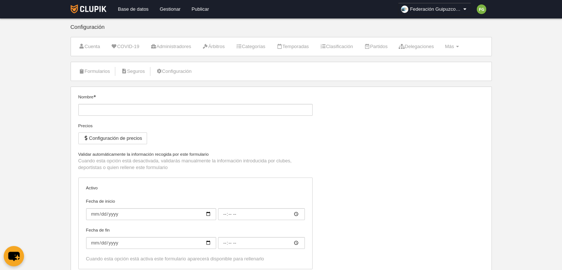
type input "Inscripción Jugador de Voleibol: competición escolar"
type input "[DATE]"
type input "00:00"
type input "[DATE]"
type input "00:00"
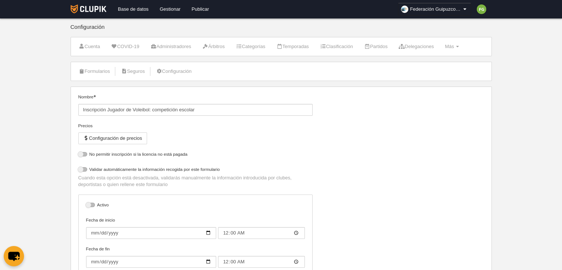
select select "selected"
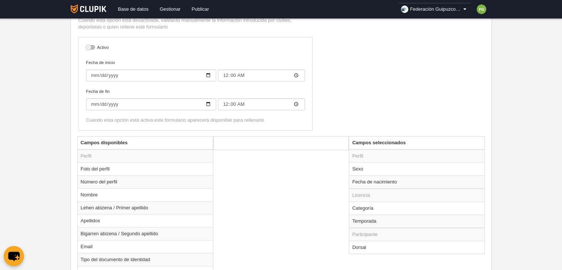
scroll to position [186, 0]
click at [364, 167] on td "Sexo" at bounding box center [416, 168] width 135 height 13
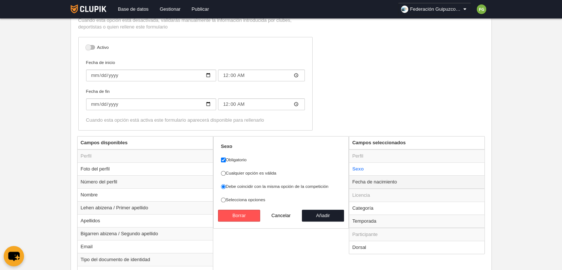
click at [374, 181] on td "Fecha de nacimiento" at bounding box center [416, 181] width 135 height 13
radio input "false"
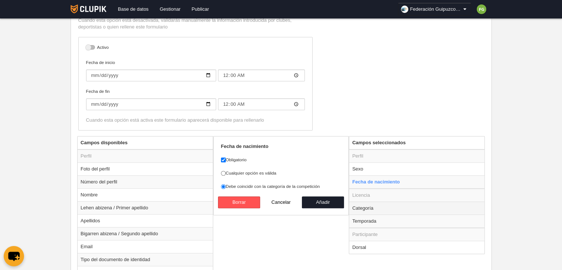
click at [370, 208] on td "Categoría" at bounding box center [416, 207] width 135 height 13
radio input "false"
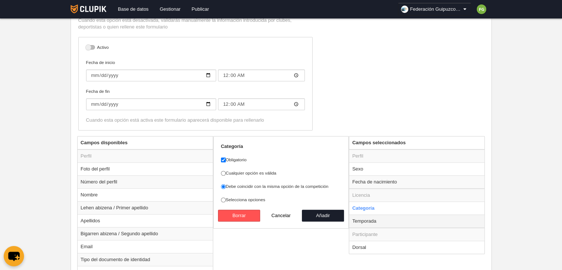
click at [370, 218] on td "Temporada" at bounding box center [416, 220] width 135 height 13
radio input "false"
radio input "true"
click at [369, 167] on td "Sexo" at bounding box center [416, 168] width 135 height 13
click at [239, 212] on button "Borrar" at bounding box center [239, 215] width 42 height 12
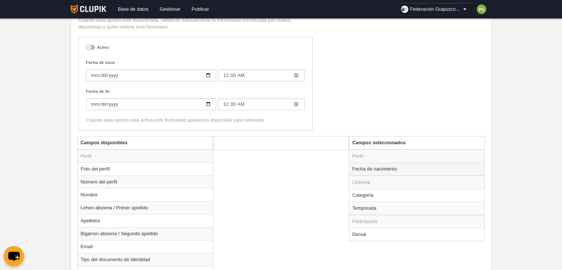
click at [366, 168] on td "Fecha de nacimiento" at bounding box center [416, 168] width 135 height 13
radio input "true"
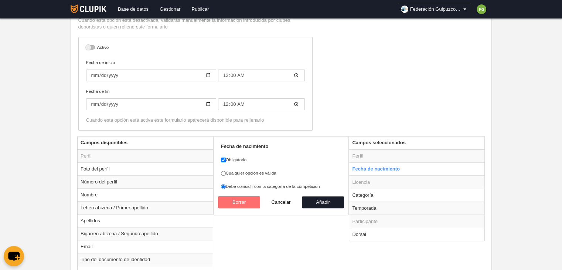
click at [244, 199] on button "Borrar" at bounding box center [239, 202] width 42 height 12
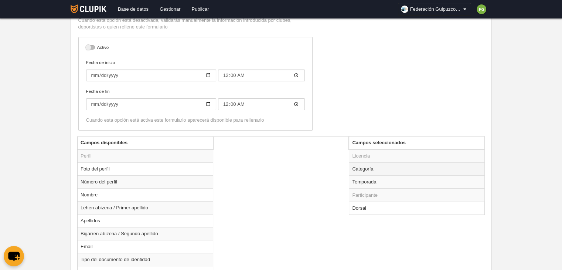
click at [379, 167] on td "Categoría" at bounding box center [416, 168] width 135 height 13
radio input "true"
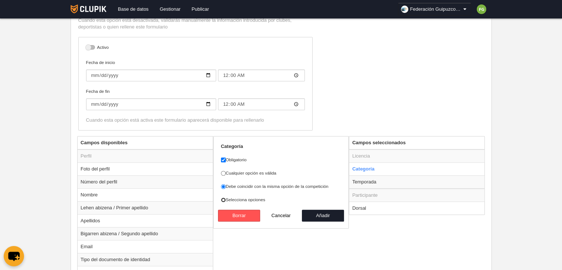
click at [224, 198] on input "Selecciona opciones" at bounding box center [223, 199] width 5 height 5
radio input "true"
select select
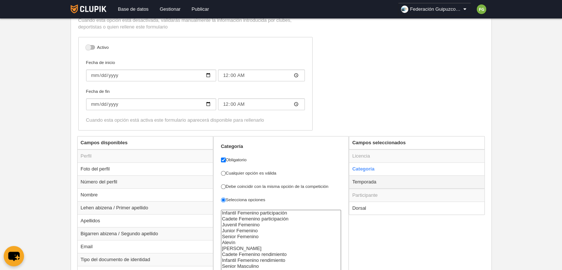
click at [371, 184] on td "Temporada" at bounding box center [416, 181] width 135 height 13
radio input "false"
radio input "true"
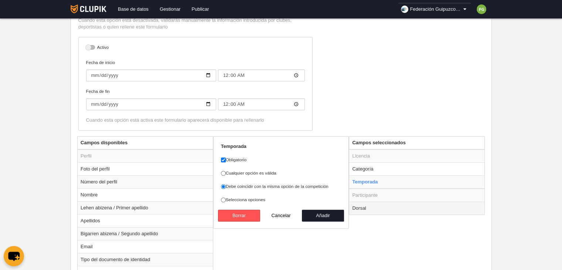
click at [371, 208] on td "Dorsal" at bounding box center [416, 207] width 135 height 13
radio input "false"
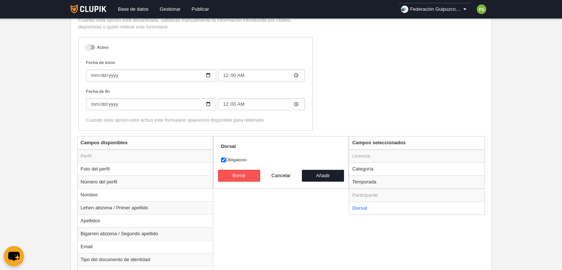
click at [280, 173] on button "Cancelar" at bounding box center [281, 176] width 42 height 12
radio input "false"
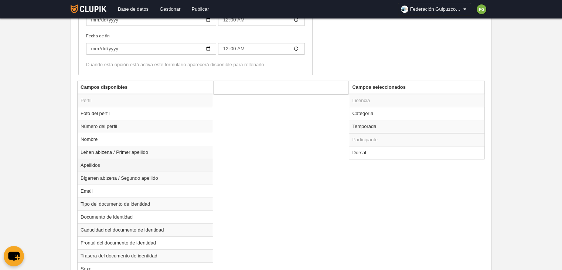
scroll to position [305, 0]
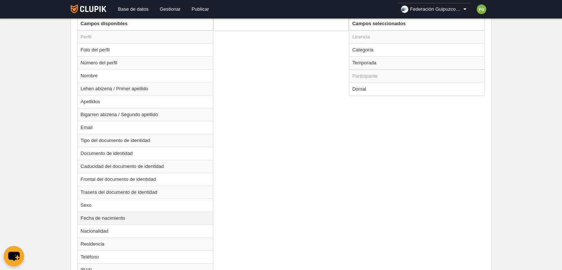
click at [113, 217] on td "Fecha de nacimiento" at bounding box center [145, 217] width 135 height 13
radio input "true"
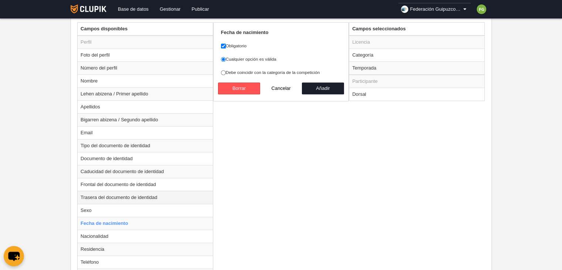
scroll to position [301, 0]
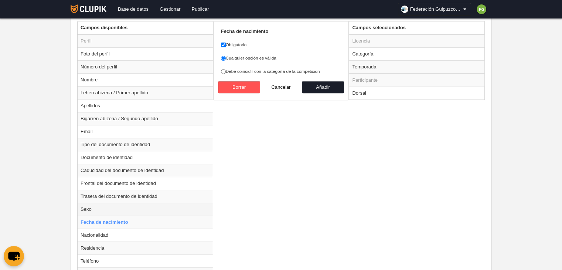
click at [108, 206] on td "Sexo" at bounding box center [145, 208] width 135 height 13
radio input "true"
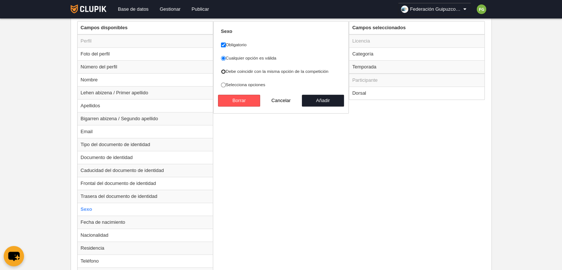
click at [224, 69] on input "Debe coincidir con la misma opción de la competición" at bounding box center [223, 71] width 5 height 5
radio input "true"
click at [313, 101] on button "Añadir" at bounding box center [323, 101] width 42 height 12
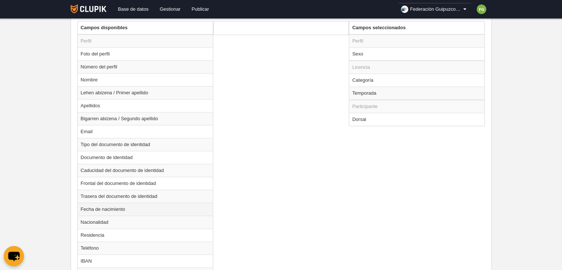
click at [117, 207] on td "Fecha de nacimiento" at bounding box center [145, 208] width 135 height 13
radio input "true"
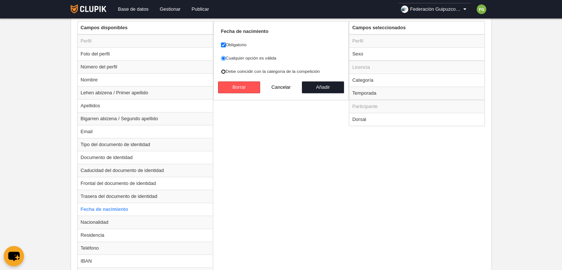
click at [223, 70] on input "Debe coincidir con la categoría de la competición" at bounding box center [223, 71] width 5 height 5
radio input "true"
click at [282, 85] on button "Cancelar" at bounding box center [281, 87] width 42 height 12
radio input "false"
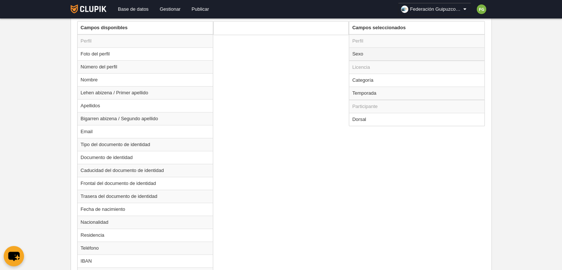
click at [364, 55] on td "Sexo" at bounding box center [416, 53] width 135 height 13
radio input "true"
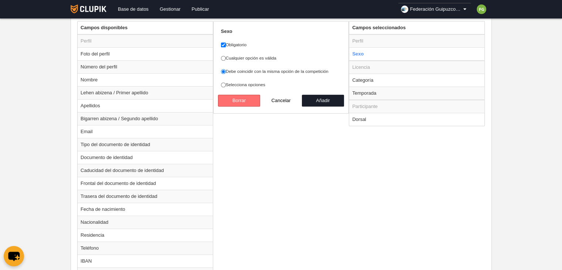
click at [250, 99] on button "Borrar" at bounding box center [239, 101] width 42 height 12
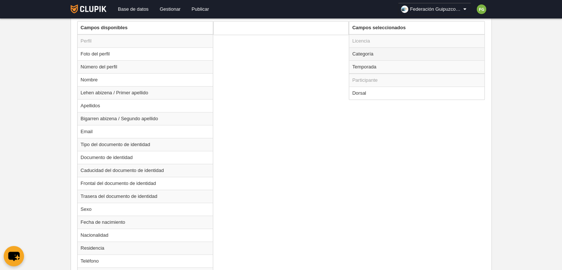
click at [377, 53] on td "Categoría" at bounding box center [416, 53] width 135 height 13
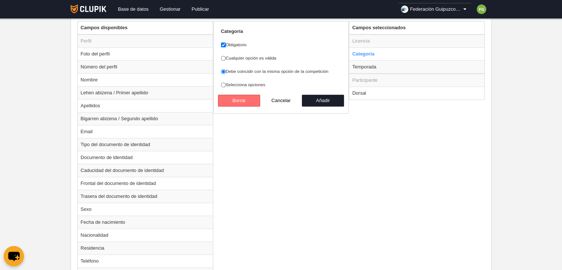
click at [238, 99] on button "Borrar" at bounding box center [239, 101] width 42 height 12
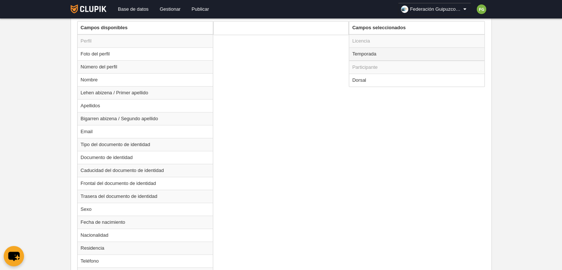
click at [378, 52] on td "Temporada" at bounding box center [416, 53] width 135 height 13
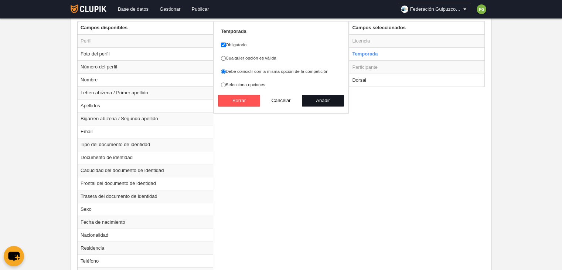
click at [323, 98] on button "Añadir" at bounding box center [323, 101] width 42 height 12
radio input "false"
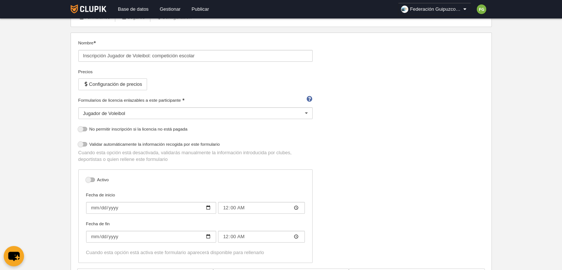
scroll to position [0, 0]
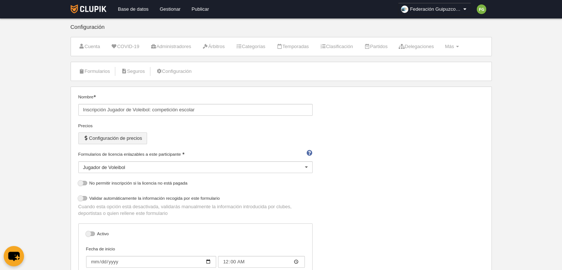
click at [135, 136] on button "Configuración de precios" at bounding box center [112, 138] width 69 height 12
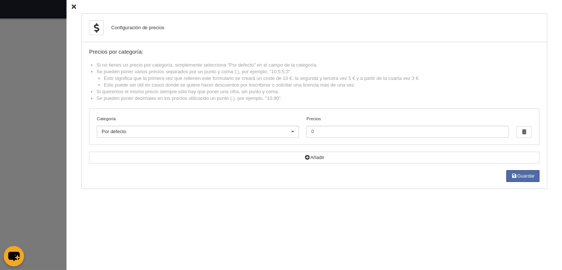
click at [72, 6] on icon at bounding box center [74, 6] width 4 height 5
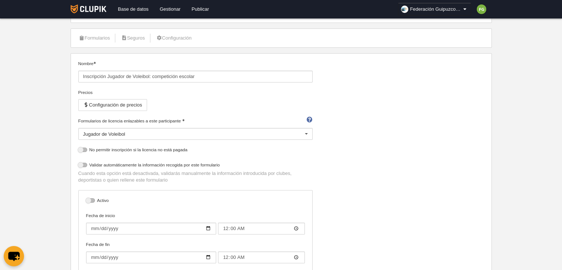
scroll to position [34, 0]
click at [98, 34] on link "Formularios" at bounding box center [95, 37] width 40 height 11
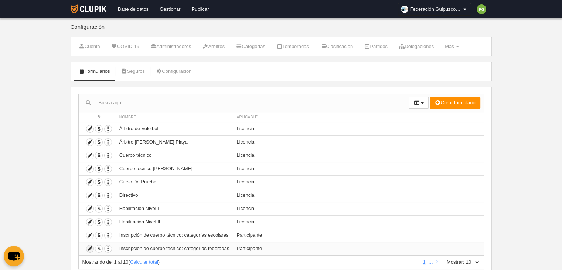
click at [90, 246] on icon at bounding box center [89, 248] width 7 height 7
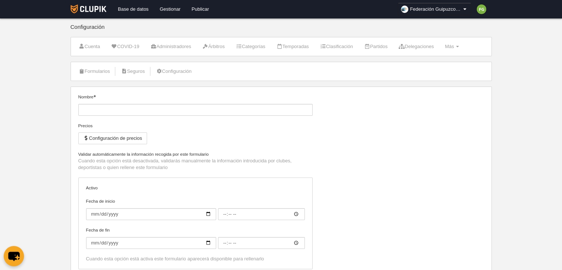
type input "Inscripción de cuerpo técnico: categorías federadas"
checkbox input "true"
type input "2025-09-01"
type input "00:00"
type input "2025-10-15"
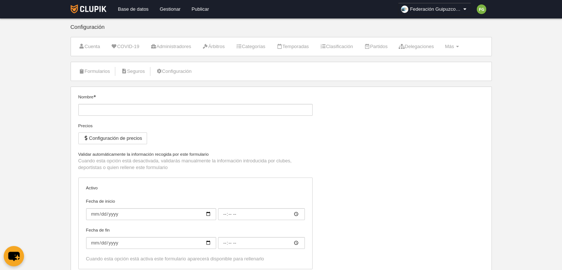
type input "00:00"
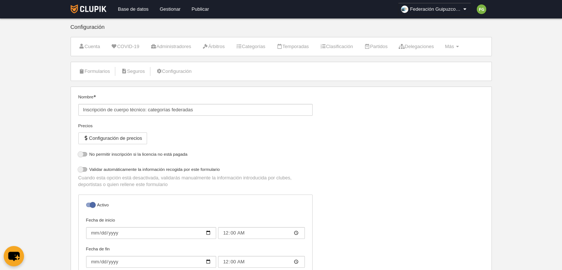
select select "selected"
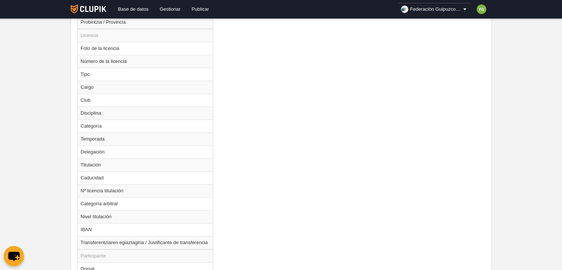
scroll to position [608, 0]
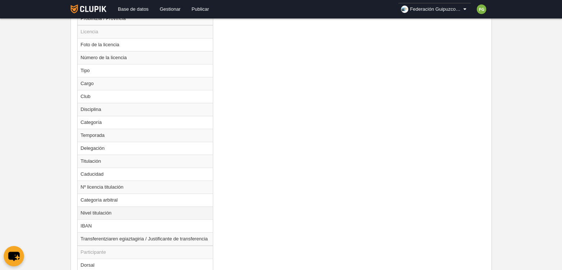
click at [103, 210] on td "Nivel titulación" at bounding box center [145, 212] width 135 height 13
radio input "true"
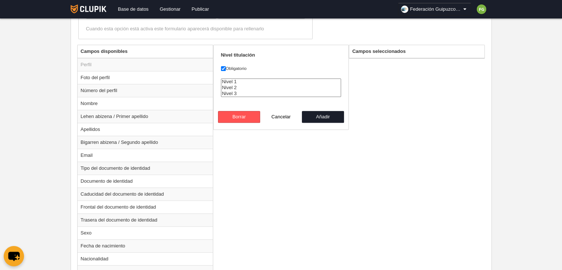
scroll to position [277, 0]
click at [236, 86] on option "Nivel 2" at bounding box center [281, 88] width 120 height 6
click at [236, 92] on option "Nivel 3" at bounding box center [281, 94] width 120 height 6
drag, startPoint x: 236, startPoint y: 92, endPoint x: 236, endPoint y: 86, distance: 5.9
select select "Nivel 2"
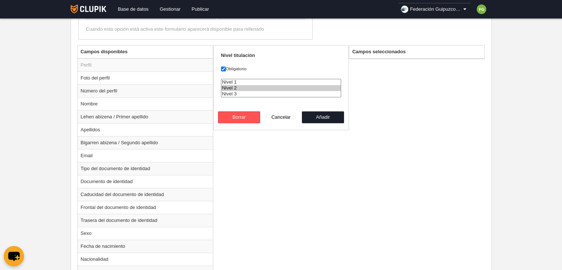
click at [236, 86] on select "Nivel 1 Nivel 2 Nivel 3" at bounding box center [281, 88] width 120 height 18
click at [281, 116] on button "Cancelar" at bounding box center [281, 117] width 42 height 12
radio input "false"
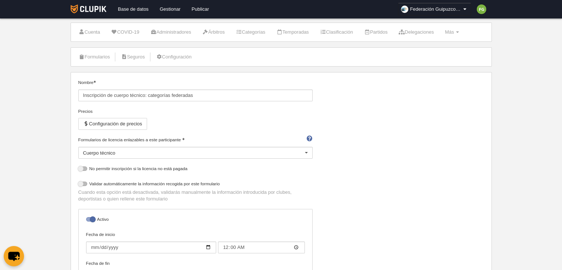
scroll to position [0, 0]
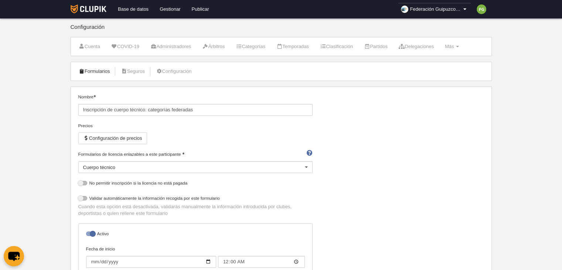
click at [86, 74] on link "Formularios" at bounding box center [95, 71] width 40 height 11
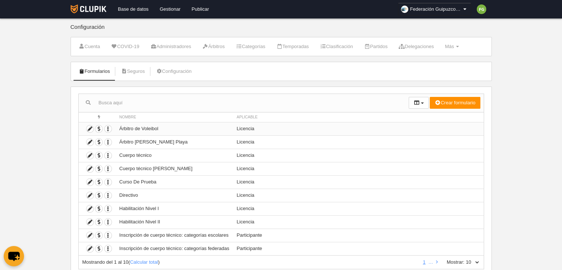
scroll to position [24, 0]
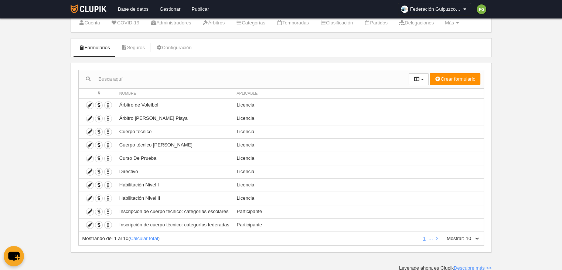
click at [476, 236] on select "10 25 50 100 500" at bounding box center [472, 238] width 16 height 7
select select "25"
click at [464, 235] on select "10 25 50 100 500" at bounding box center [472, 238] width 16 height 7
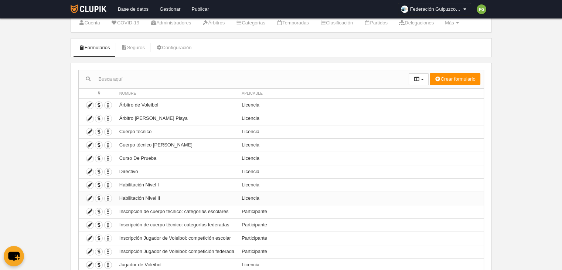
scroll to position [90, 0]
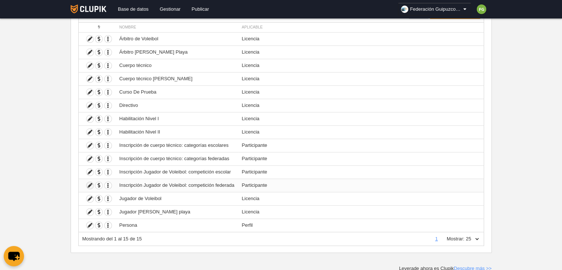
click at [89, 183] on icon at bounding box center [89, 185] width 7 height 7
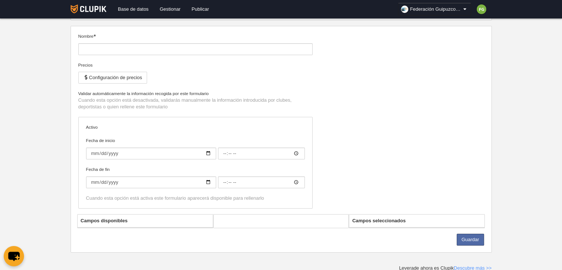
type input "Inscripción Jugador de Voleibol: competición federada"
type input "[DATE]"
type input "00:00"
type input "[DATE]"
type input "00:00"
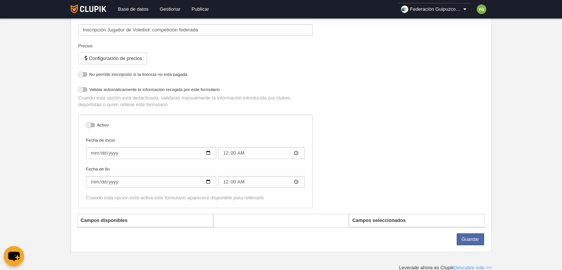
scroll to position [321, 0]
select select "selected"
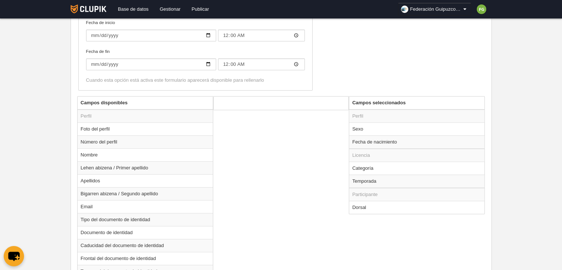
scroll to position [228, 0]
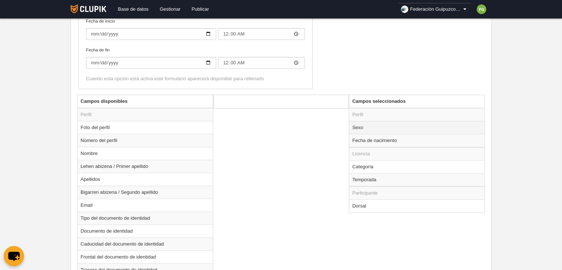
click at [365, 129] on td "Sexo" at bounding box center [416, 127] width 135 height 13
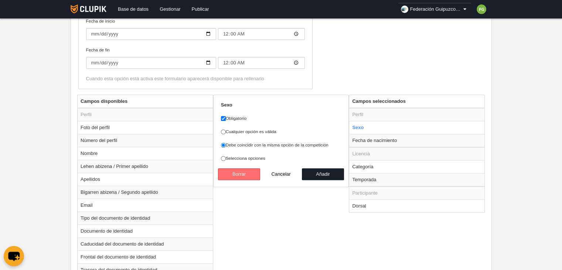
click at [246, 174] on button "Borrar" at bounding box center [239, 174] width 42 height 12
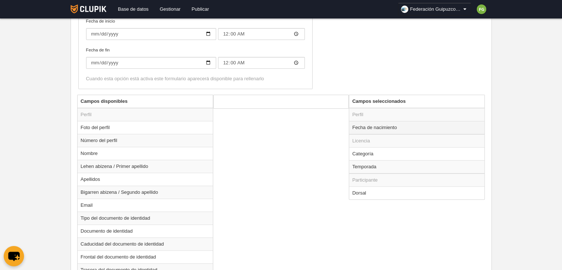
click at [383, 129] on td "Fecha de nacimiento" at bounding box center [416, 127] width 135 height 13
radio input "true"
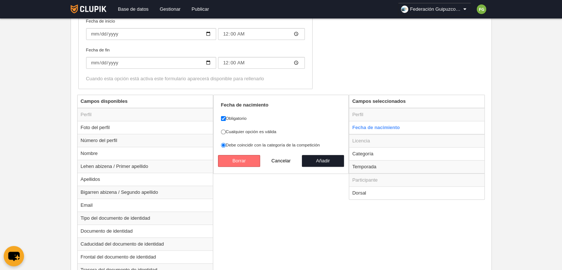
click at [241, 164] on button "Borrar" at bounding box center [239, 161] width 42 height 12
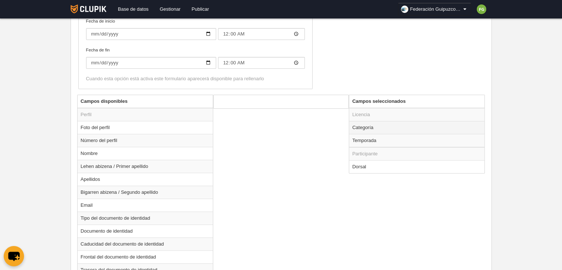
click at [381, 125] on td "Categoría" at bounding box center [416, 127] width 135 height 13
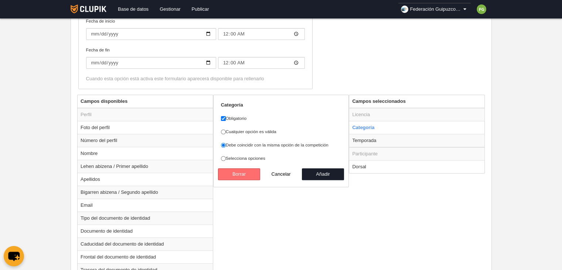
click at [235, 173] on button "Borrar" at bounding box center [239, 174] width 42 height 12
radio input "false"
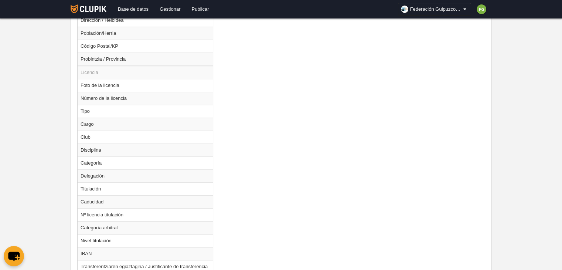
scroll to position [610, 0]
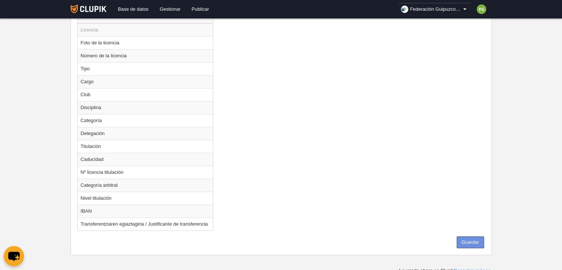
click at [473, 239] on button "Guardar" at bounding box center [470, 242] width 27 height 12
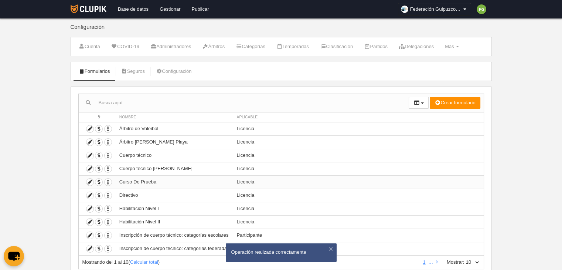
scroll to position [24, 0]
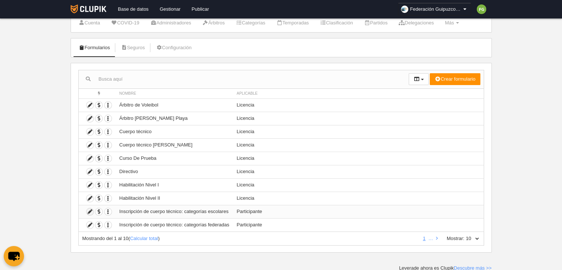
click at [89, 209] on icon at bounding box center [89, 211] width 7 height 7
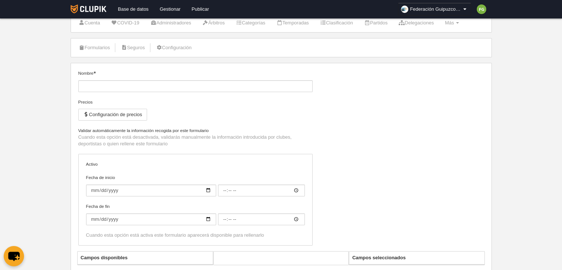
type input "Inscripción de cuerpo técnico: categorías escolares"
type input "[DATE]"
type input "00:00"
type input "[DATE]"
type input "00:00"
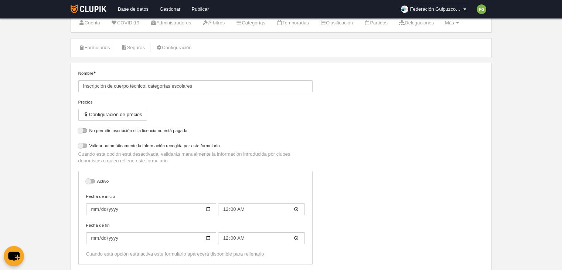
select select "selected"
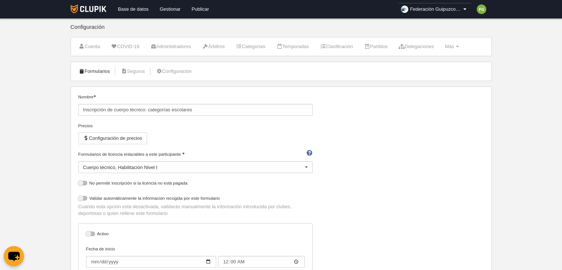
click at [93, 68] on link "Formularios" at bounding box center [95, 71] width 40 height 11
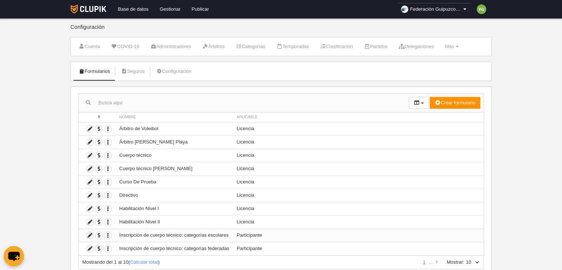
click at [89, 234] on icon at bounding box center [89, 235] width 7 height 7
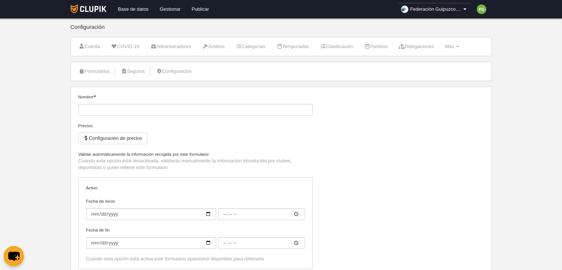
type input "Inscripción de cuerpo técnico: categorías escolares"
type input "[DATE]"
type input "00:00"
type input "[DATE]"
type input "00:00"
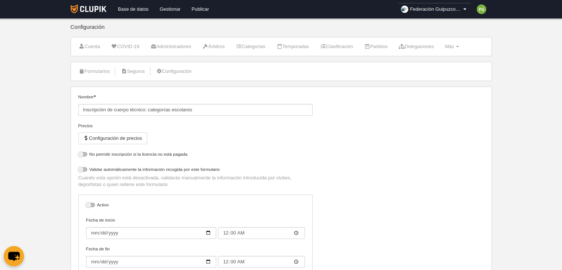
select select "selected"
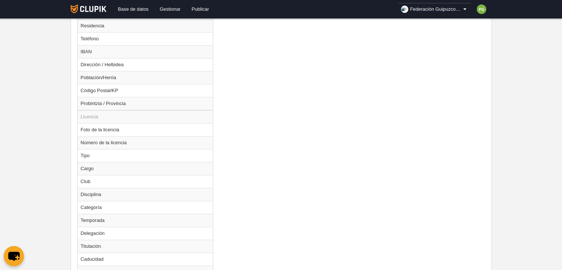
scroll to position [649, 0]
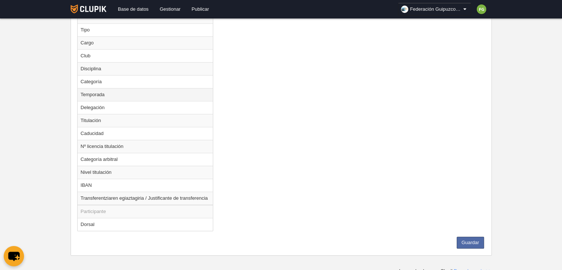
click at [109, 89] on td "Temporada" at bounding box center [145, 94] width 135 height 13
radio input "true"
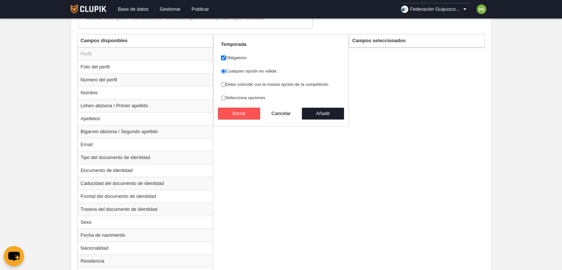
scroll to position [287, 0]
click at [229, 84] on label "Debe coincidir con la misma opción de la competición" at bounding box center [281, 85] width 120 height 7
click at [226, 84] on input "Debe coincidir con la misma opción de la competición" at bounding box center [223, 85] width 5 height 5
radio input "true"
click at [317, 111] on button "Añadir" at bounding box center [323, 114] width 42 height 12
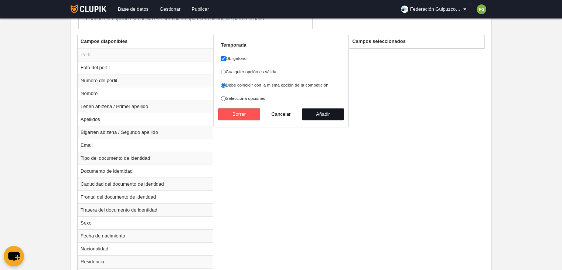
radio input "false"
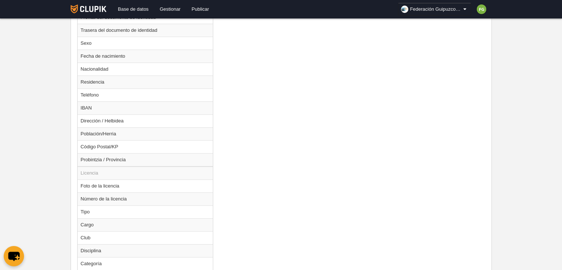
scroll to position [636, 0]
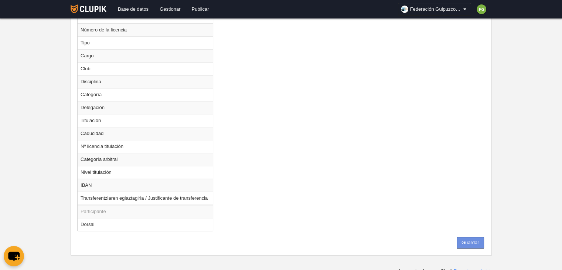
click at [470, 238] on button "Guardar" at bounding box center [470, 242] width 27 height 12
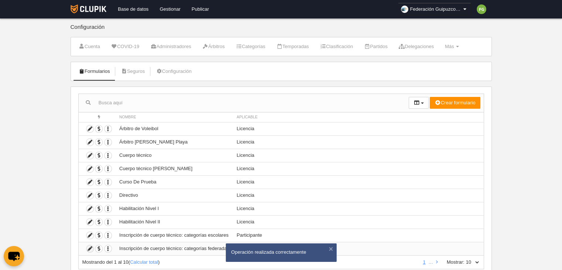
click at [88, 246] on icon at bounding box center [89, 248] width 7 height 7
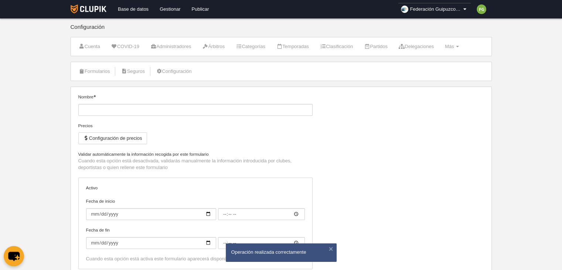
type input "Inscripción de cuerpo técnico: categorías federadas"
checkbox input "true"
type input "[DATE]"
type input "00:00"
type input "[DATE]"
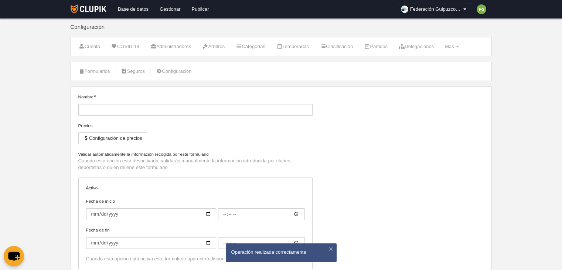
type input "00:00"
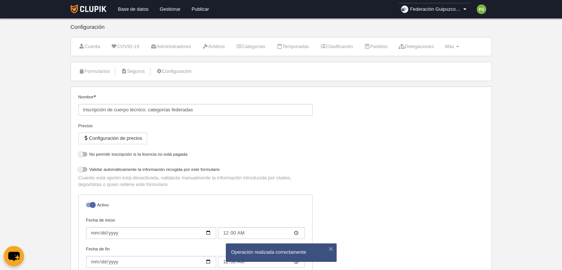
select select "selected"
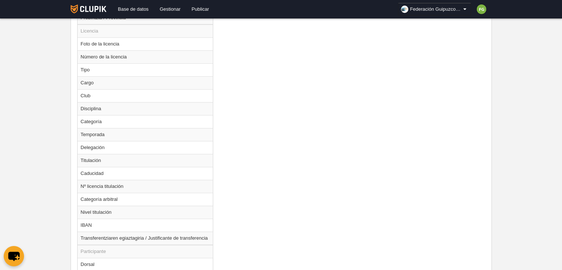
scroll to position [649, 0]
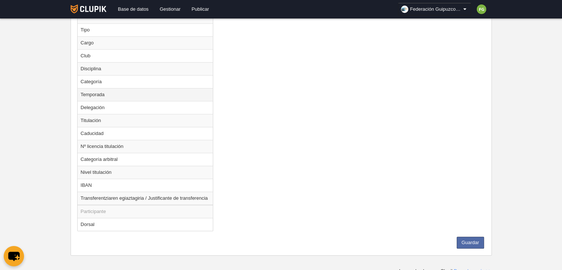
click at [104, 92] on td "Temporada" at bounding box center [145, 94] width 135 height 13
radio input "true"
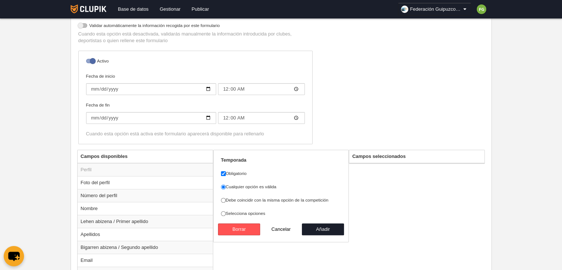
scroll to position [166, 0]
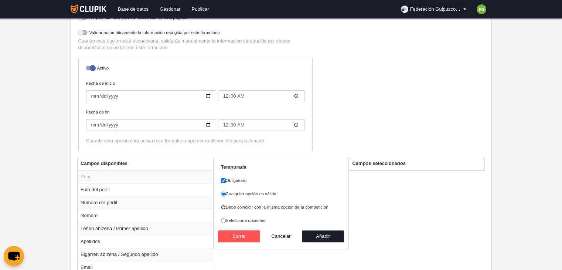
click at [223, 206] on input "Debe coincidir con la misma opción de la competición" at bounding box center [223, 207] width 5 height 5
radio input "true"
click at [319, 235] on button "Añadir" at bounding box center [323, 236] width 42 height 12
radio input "false"
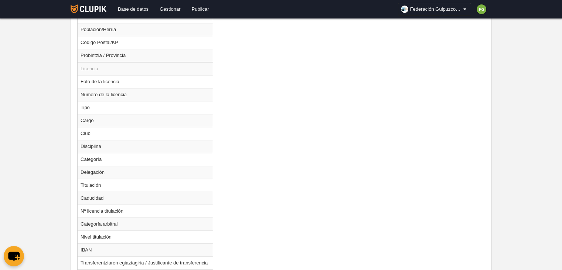
scroll to position [636, 0]
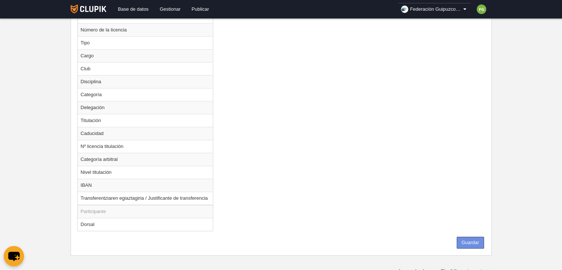
click at [467, 238] on button "Guardar" at bounding box center [470, 242] width 27 height 12
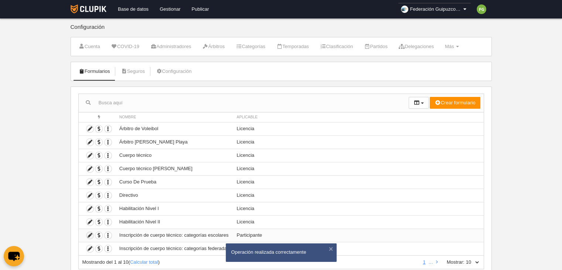
click at [89, 234] on icon at bounding box center [89, 235] width 7 height 7
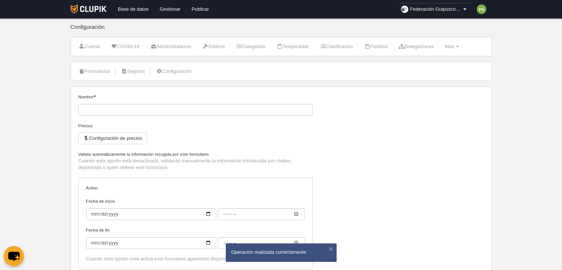
type input "Inscripción de cuerpo técnico: categorías escolares"
type input "[DATE]"
type input "00:00"
type input "[DATE]"
type input "00:00"
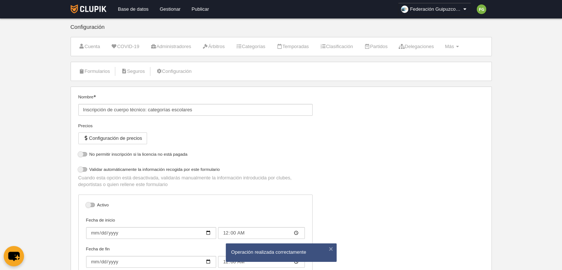
select select "selected"
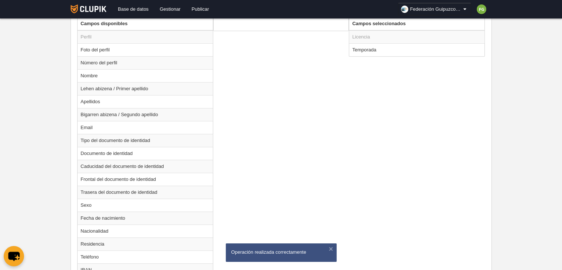
scroll to position [301, 0]
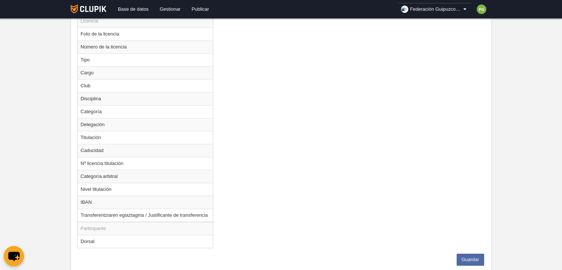
scroll to position [636, 0]
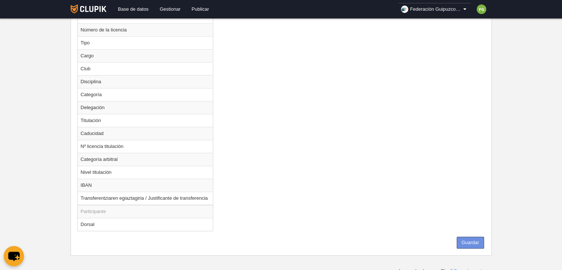
click at [473, 236] on button "Guardar" at bounding box center [470, 242] width 27 height 12
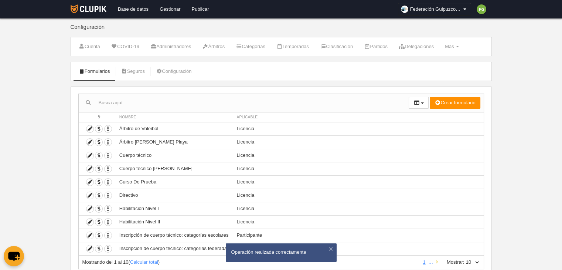
click at [436, 260] on icon at bounding box center [437, 261] width 2 height 5
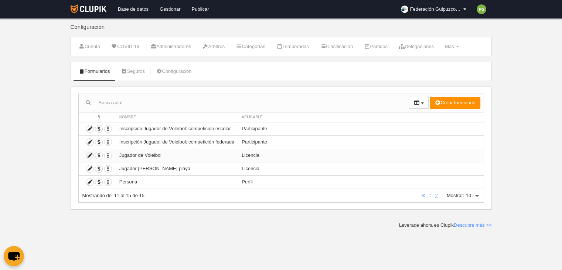
click at [89, 154] on icon at bounding box center [89, 155] width 7 height 7
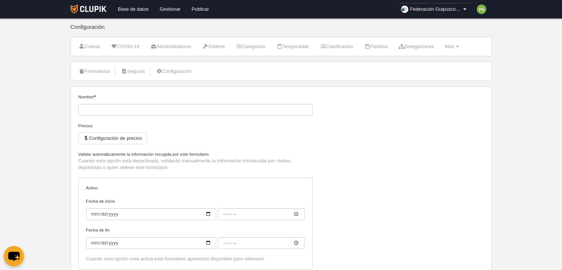
type input "Jugador de Voleibol"
type input "[DATE]"
type input "00:00"
type input "[DATE]"
type input "00:00"
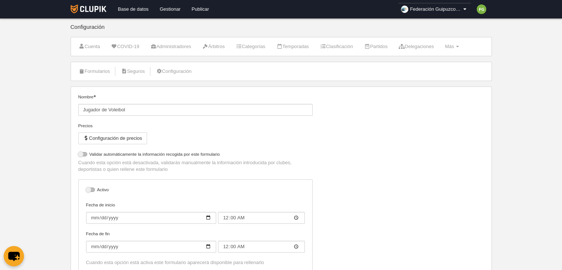
select select "selected"
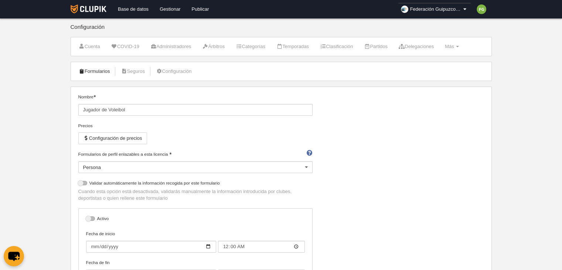
click at [93, 70] on link "Formularios" at bounding box center [95, 71] width 40 height 11
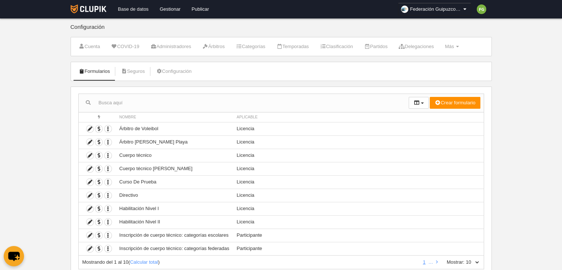
click at [124, 8] on link "Base de datos" at bounding box center [133, 9] width 42 height 18
click at [436, 259] on icon at bounding box center [437, 261] width 2 height 5
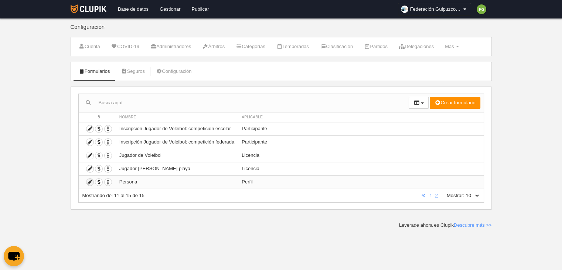
click at [89, 180] on icon at bounding box center [89, 181] width 7 height 7
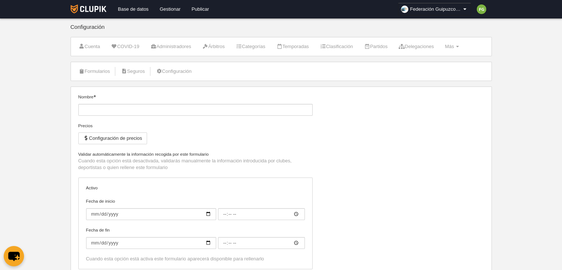
type input "Persona"
checkbox input "true"
click at [96, 73] on link "Formularios" at bounding box center [95, 71] width 40 height 11
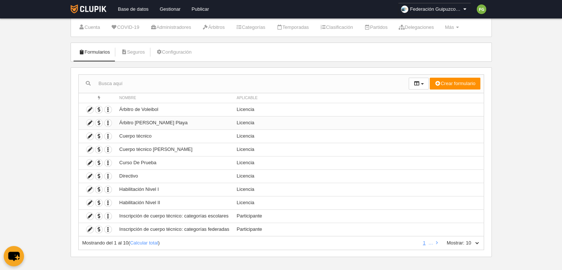
scroll to position [24, 0]
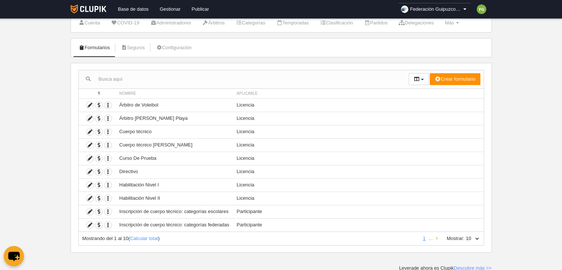
click at [437, 237] on icon at bounding box center [437, 238] width 2 height 5
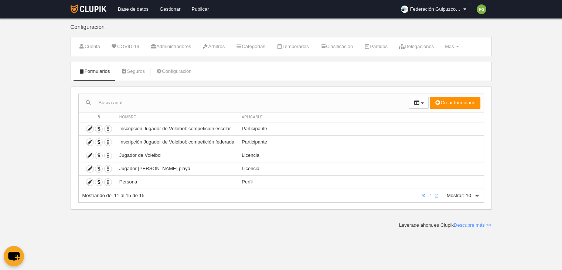
scroll to position [0, 0]
click at [88, 181] on icon at bounding box center [89, 181] width 7 height 7
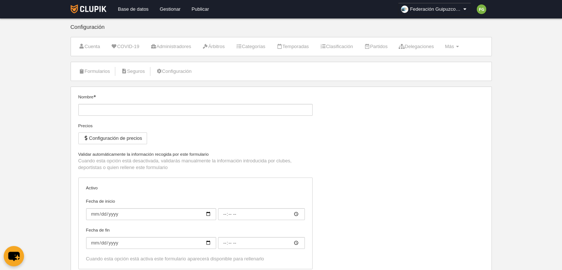
type input "Persona"
checkbox input "true"
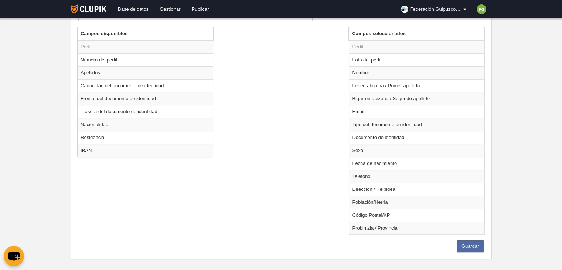
scroll to position [257, 0]
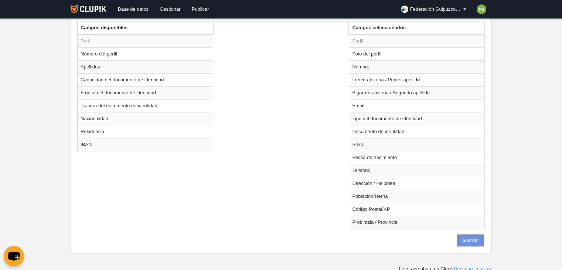
click at [471, 235] on button "Guardar" at bounding box center [470, 240] width 27 height 12
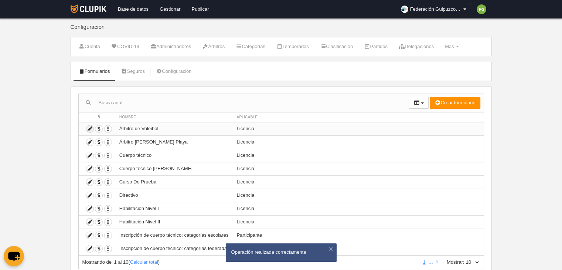
click at [89, 127] on icon at bounding box center [89, 128] width 7 height 7
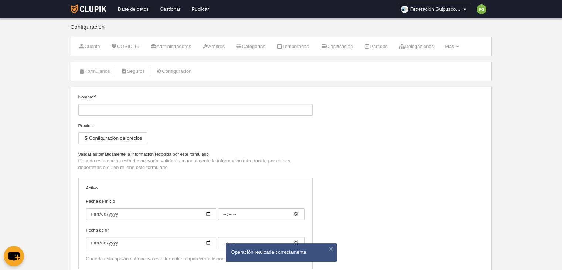
type input "Árbitro de Voleibol"
checkbox input "true"
type input "[DATE]"
type input "00:00"
select select "selected"
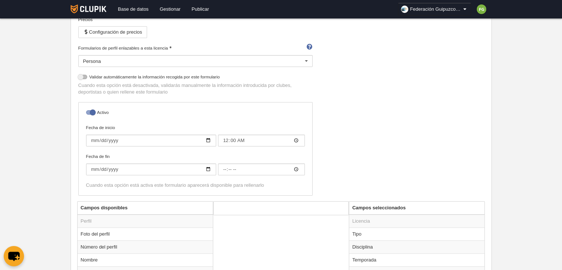
scroll to position [106, 0]
click at [132, 27] on button "Configuración de precios" at bounding box center [112, 32] width 69 height 12
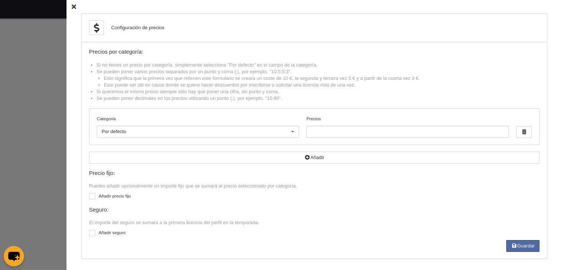
click at [72, 8] on icon at bounding box center [74, 6] width 4 height 5
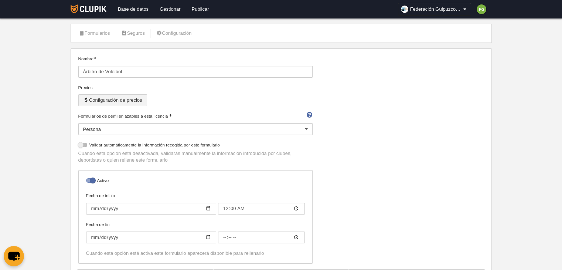
scroll to position [0, 0]
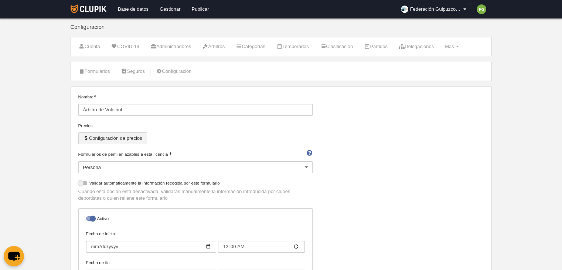
click at [105, 136] on button "Configuración de precios" at bounding box center [112, 138] width 69 height 12
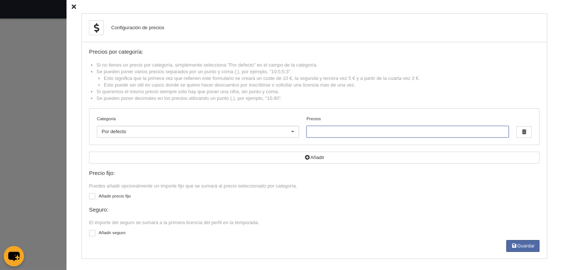
click at [326, 132] on input "Precios" at bounding box center [407, 132] width 202 height 12
type input "20"
click at [518, 246] on button "Guardar" at bounding box center [522, 246] width 33 height 12
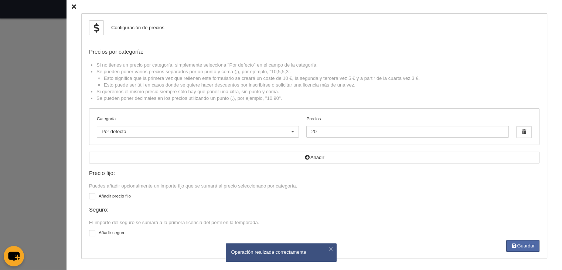
click at [72, 6] on icon at bounding box center [74, 6] width 4 height 5
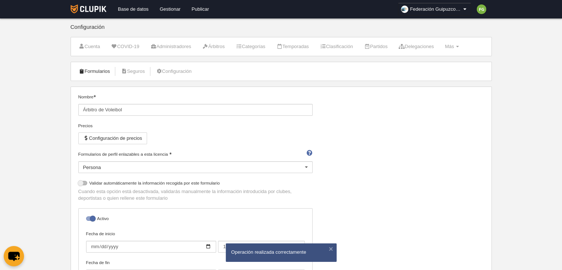
click at [97, 69] on link "Formularios" at bounding box center [95, 71] width 40 height 11
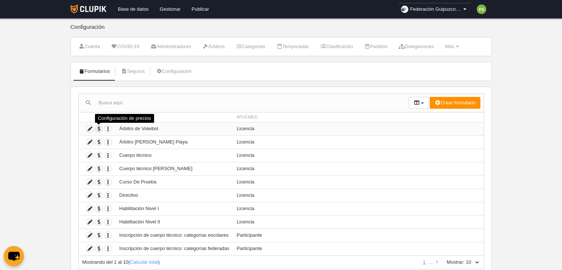
click at [99, 128] on span "button" at bounding box center [98, 128] width 7 height 7
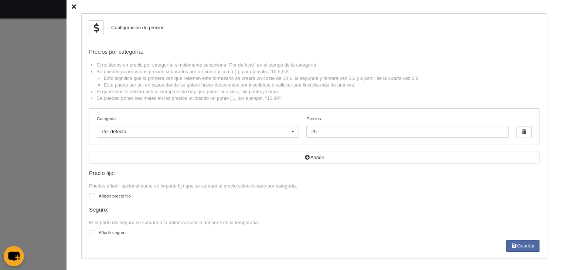
click at [72, 6] on icon at bounding box center [74, 6] width 4 height 5
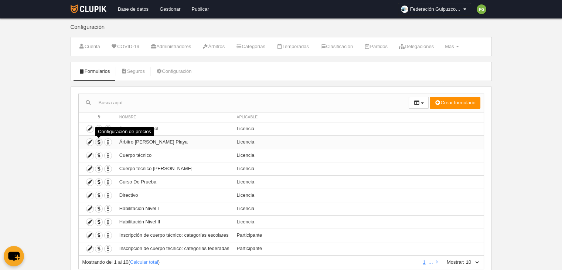
click at [99, 141] on span "button" at bounding box center [98, 142] width 7 height 7
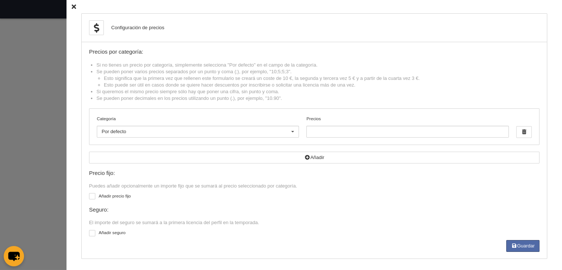
click at [72, 8] on icon at bounding box center [74, 6] width 4 height 5
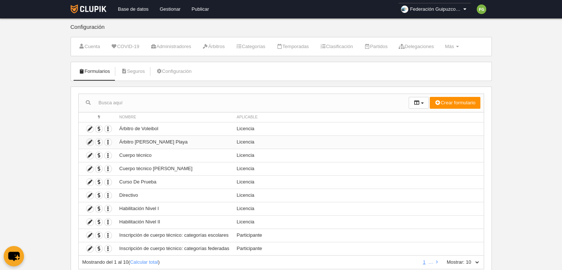
click at [89, 141] on icon at bounding box center [89, 142] width 7 height 7
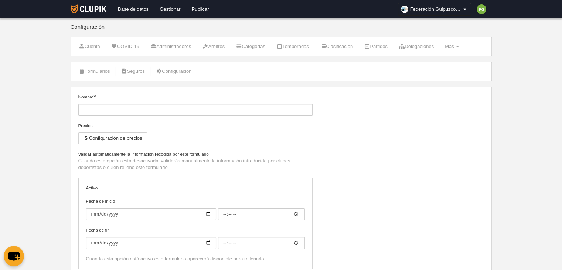
type input "Árbitro [PERSON_NAME] Playa"
type input "[DATE]"
type input "00:00"
select select "selected"
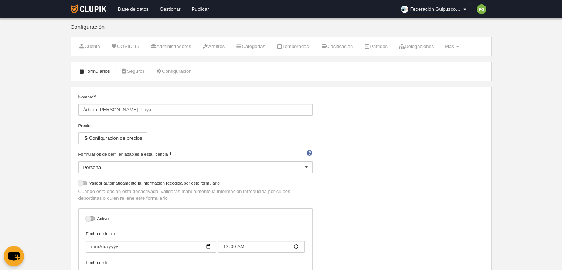
click at [103, 71] on link "Formularios" at bounding box center [95, 71] width 40 height 11
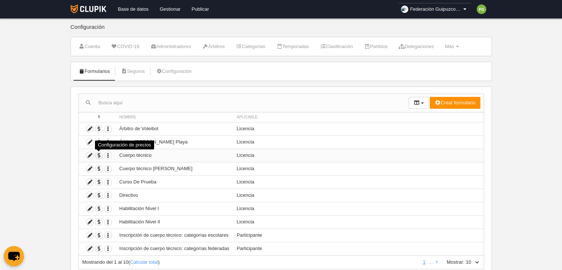
click at [98, 154] on span "button" at bounding box center [98, 155] width 7 height 7
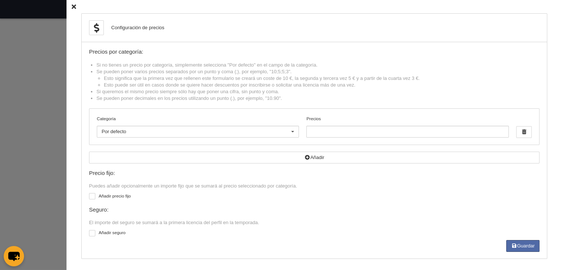
click at [72, 5] on icon at bounding box center [74, 6] width 4 height 5
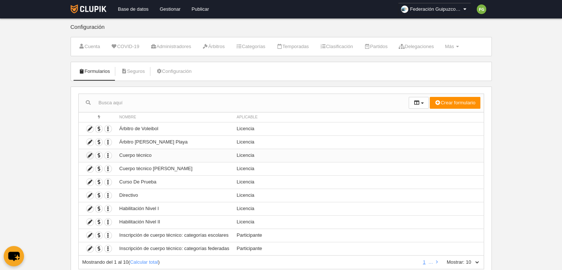
click at [89, 152] on icon at bounding box center [89, 155] width 7 height 7
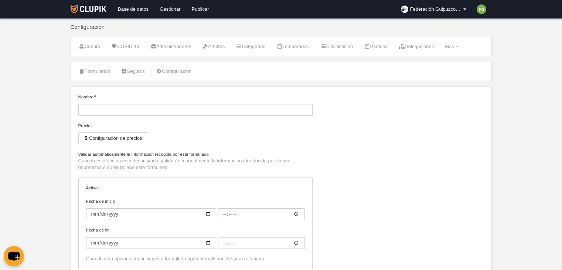
type input "Cuerpo técnico"
checkbox input "true"
type input "[DATE]"
type input "00:00"
type input "[DATE]"
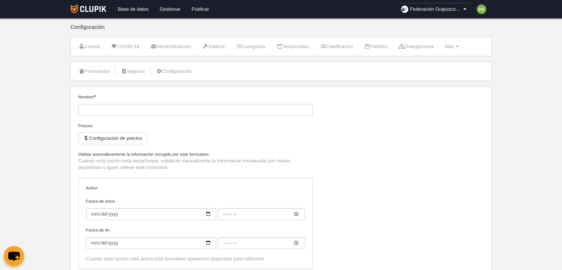
type input "00:00"
select select "selected"
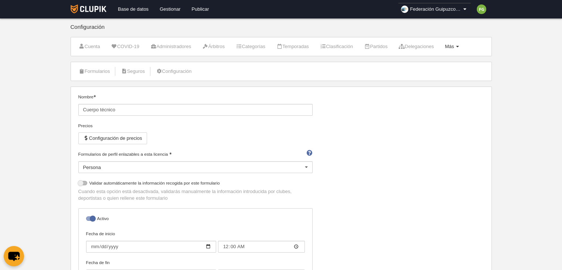
click at [454, 45] on span "Más" at bounding box center [449, 47] width 9 height 6
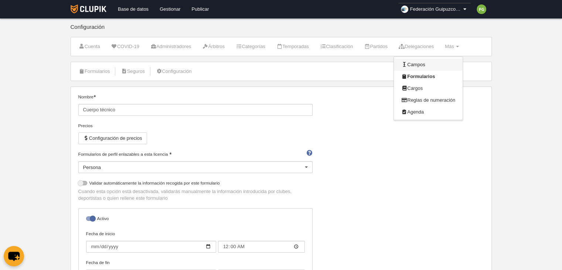
click at [417, 63] on link "Campos" at bounding box center [428, 65] width 69 height 12
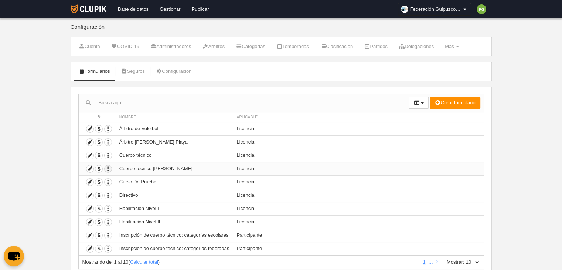
click at [108, 167] on icon "button" at bounding box center [108, 168] width 7 height 7
click at [336, 178] on td "Licencia" at bounding box center [358, 181] width 251 height 13
drag, startPoint x: 336, startPoint y: 178, endPoint x: 251, endPoint y: 169, distance: 85.5
click at [251, 169] on tbody "Duplicar formulario Borrar formulario Árbitro de Voleibol Licencia Duplicar for…" at bounding box center [281, 188] width 405 height 133
click at [108, 168] on icon "button" at bounding box center [108, 168] width 7 height 7
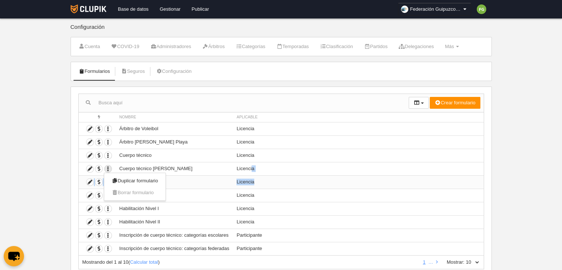
click at [293, 179] on td "Licencia" at bounding box center [358, 181] width 251 height 13
click at [108, 168] on icon "button" at bounding box center [108, 168] width 7 height 7
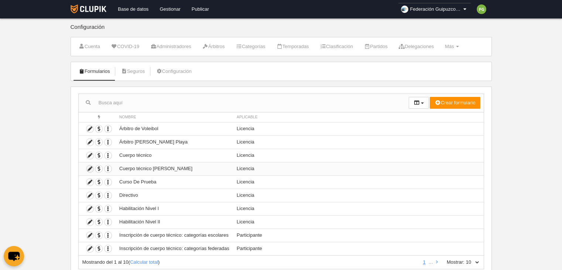
click at [87, 167] on icon at bounding box center [89, 168] width 7 height 7
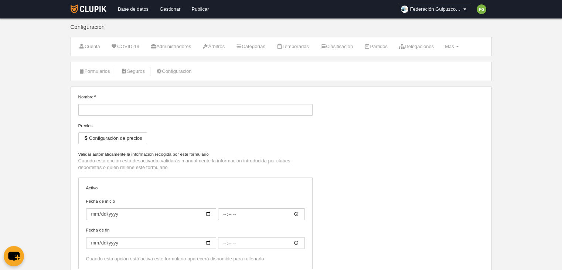
type input "Cuerpo técnico [PERSON_NAME]"
checkbox input "true"
type input "[DATE]"
type input "00:00"
type input "[DATE]"
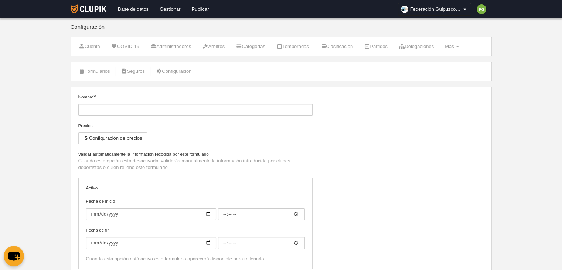
type input "00:00"
select select "selected"
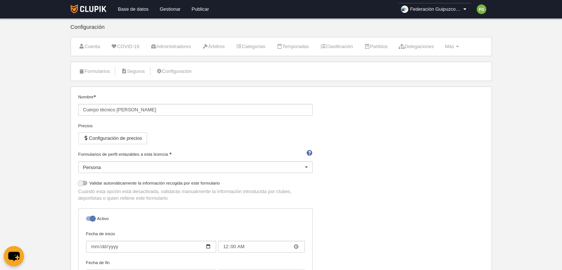
click at [93, 218] on div at bounding box center [90, 218] width 9 height 4
click at [91, 218] on input "checkbox" at bounding box center [88, 220] width 5 height 5
checkbox input "false"
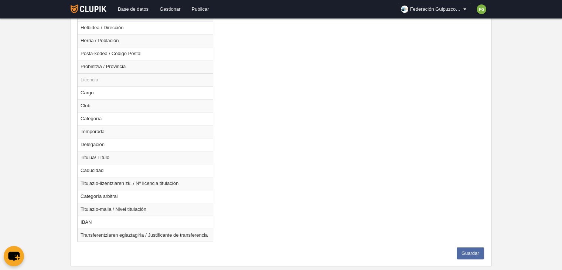
scroll to position [556, 0]
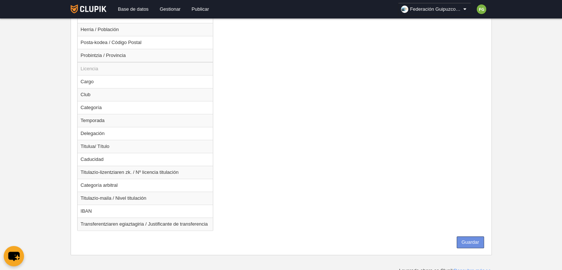
click at [475, 238] on button "Guardar" at bounding box center [470, 242] width 27 height 12
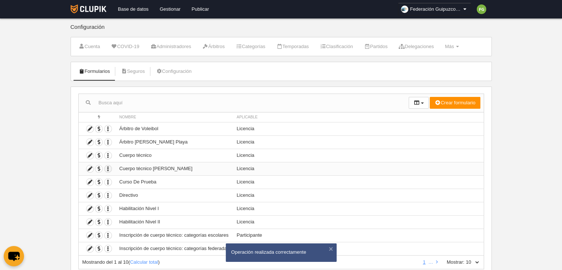
click at [108, 168] on icon "button" at bounding box center [108, 168] width 7 height 7
click at [108, 180] on icon "button" at bounding box center [108, 181] width 7 height 7
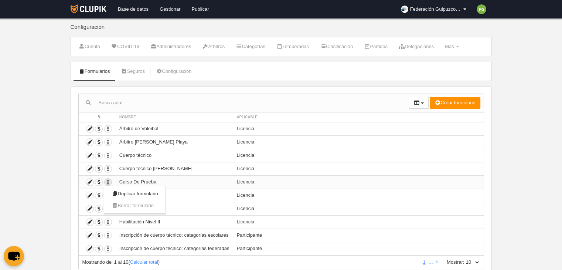
click at [108, 181] on icon "button" at bounding box center [108, 181] width 7 height 7
click at [109, 180] on icon "button" at bounding box center [108, 181] width 7 height 7
click at [108, 126] on icon "button" at bounding box center [108, 128] width 7 height 7
click at [273, 130] on td "Licencia" at bounding box center [358, 128] width 251 height 13
click at [107, 141] on icon "button" at bounding box center [108, 142] width 7 height 7
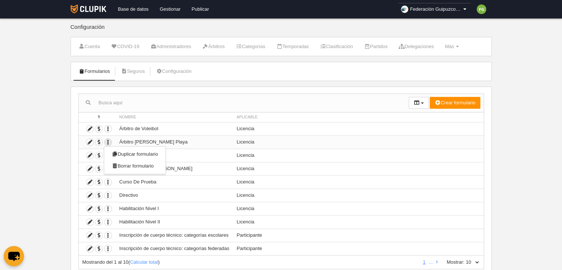
click at [279, 141] on td "Licencia" at bounding box center [358, 141] width 251 height 13
click at [108, 156] on icon "button" at bounding box center [108, 155] width 7 height 7
click at [271, 154] on td "Licencia" at bounding box center [358, 155] width 251 height 13
click at [107, 167] on icon "button" at bounding box center [108, 168] width 7 height 7
click at [272, 168] on td "Licencia" at bounding box center [358, 168] width 251 height 13
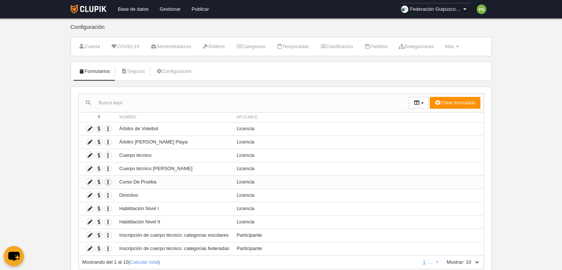
click at [107, 181] on icon "button" at bounding box center [108, 181] width 7 height 7
click at [265, 182] on td "Licencia" at bounding box center [358, 181] width 251 height 13
click at [106, 194] on icon "button" at bounding box center [108, 195] width 7 height 7
click at [273, 198] on td "Licencia" at bounding box center [358, 194] width 251 height 13
click at [109, 207] on icon "button" at bounding box center [108, 208] width 7 height 7
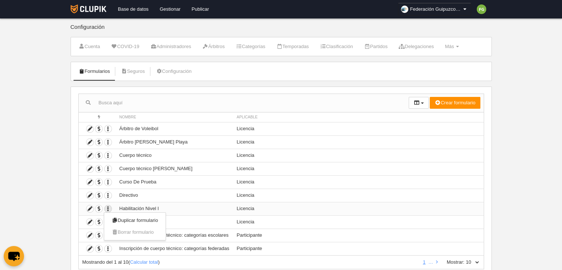
click at [109, 207] on icon "button" at bounding box center [108, 208] width 7 height 7
click at [89, 233] on icon at bounding box center [89, 235] width 7 height 7
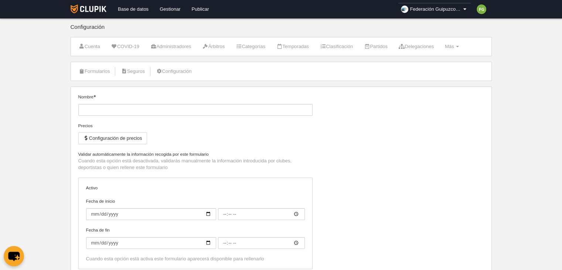
type input "Inscripción de cuerpo técnico: categorías escolares"
type input "[DATE]"
type input "00:00"
type input "[DATE]"
type input "00:00"
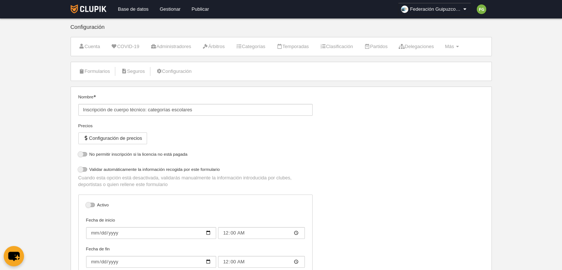
select select "selected"
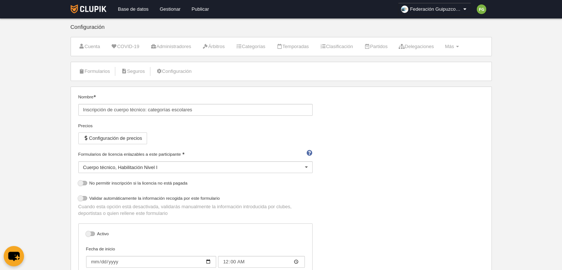
click at [306, 167] on div at bounding box center [306, 167] width 12 height 12
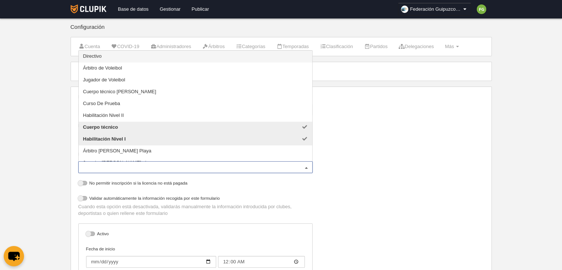
click at [334, 178] on div "Nombre Inscripción de cuerpo técnico: categorías escolares Precios Configuració…" at bounding box center [280, 207] width 411 height 229
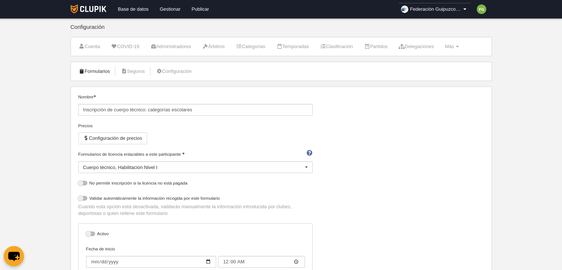
click at [91, 69] on link "Formularios" at bounding box center [95, 71] width 40 height 11
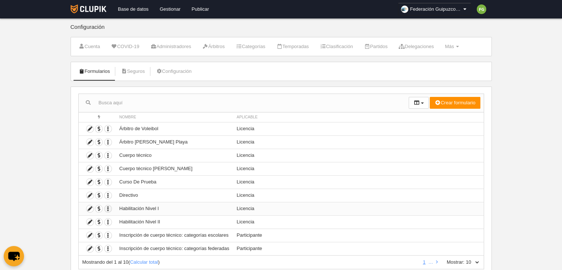
click at [108, 207] on icon "button" at bounding box center [108, 208] width 7 height 7
click at [108, 221] on icon "button" at bounding box center [108, 221] width 7 height 7
click at [108, 234] on icon "button" at bounding box center [108, 235] width 7 height 7
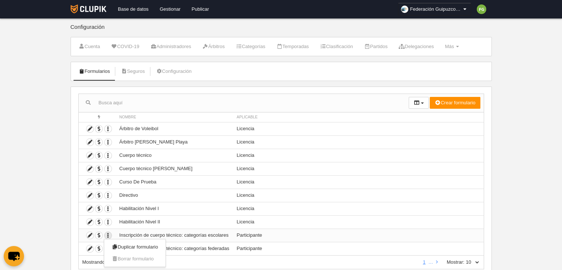
click at [108, 234] on icon "button" at bounding box center [108, 235] width 7 height 7
click at [108, 249] on icon "button" at bounding box center [108, 248] width 7 height 7
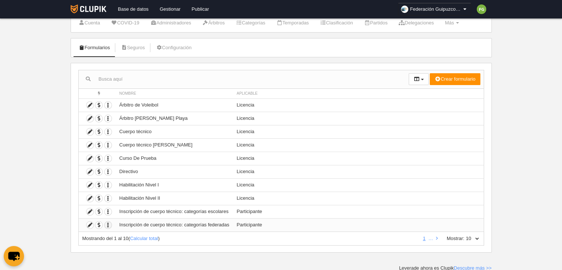
click at [108, 222] on icon "button" at bounding box center [108, 224] width 7 height 7
click at [108, 209] on icon "button" at bounding box center [108, 211] width 7 height 7
click at [310, 195] on td "Licencia" at bounding box center [358, 197] width 251 height 13
click at [106, 197] on icon "button" at bounding box center [108, 198] width 7 height 7
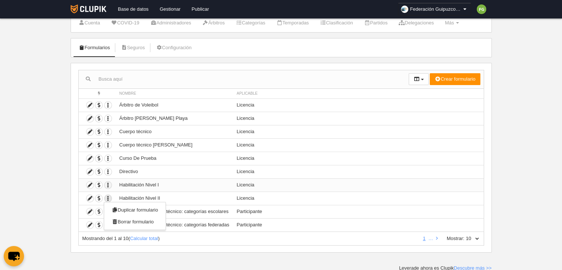
click at [106, 184] on icon "button" at bounding box center [108, 184] width 7 height 7
click at [108, 143] on icon "button" at bounding box center [108, 145] width 7 height 7
click at [321, 201] on td "Licencia" at bounding box center [358, 197] width 251 height 13
click at [436, 236] on icon at bounding box center [437, 238] width 2 height 5
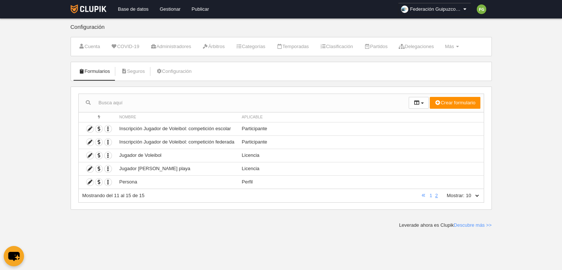
scroll to position [0, 0]
click at [110, 128] on icon "button" at bounding box center [108, 128] width 7 height 7
click at [106, 139] on icon "button" at bounding box center [108, 142] width 7 height 7
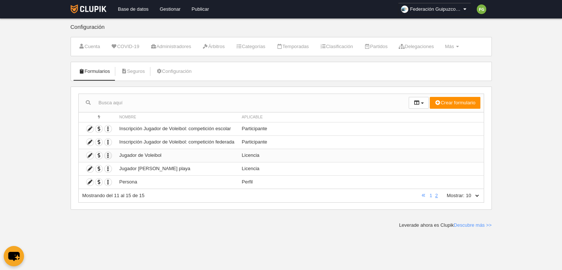
click at [108, 154] on icon "button" at bounding box center [108, 155] width 7 height 7
click at [108, 167] on icon "button" at bounding box center [108, 168] width 7 height 7
click at [107, 180] on icon "button" at bounding box center [108, 181] width 7 height 7
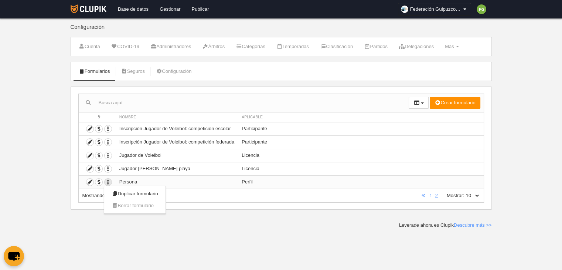
click at [107, 180] on icon "button" at bounding box center [108, 181] width 7 height 7
click at [98, 141] on span "button" at bounding box center [98, 142] width 7 height 7
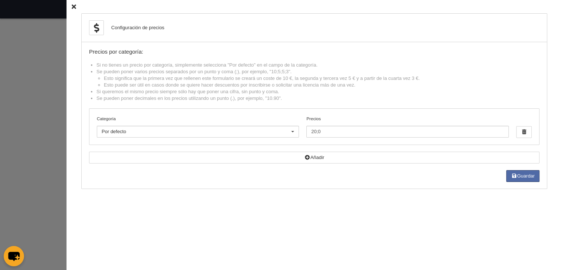
click at [72, 8] on icon at bounding box center [74, 6] width 4 height 5
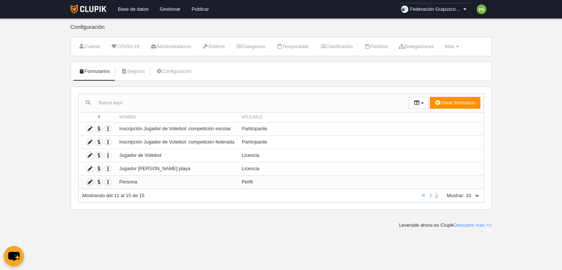
click at [90, 181] on icon at bounding box center [89, 181] width 7 height 7
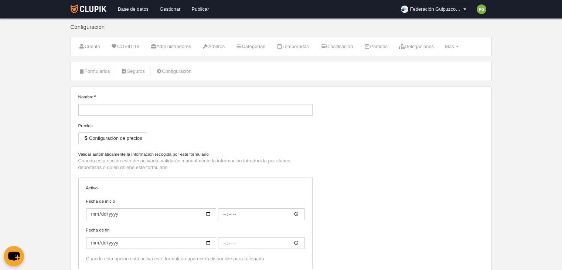
type input "Persona"
checkbox input "true"
click at [99, 70] on link "Formularios" at bounding box center [95, 71] width 40 height 11
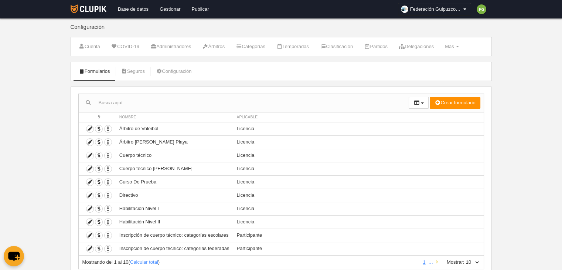
click at [439, 259] on link at bounding box center [437, 262] width 5 height 6
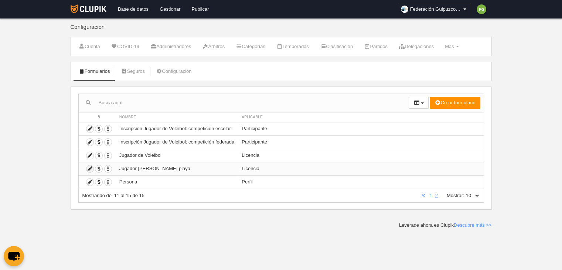
click at [89, 166] on icon at bounding box center [89, 168] width 7 height 7
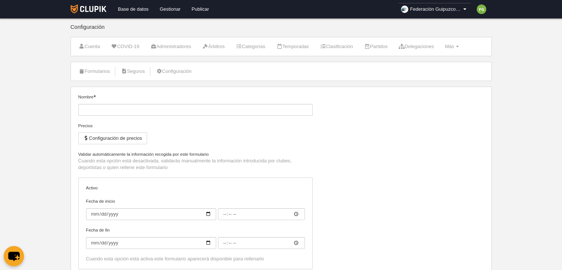
type input "Jugador [PERSON_NAME] playa"
select select "selected"
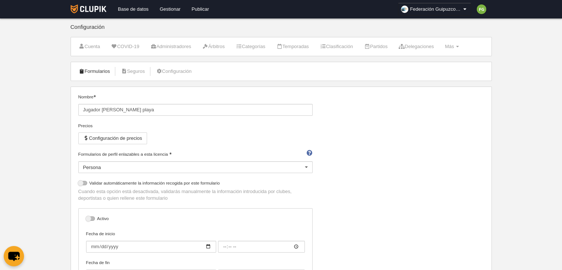
click at [96, 75] on link "Formularios" at bounding box center [95, 71] width 40 height 11
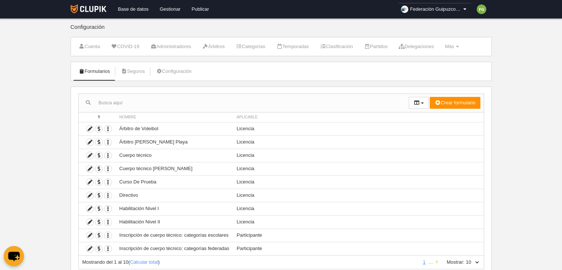
click at [437, 261] on icon at bounding box center [437, 261] width 2 height 5
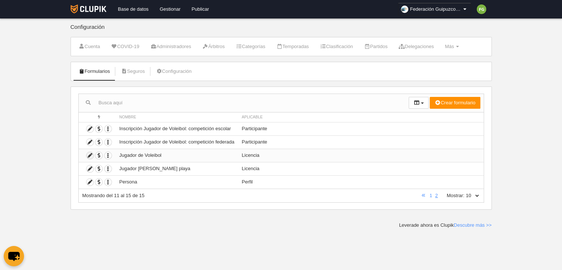
click at [90, 153] on icon at bounding box center [89, 155] width 7 height 7
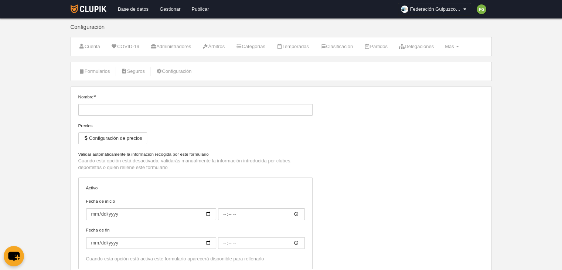
type input "Jugador de Voleibol"
type input "[DATE]"
type input "00:00"
type input "[DATE]"
type input "00:00"
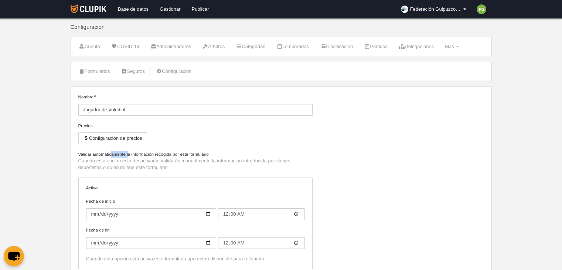
click at [90, 153] on label "Validar automáticamente la información recogida por este formulario" at bounding box center [195, 154] width 234 height 7
click at [0, 0] on input "checkbox" at bounding box center [0, 0] width 0 height 0
checkbox input "true"
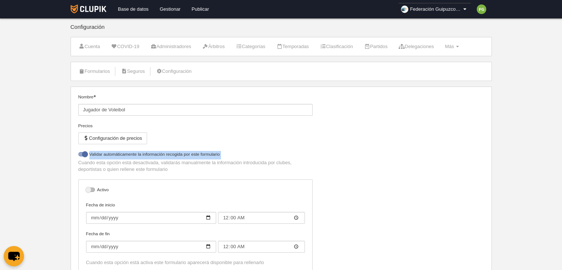
click at [90, 153] on div "Nombre Jugador de Voleibol Precios Configuración de precios No permitir inscrip…" at bounding box center [280, 185] width 411 height 185
select select "selected"
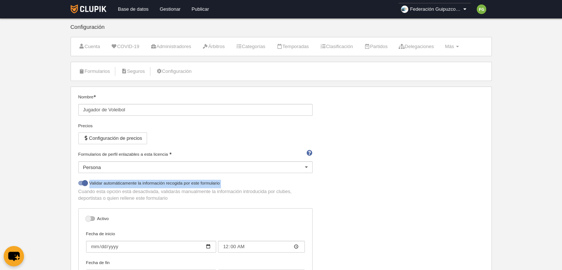
click at [354, 151] on div "Nombre Jugador de Voleibol Precios Configuración de precios Formularios de perf…" at bounding box center [280, 200] width 411 height 214
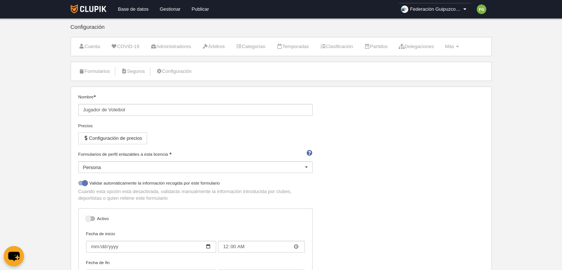
click at [85, 181] on div at bounding box center [82, 183] width 9 height 4
click at [84, 183] on input "checkbox" at bounding box center [81, 185] width 5 height 5
checkbox input "false"
click at [89, 217] on div at bounding box center [90, 218] width 9 height 4
click at [89, 218] on input "checkbox" at bounding box center [88, 220] width 5 height 5
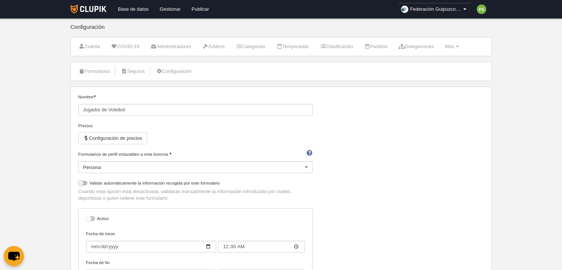
checkbox input "true"
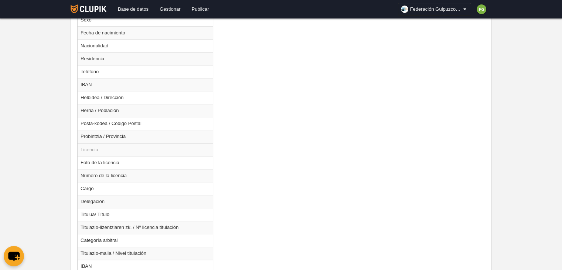
scroll to position [531, 0]
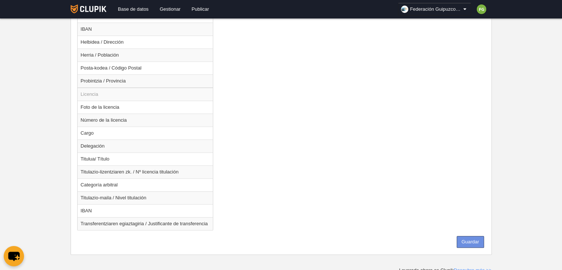
click at [473, 236] on button "Guardar" at bounding box center [470, 242] width 27 height 12
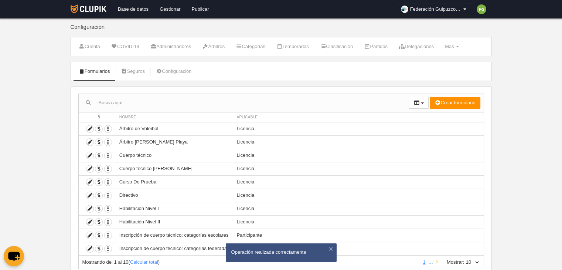
click at [437, 260] on icon at bounding box center [437, 261] width 2 height 5
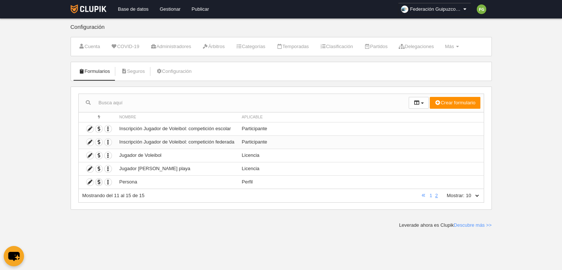
drag, startPoint x: 99, startPoint y: 178, endPoint x: 127, endPoint y: 143, distance: 44.9
click at [127, 143] on tbody "Duplicar formulario Borrar formulario Inscripción Jugador de Voleibol: competic…" at bounding box center [281, 155] width 405 height 67
click at [89, 140] on icon at bounding box center [89, 142] width 7 height 7
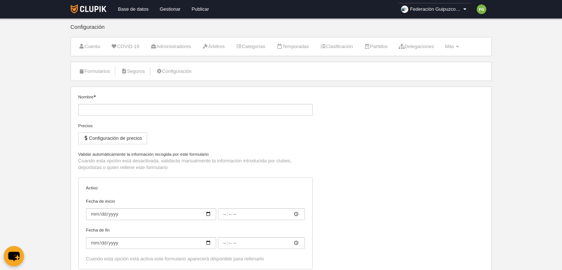
type input "Inscripción Jugador de Voleibol: competición federada"
type input "[DATE]"
type input "00:00"
type input "[DATE]"
type input "00:00"
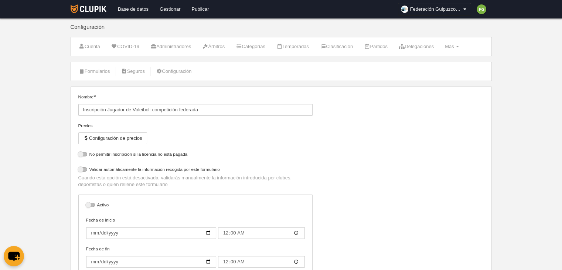
select select "selected"
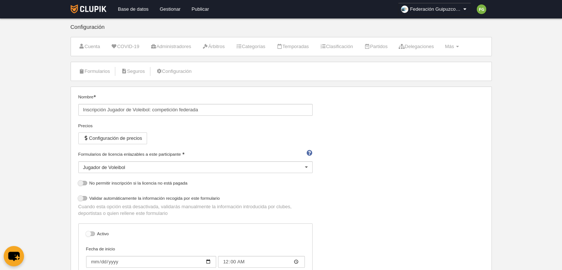
click at [89, 231] on div at bounding box center [90, 233] width 9 height 4
click at [89, 233] on input "checkbox" at bounding box center [88, 235] width 5 height 5
checkbox input "true"
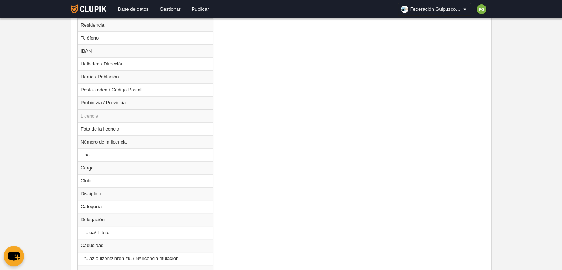
scroll to position [610, 0]
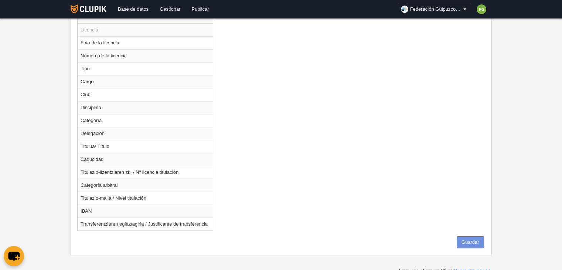
click at [472, 237] on button "Guardar" at bounding box center [470, 242] width 27 height 12
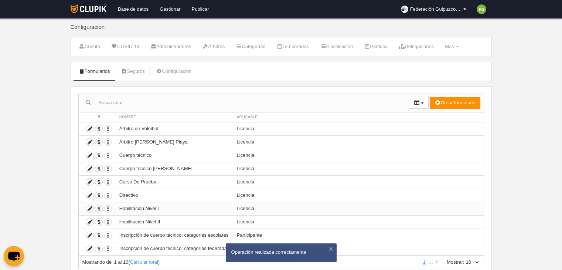
scroll to position [24, 0]
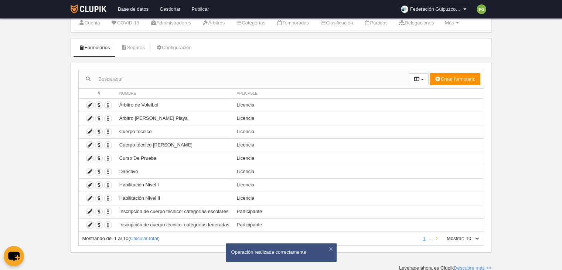
click at [435, 236] on link at bounding box center [437, 238] width 5 height 6
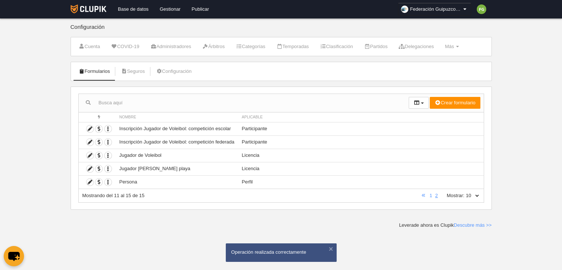
scroll to position [0, 0]
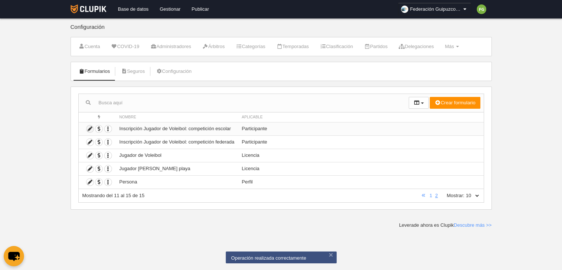
click at [90, 126] on icon at bounding box center [89, 128] width 7 height 7
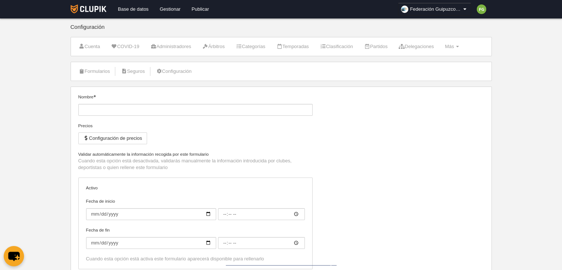
type input "Inscripción Jugador de Voleibol: competición escolar"
type input "[DATE]"
type input "00:00"
type input "[DATE]"
type input "00:00"
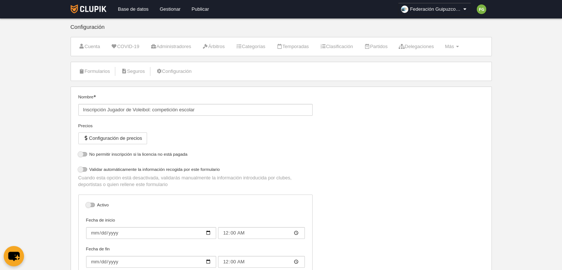
select select "selected"
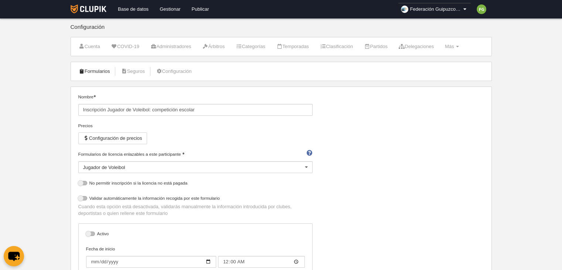
click at [100, 70] on link "Formularios" at bounding box center [95, 71] width 40 height 11
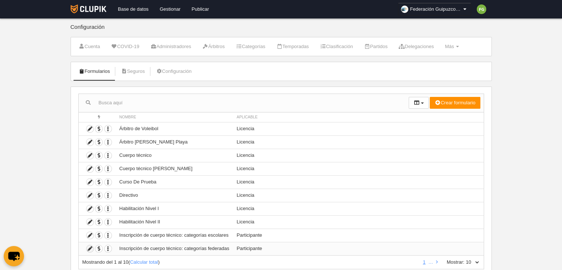
click at [88, 247] on icon at bounding box center [89, 248] width 7 height 7
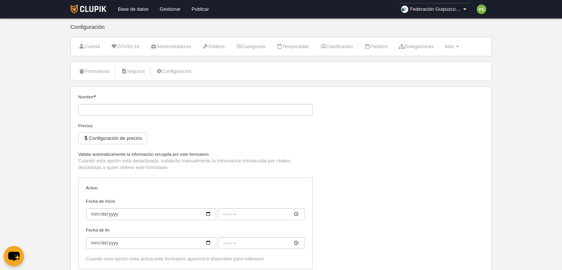
type input "Inscripción de cuerpo técnico: categorías federadas"
checkbox input "true"
type input "[DATE]"
type input "00:00"
type input "[DATE]"
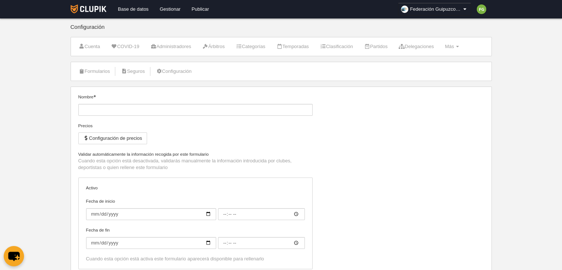
type input "00:00"
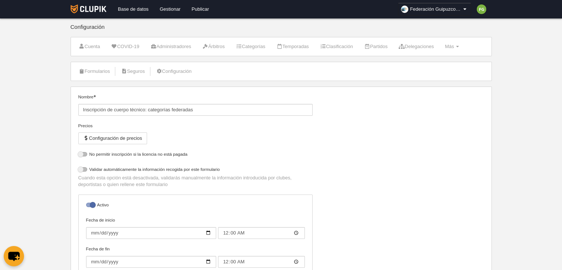
select select "selected"
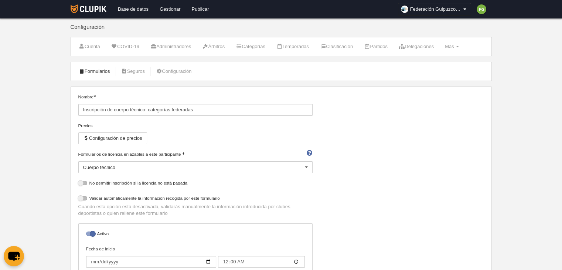
click at [98, 69] on link "Formularios" at bounding box center [95, 71] width 40 height 11
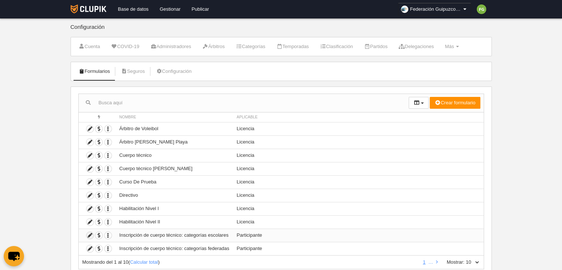
click at [89, 232] on icon at bounding box center [89, 235] width 7 height 7
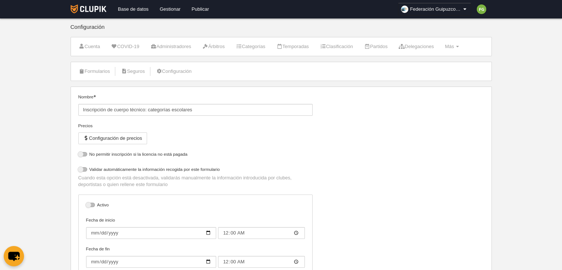
select select "selected"
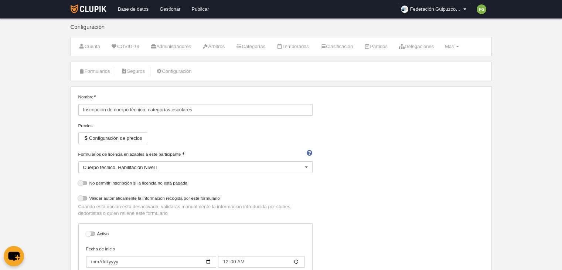
click at [87, 234] on div at bounding box center [90, 233] width 9 height 4
click at [87, 234] on input "checkbox" at bounding box center [88, 235] width 5 height 5
checkbox input "true"
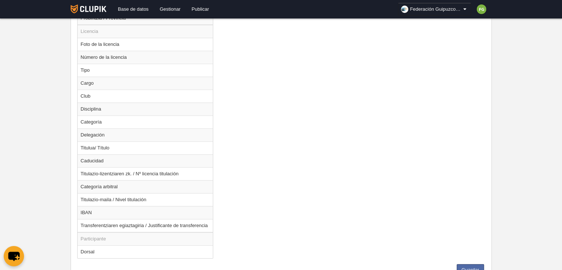
scroll to position [636, 0]
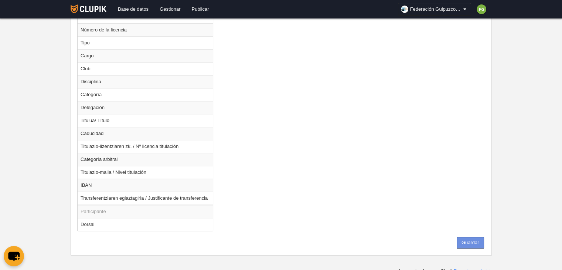
click at [463, 236] on button "Guardar" at bounding box center [470, 242] width 27 height 12
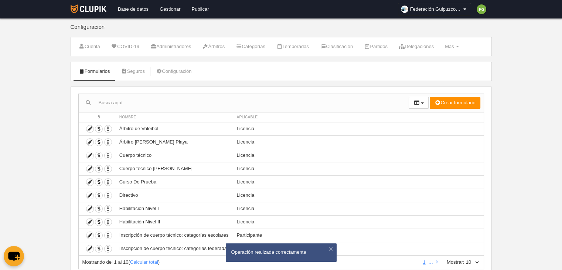
scroll to position [24, 0]
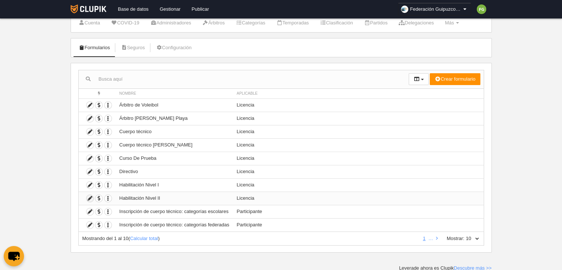
click at [90, 196] on icon at bounding box center [89, 198] width 7 height 7
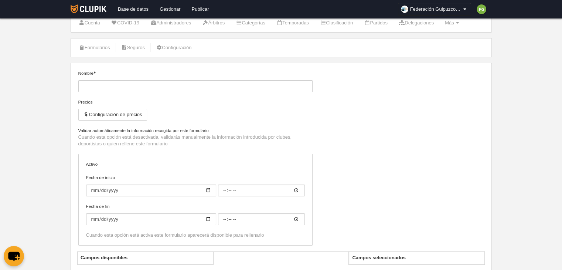
type input "Habilitación Nivel II"
checkbox input "true"
type input "[DATE]"
type input "00:00"
type input "[DATE]"
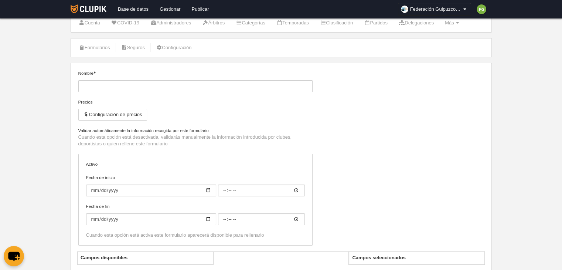
type input "00:00"
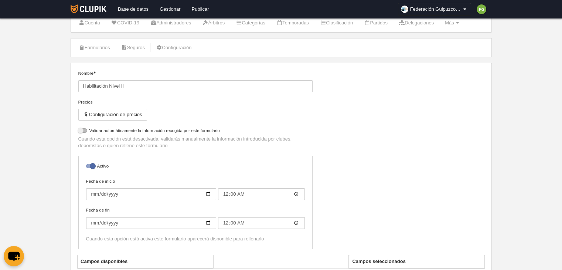
select select "selected"
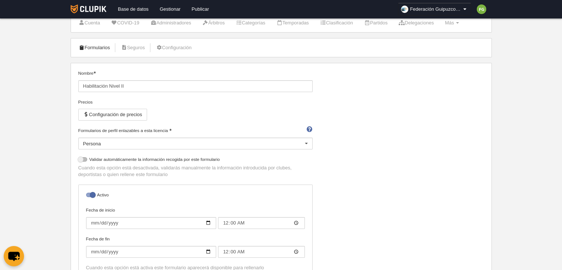
click at [97, 45] on link "Formularios" at bounding box center [95, 47] width 40 height 11
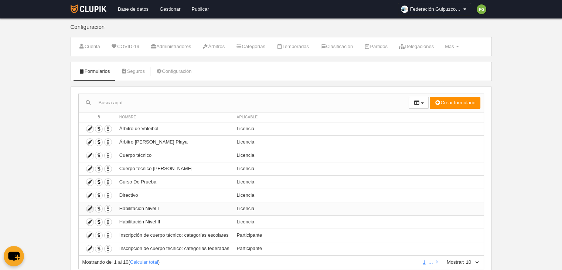
click at [89, 209] on icon at bounding box center [89, 208] width 7 height 7
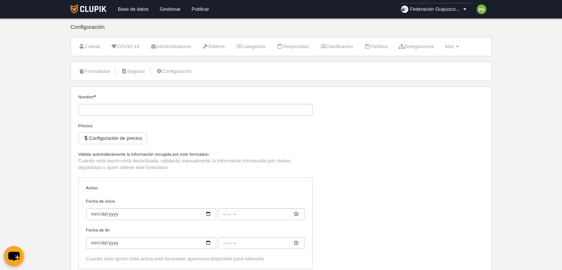
type input "Habilitación Nivel I"
checkbox input "true"
type input "[DATE]"
type input "00:00"
type input "[DATE]"
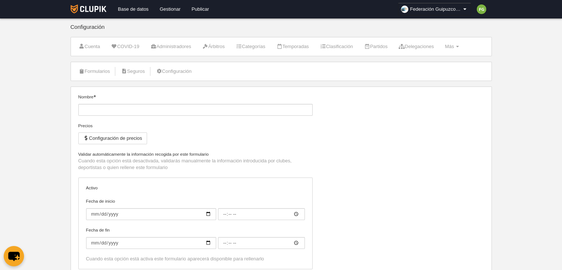
type input "00:00"
select select "selected"
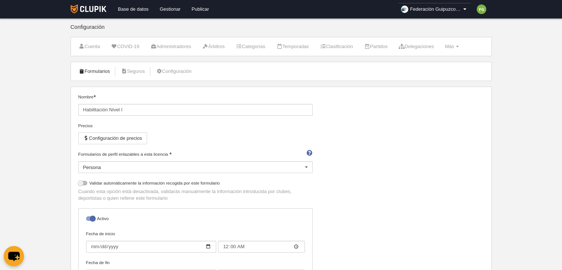
click at [90, 71] on link "Formularios" at bounding box center [95, 71] width 40 height 11
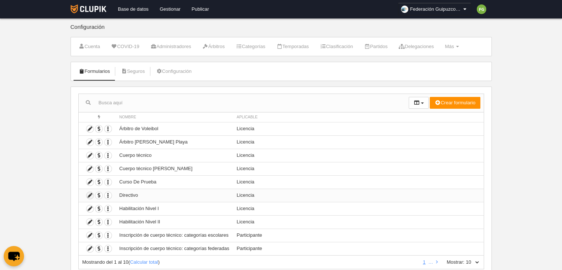
click at [89, 195] on icon at bounding box center [89, 195] width 7 height 7
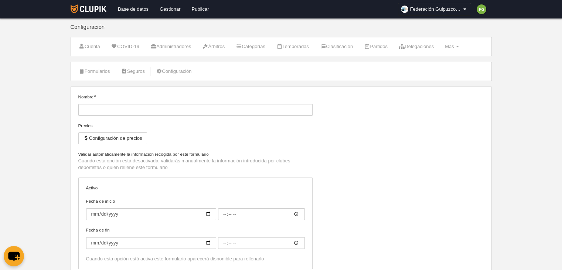
type input "Directivo"
select select "selected"
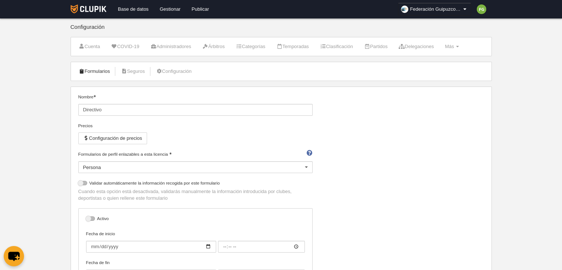
click at [95, 67] on link "Formularios" at bounding box center [95, 71] width 40 height 11
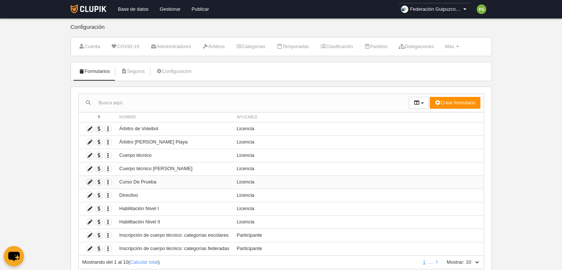
click at [89, 179] on icon at bounding box center [89, 181] width 7 height 7
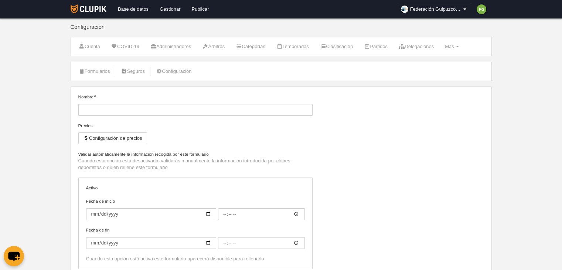
type input "Curso De Prueba"
select select "selected"
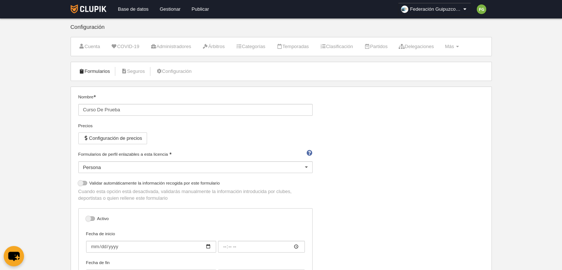
click at [102, 71] on link "Formularios" at bounding box center [95, 71] width 40 height 11
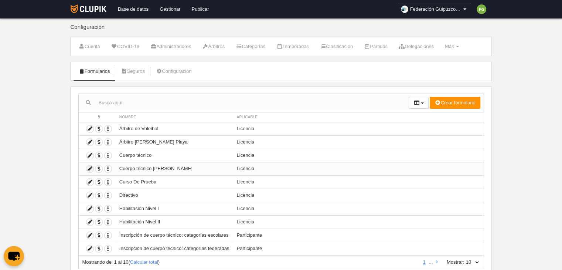
click at [89, 167] on icon at bounding box center [89, 168] width 7 height 7
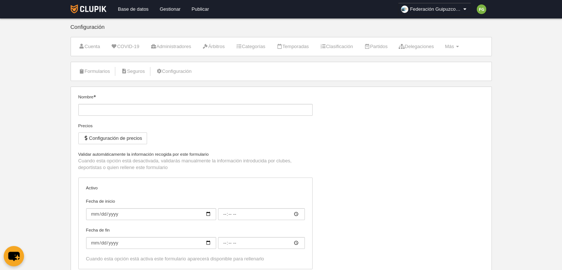
type input "Cuerpo técnico [PERSON_NAME]"
type input "[DATE]"
type input "00:00"
type input "[DATE]"
type input "00:00"
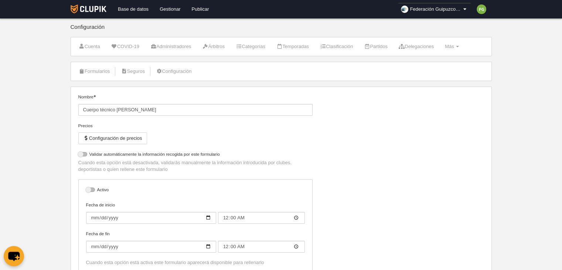
select select "selected"
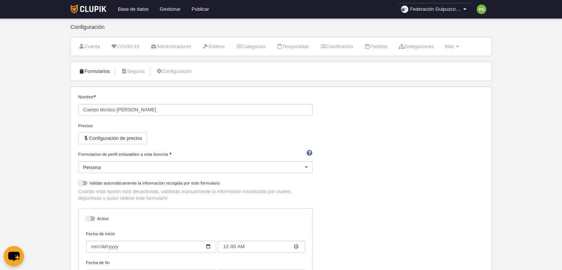
click at [100, 74] on link "Formularios" at bounding box center [95, 71] width 40 height 11
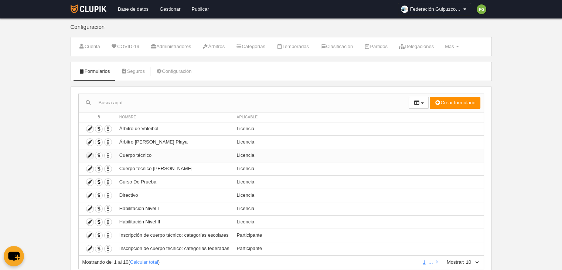
click at [90, 154] on icon at bounding box center [89, 155] width 7 height 7
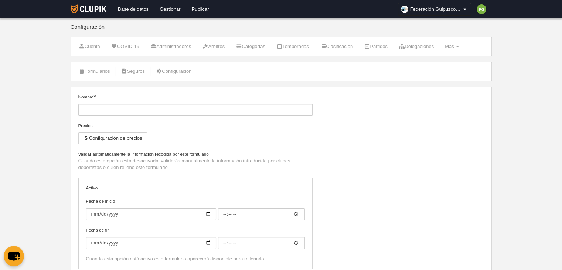
type input "Cuerpo técnico"
checkbox input "true"
type input "[DATE]"
type input "00:00"
type input "[DATE]"
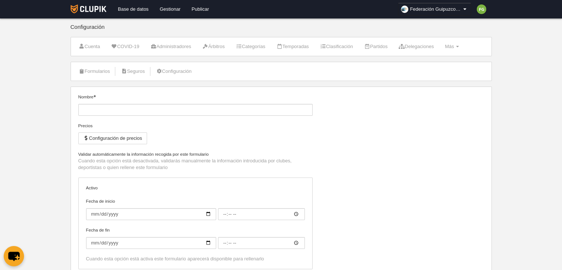
type input "00:00"
select select "selected"
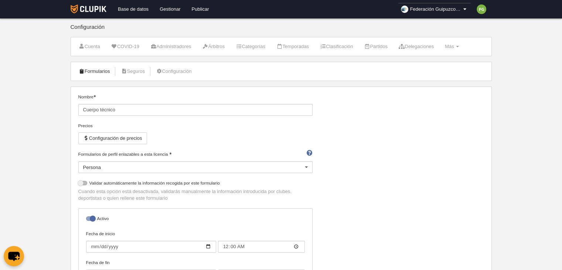
click at [99, 71] on link "Formularios" at bounding box center [95, 71] width 40 height 11
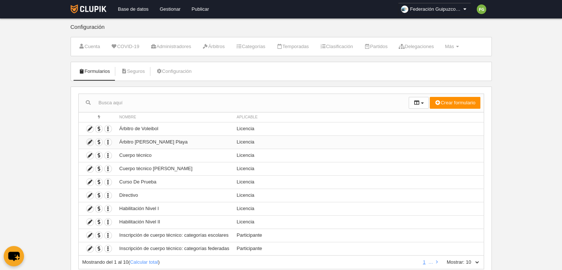
click at [88, 140] on icon at bounding box center [89, 142] width 7 height 7
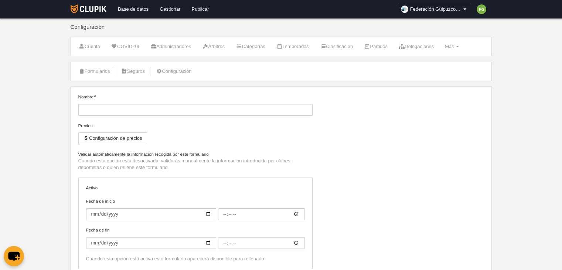
type input "Árbitro [PERSON_NAME] Playa"
type input "[DATE]"
type input "00:00"
select select "selected"
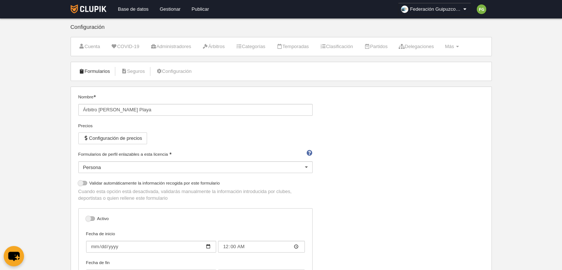
click at [95, 73] on link "Formularios" at bounding box center [95, 71] width 40 height 11
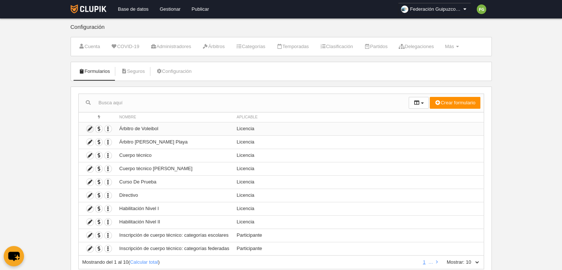
click at [88, 129] on icon at bounding box center [89, 128] width 7 height 7
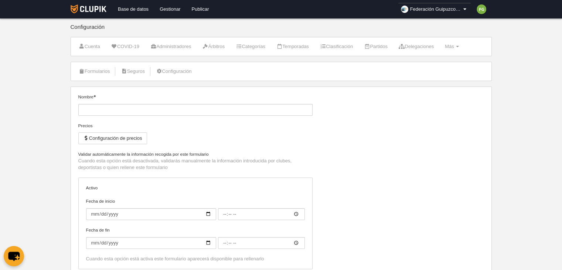
type input "Árbitro de Voleibol"
checkbox input "true"
type input "[DATE]"
type input "00:00"
select select "selected"
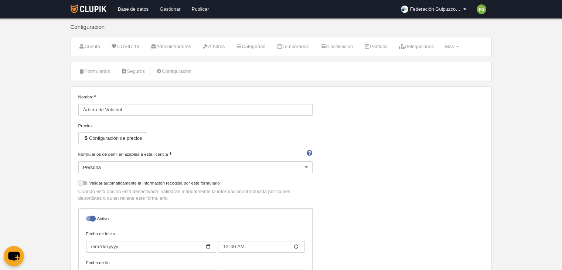
click at [170, 6] on link "Gestionar" at bounding box center [170, 9] width 32 height 18
